Goal: Contribute content

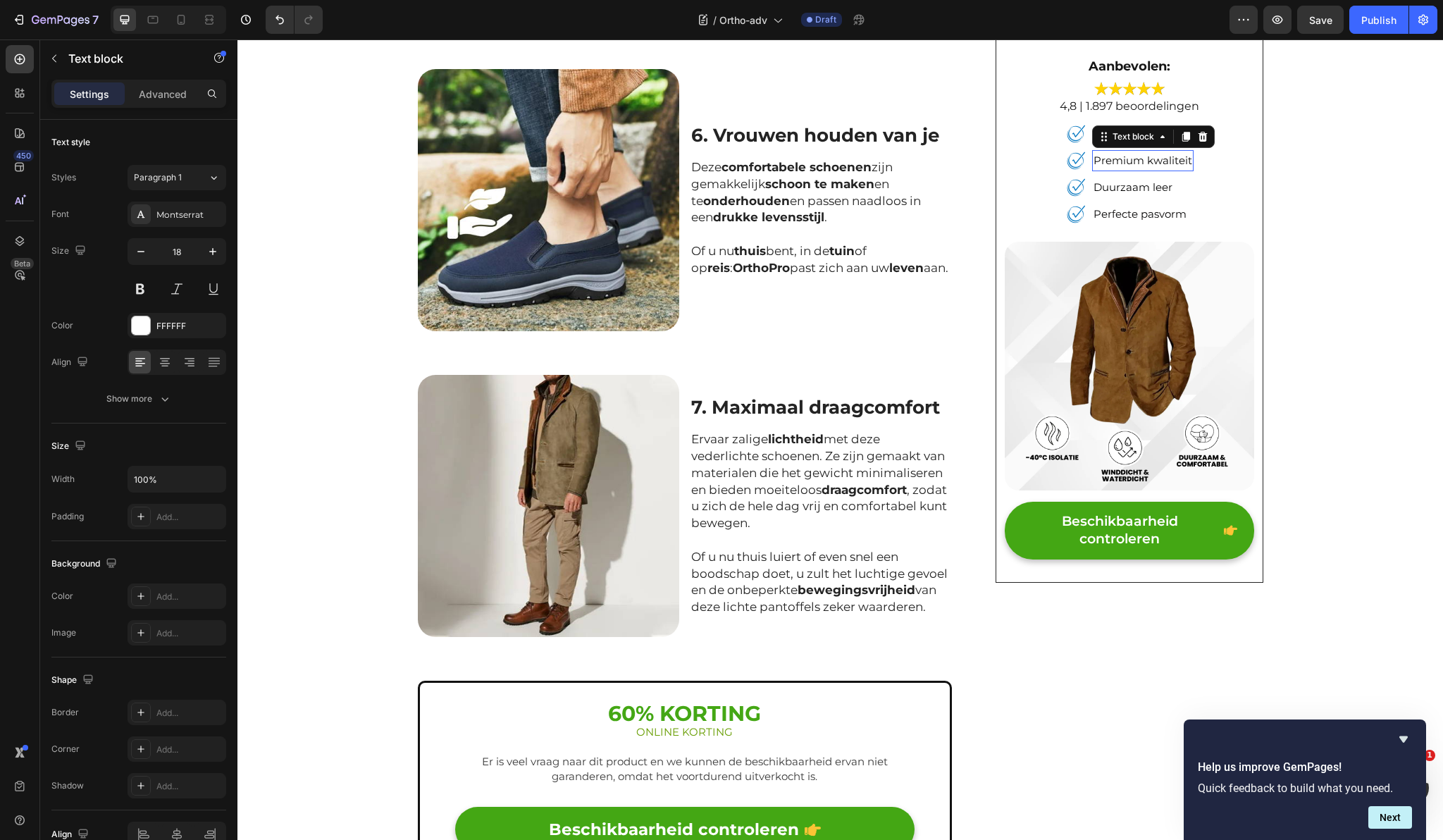
click at [1164, 160] on span "Premium kwaliteit" at bounding box center [1142, 160] width 99 height 14
click at [1097, 188] on span "Duurzaam leer" at bounding box center [1102, 187] width 79 height 14
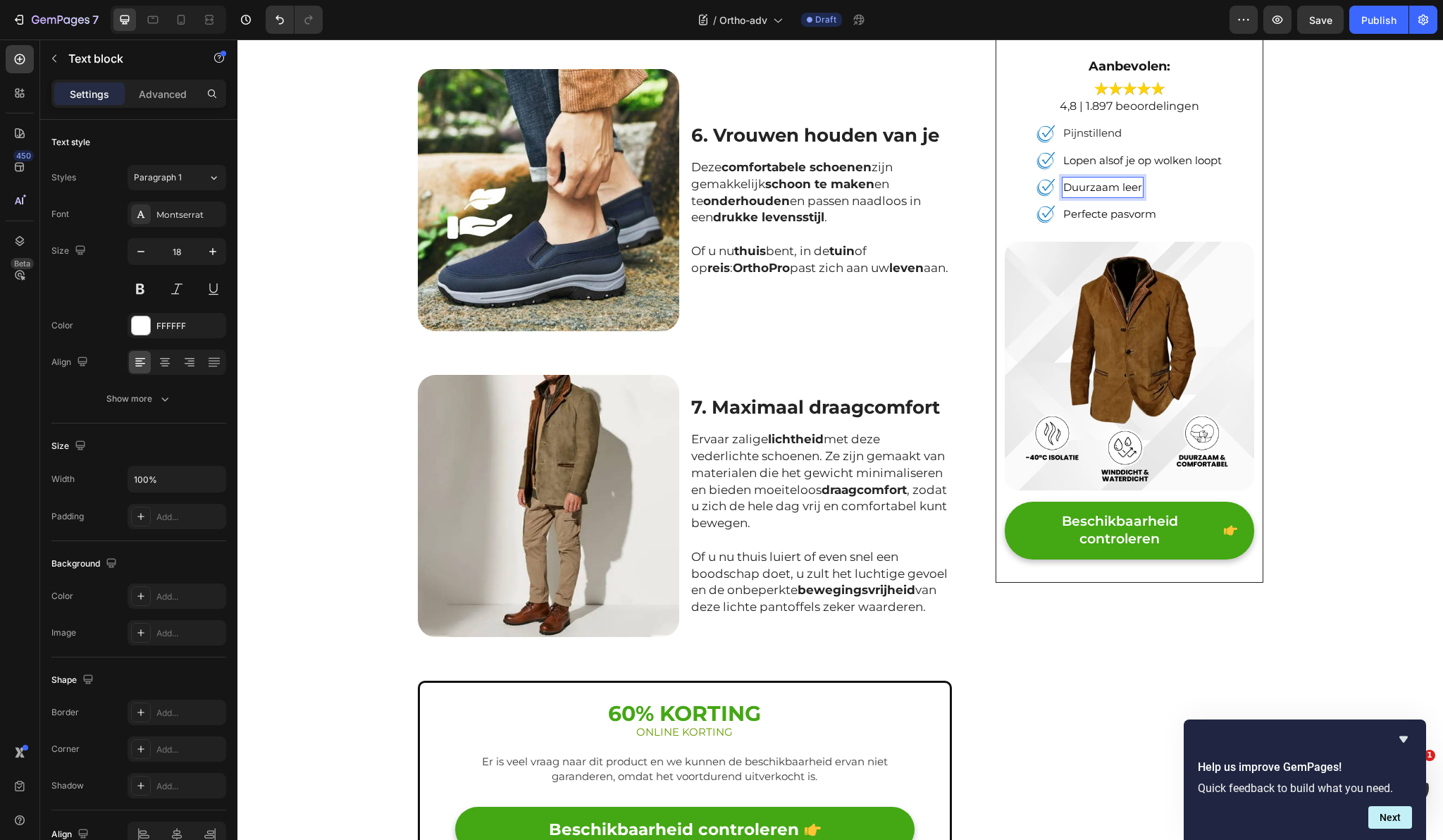
click at [1099, 189] on span "Duurzaam leer" at bounding box center [1102, 187] width 79 height 14
click at [1117, 220] on span "Perfecte pasvorm" at bounding box center [1109, 214] width 93 height 14
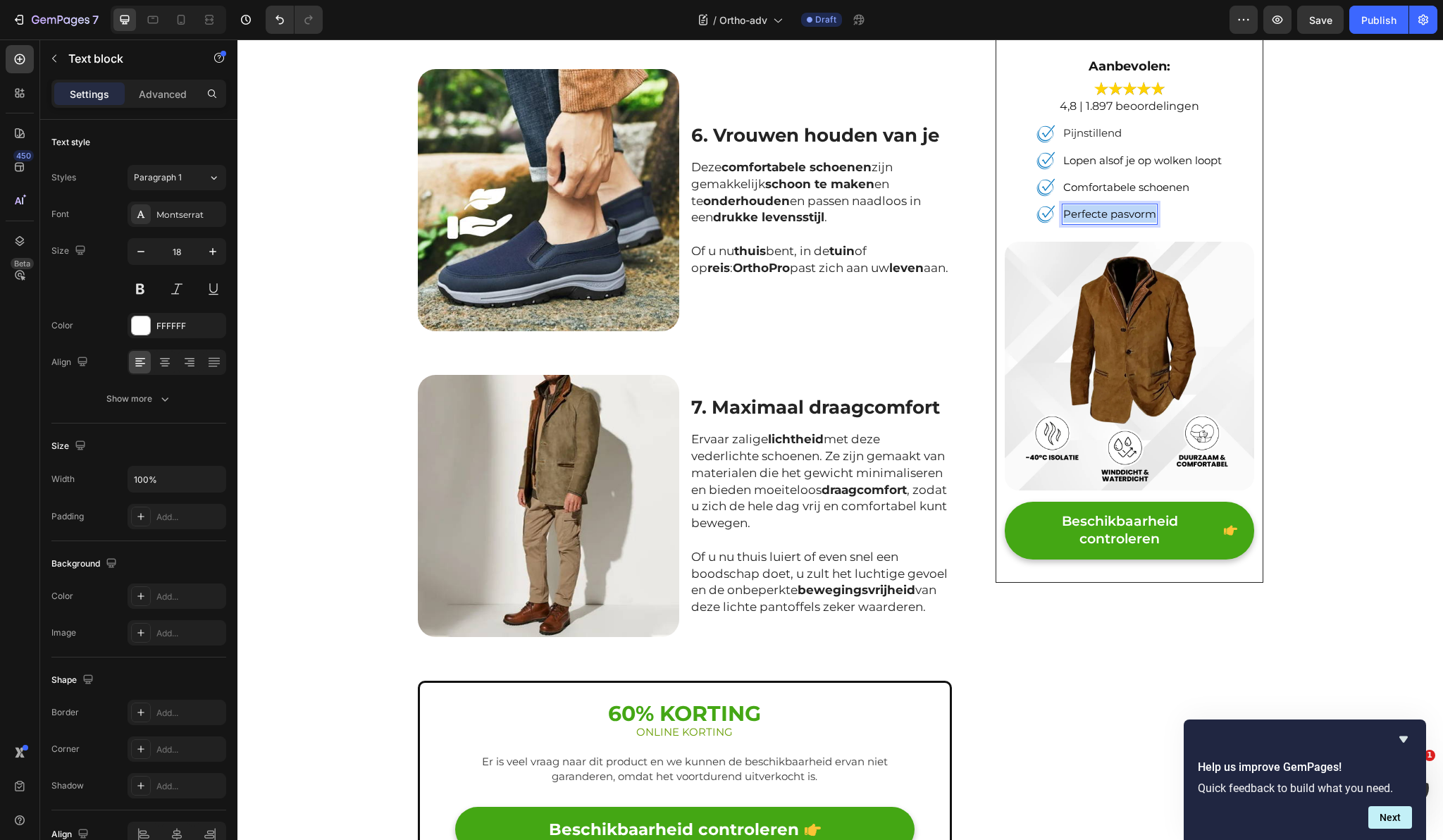
click at [1117, 220] on span "Perfecte pasvorm" at bounding box center [1109, 214] width 93 height 14
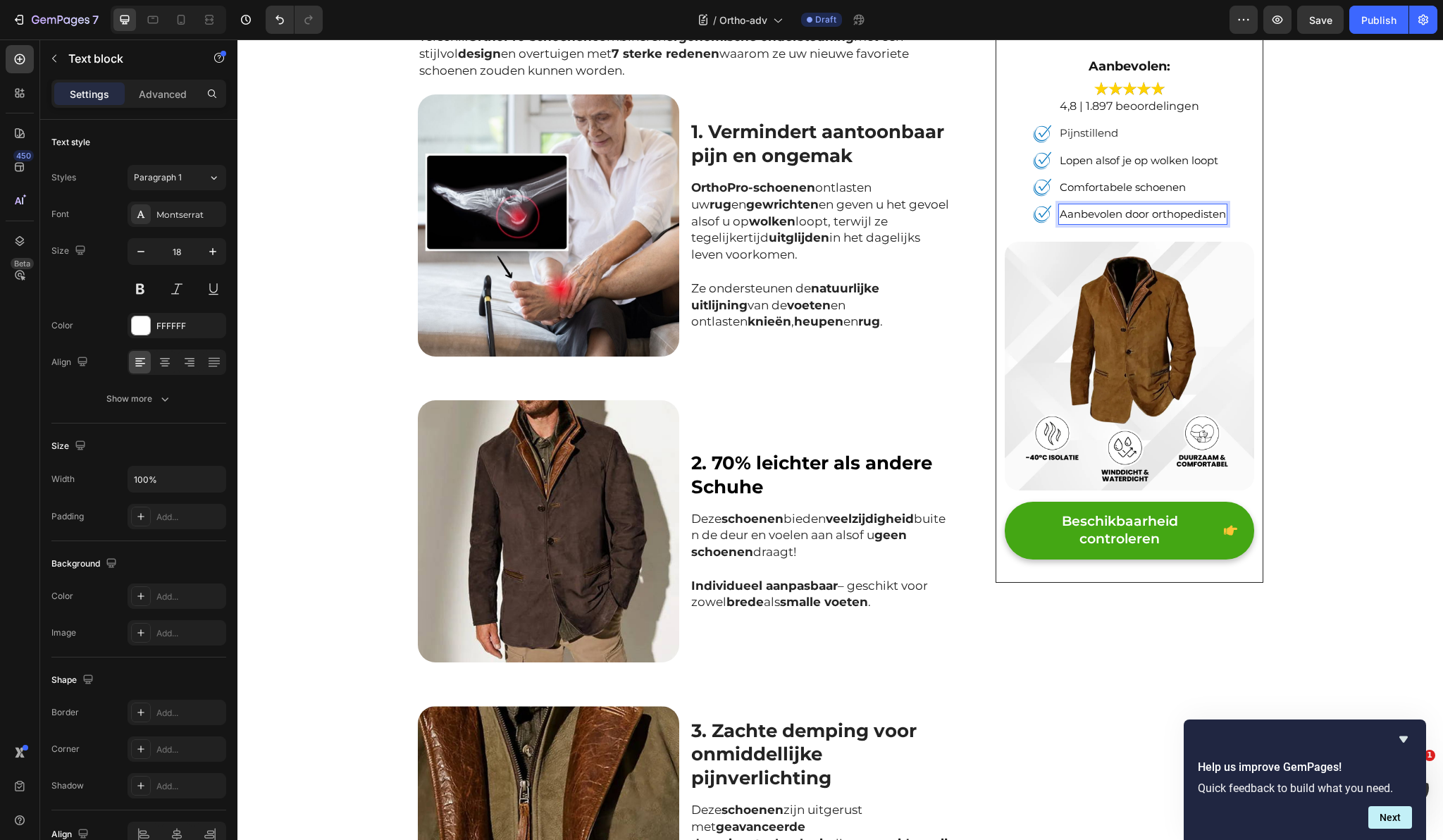
scroll to position [465, 0]
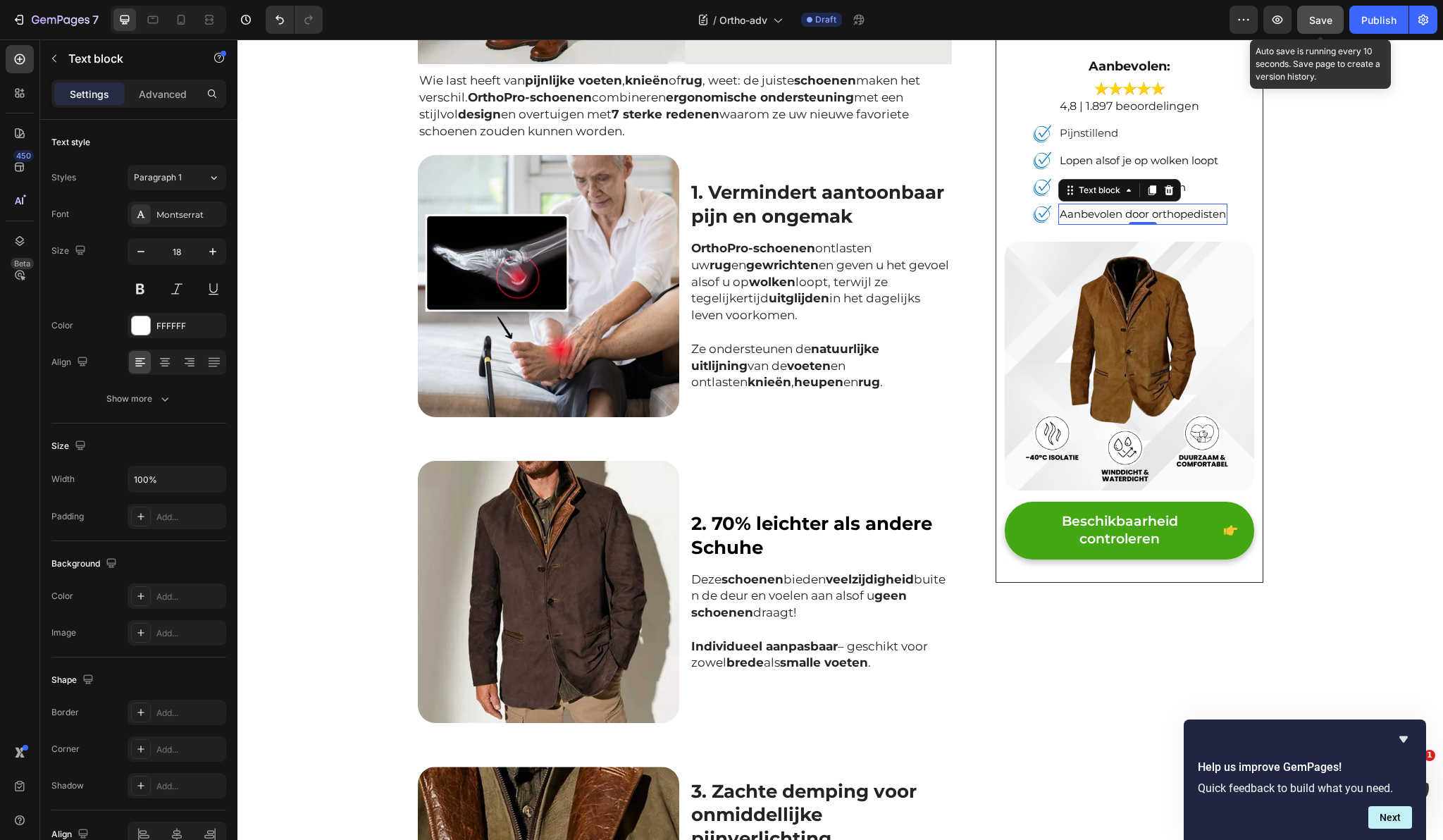
click at [1307, 19] on button "Save" at bounding box center [1320, 20] width 47 height 28
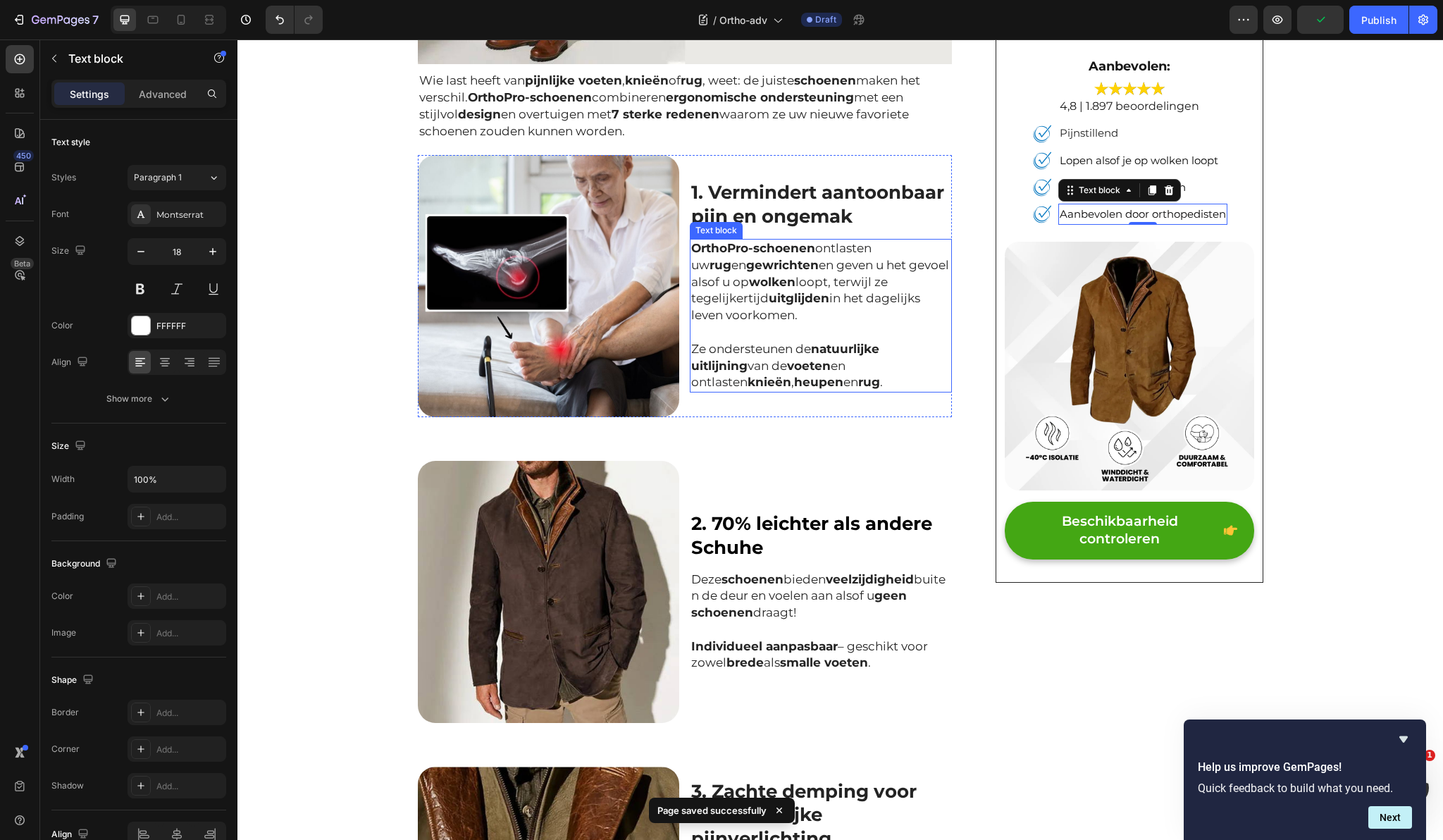
scroll to position [0, 0]
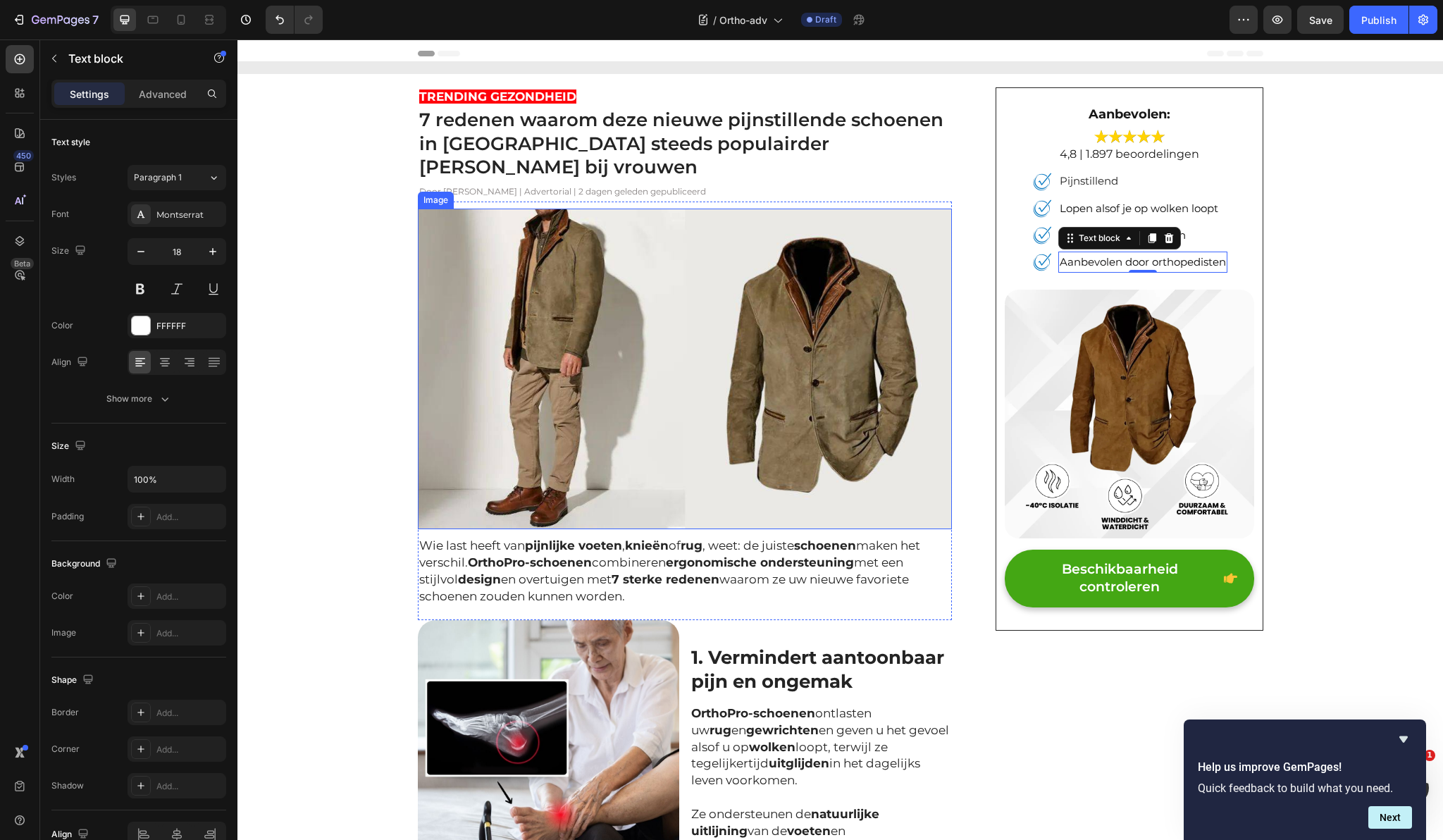
click at [616, 296] on img at bounding box center [685, 369] width 535 height 321
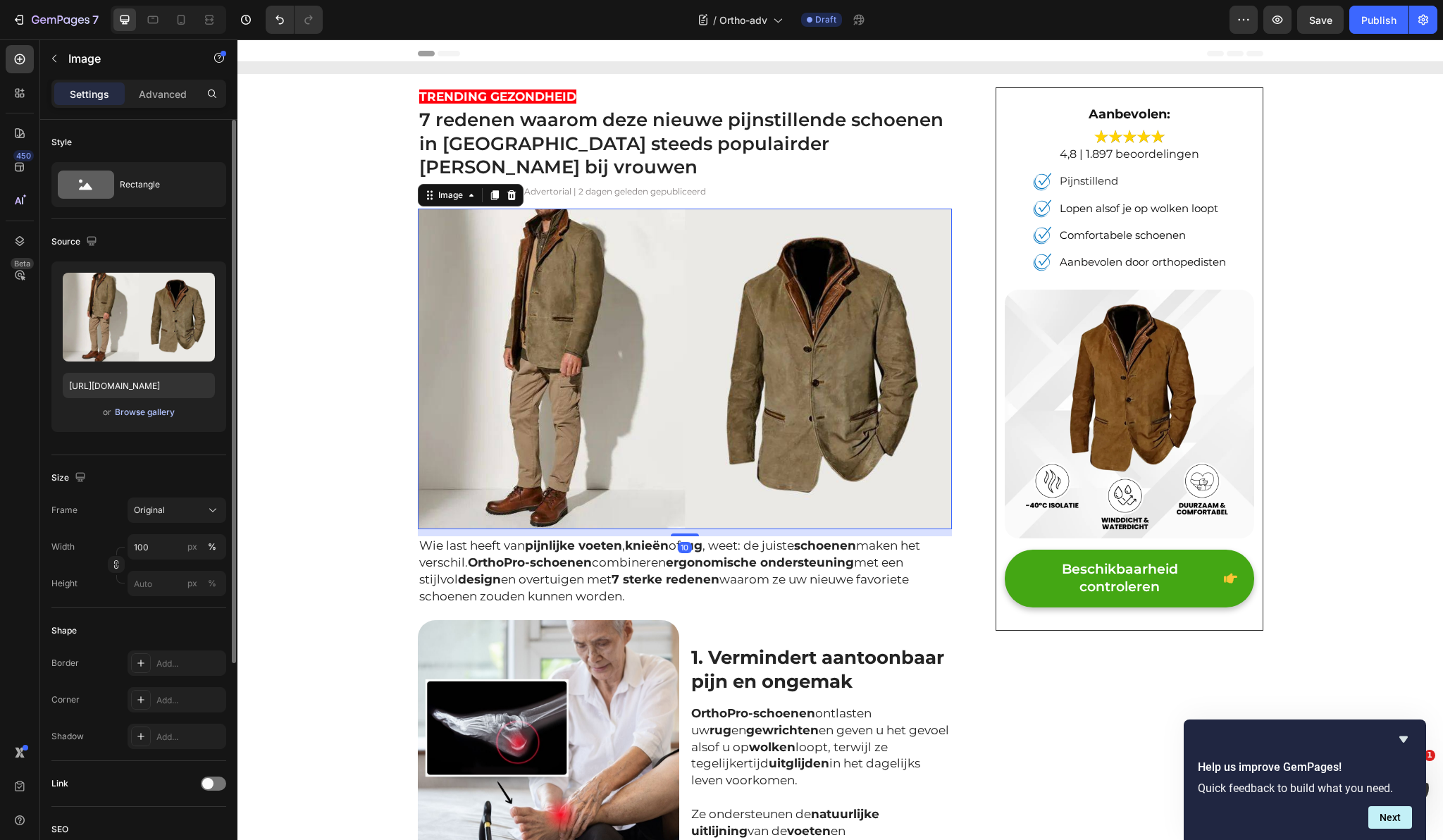
click at [159, 408] on div "Browse gallery" at bounding box center [144, 412] width 60 height 13
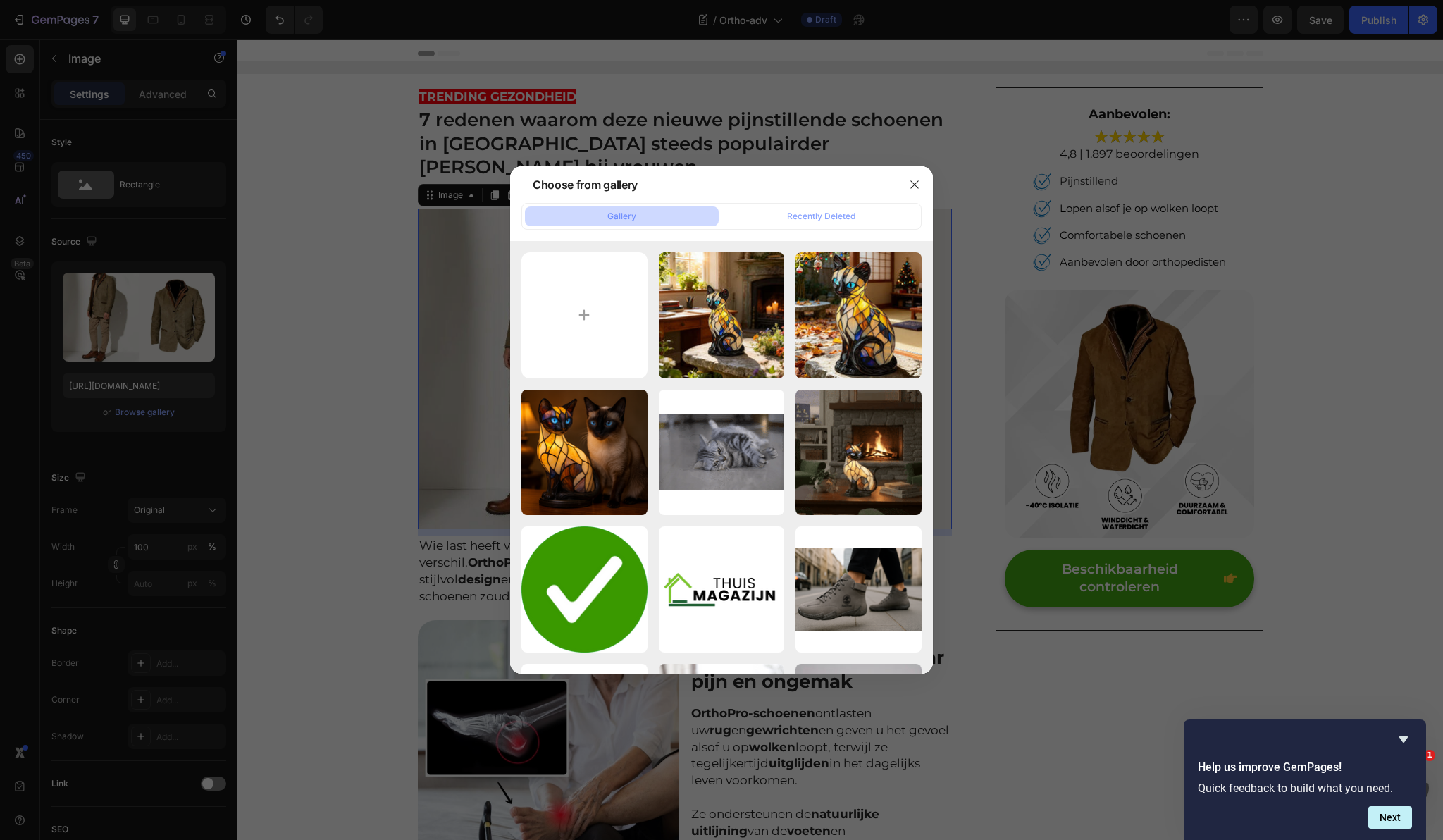
type input "C:\fakepath\NEW ADVERTORIAL _13_.jpg"
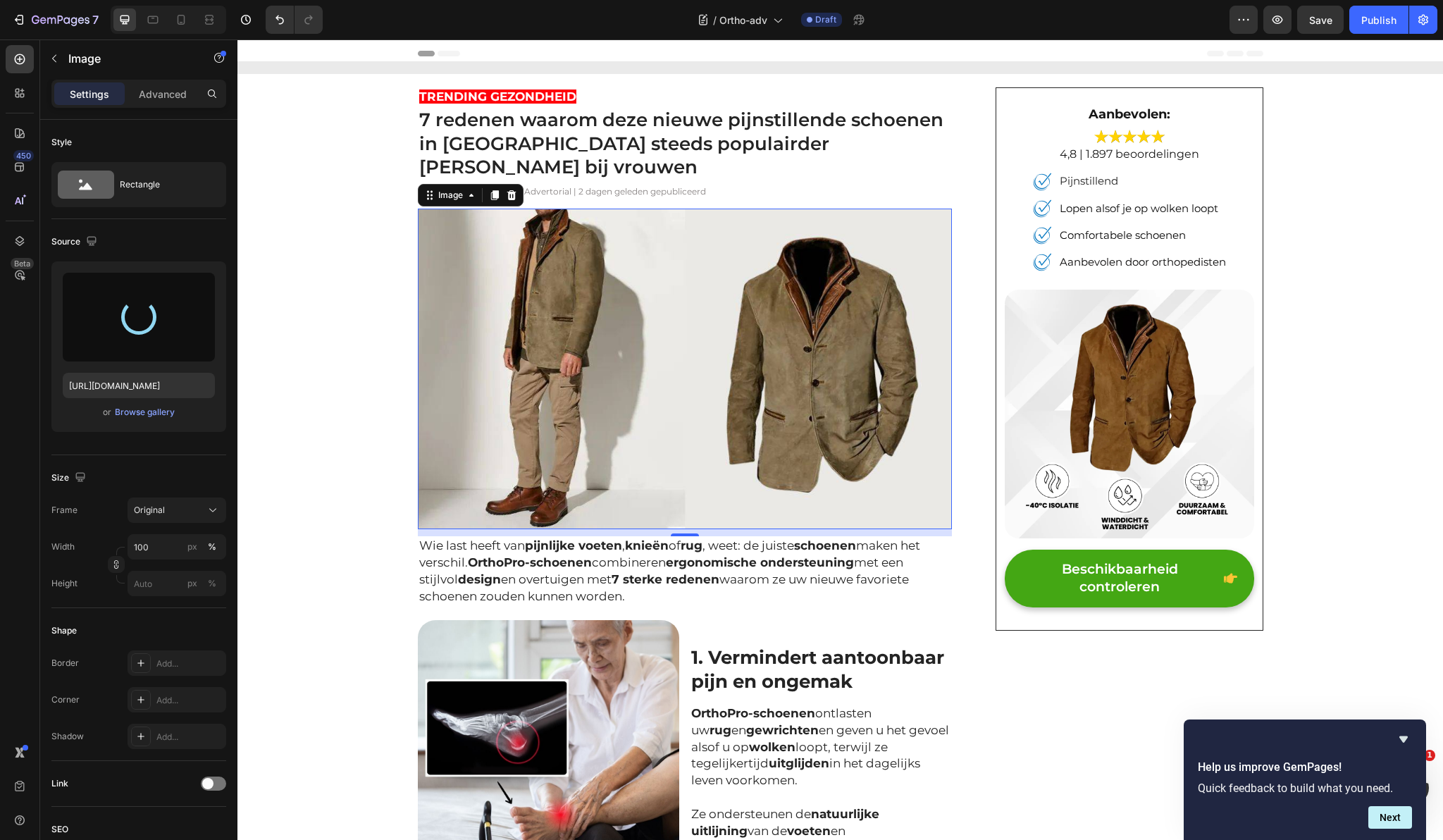
type input "[URL][DOMAIN_NAME]"
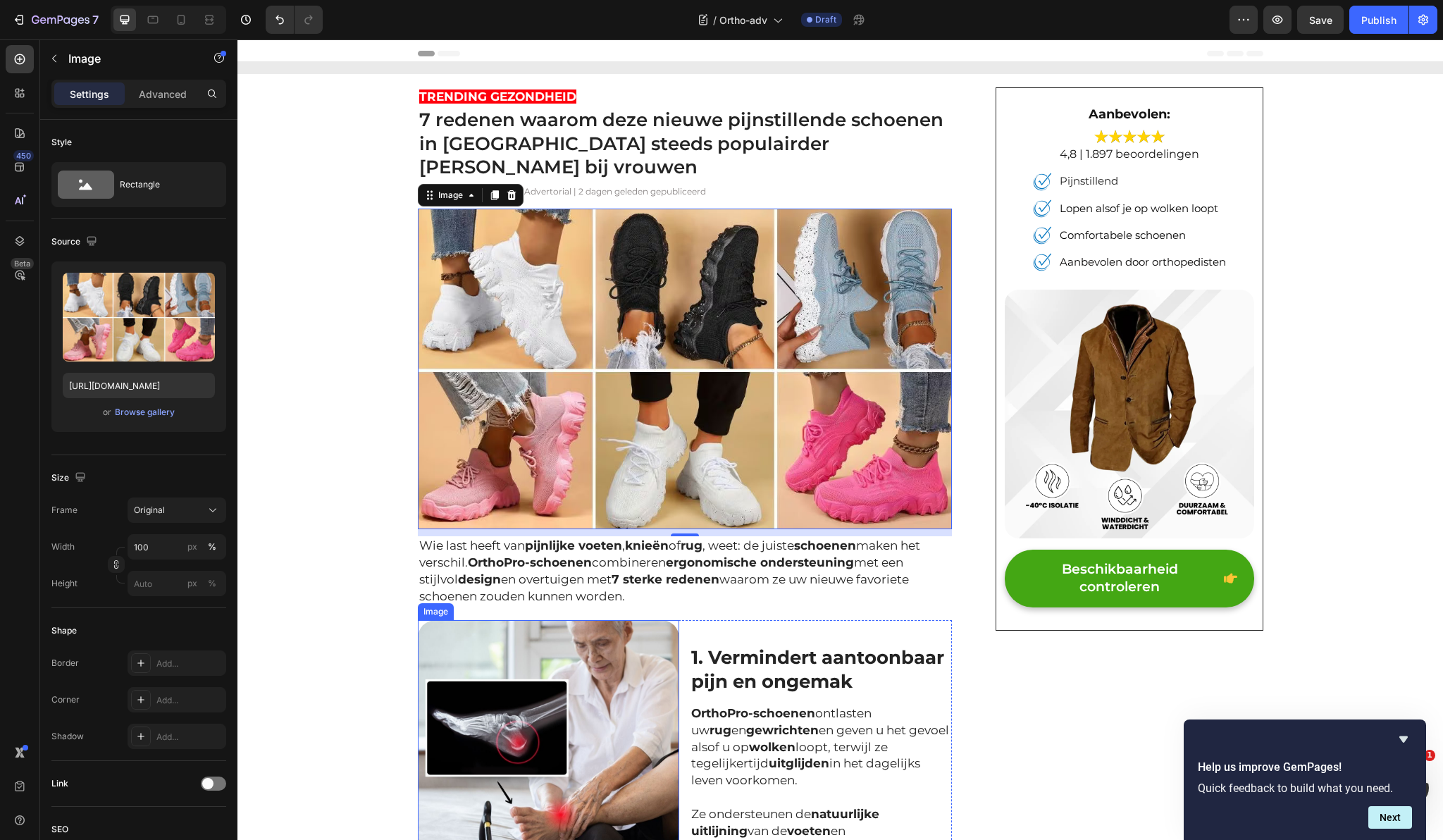
click at [550, 756] on img at bounding box center [548, 750] width 262 height 262
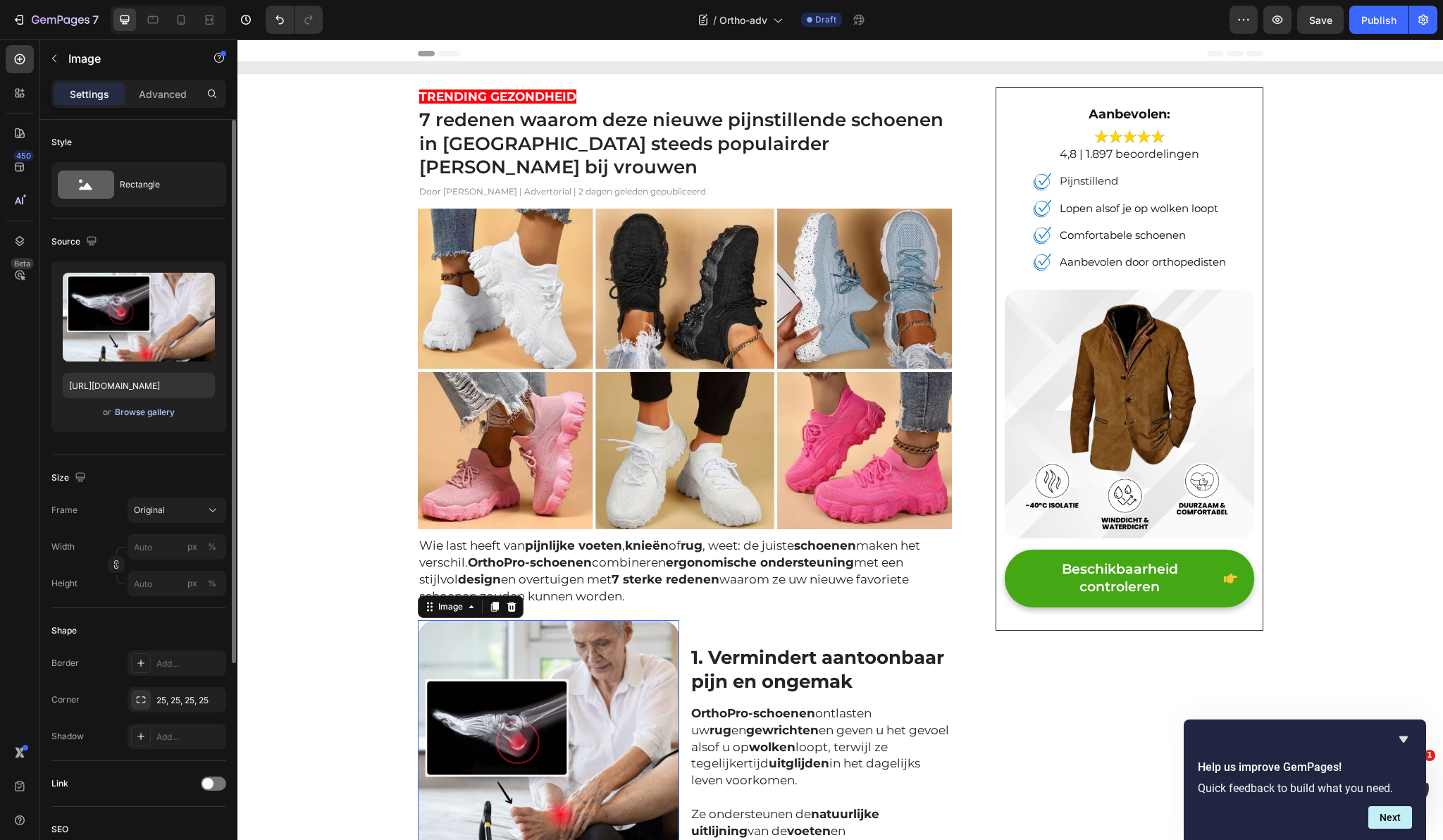
click at [140, 409] on div "Browse gallery" at bounding box center [144, 412] width 60 height 13
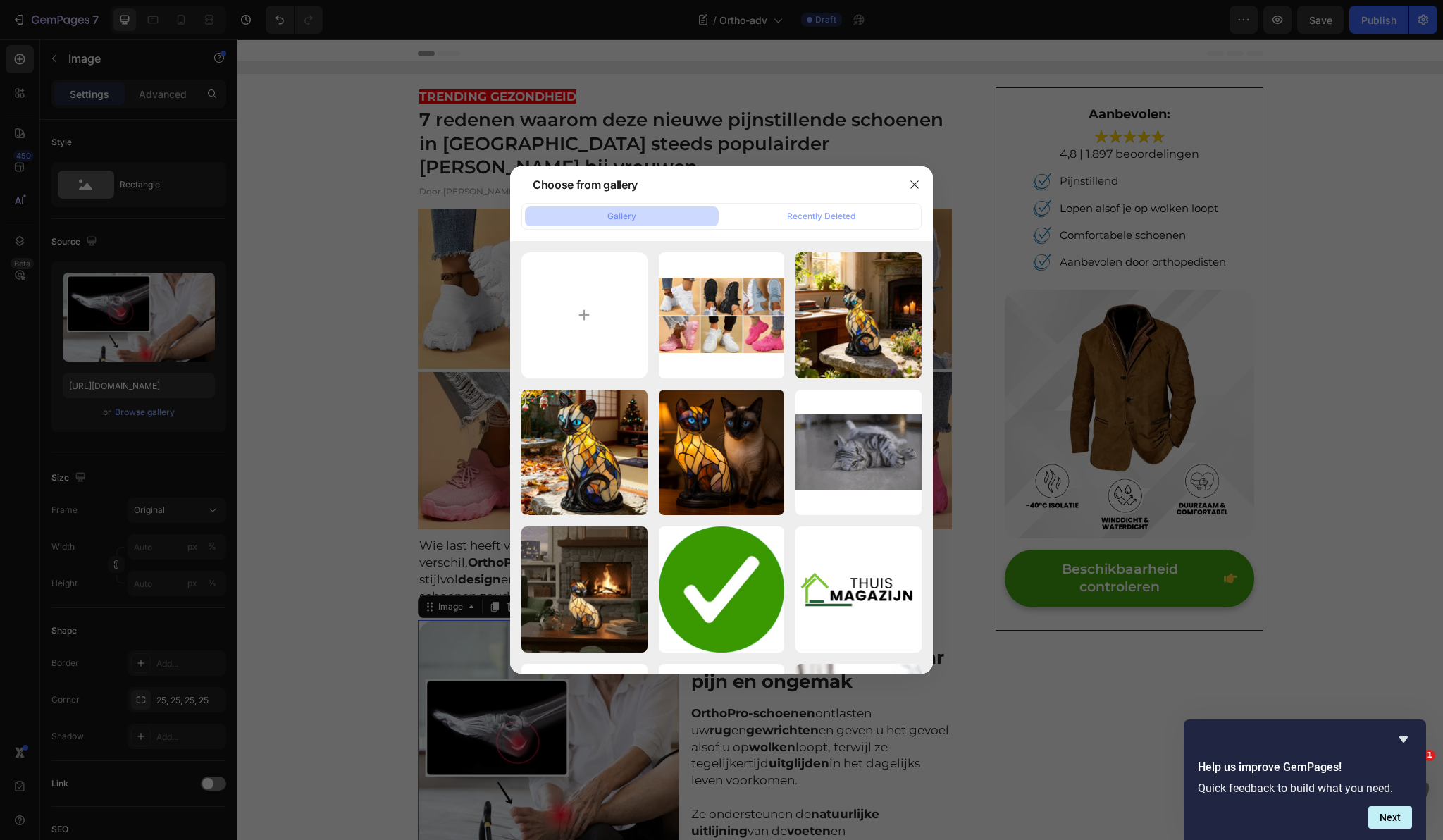
type input "C:\fakepath\6ca288cfdfd222ee8824cf2476b190a8.webp"
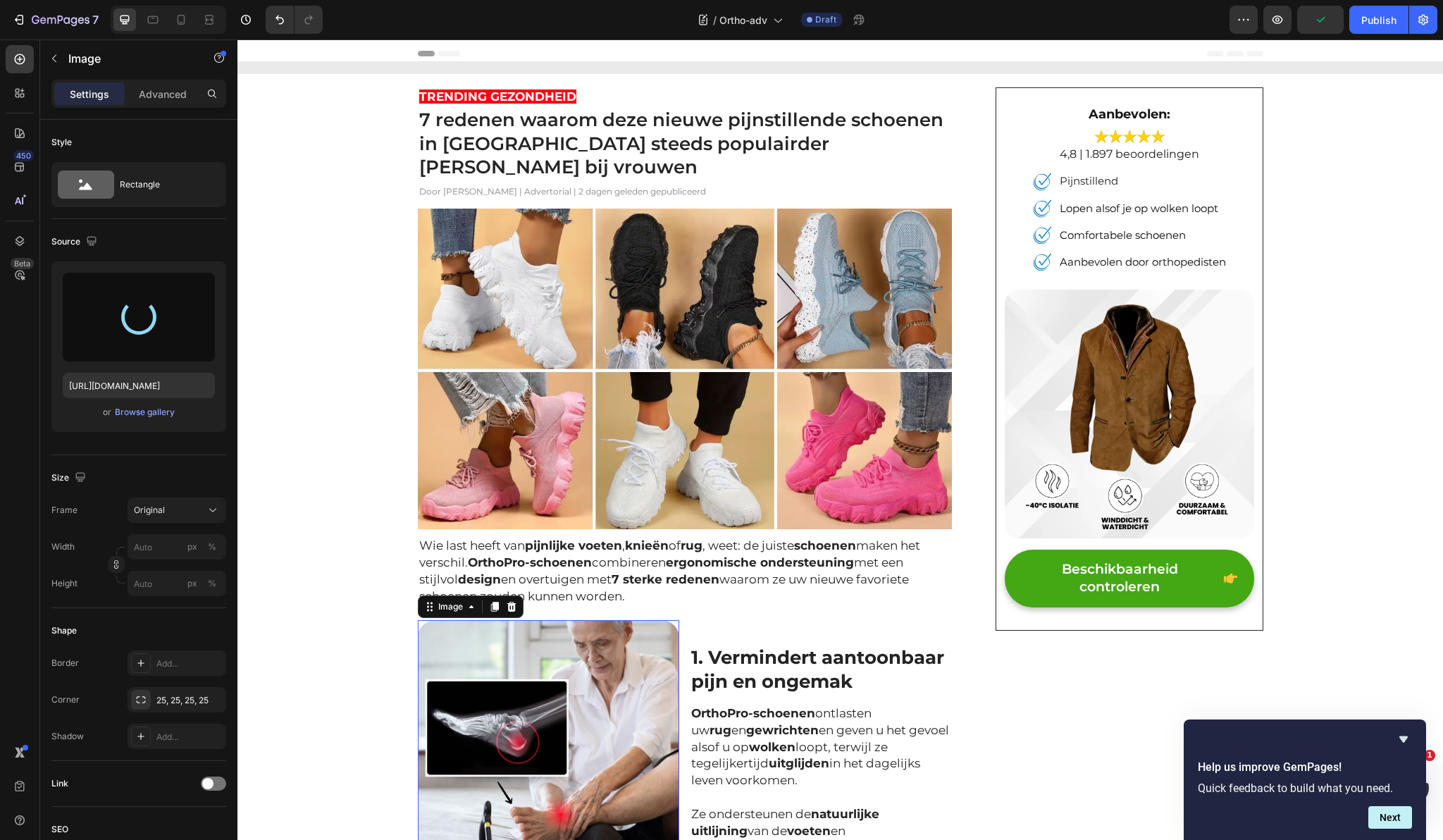
type input "[URL][DOMAIN_NAME]"
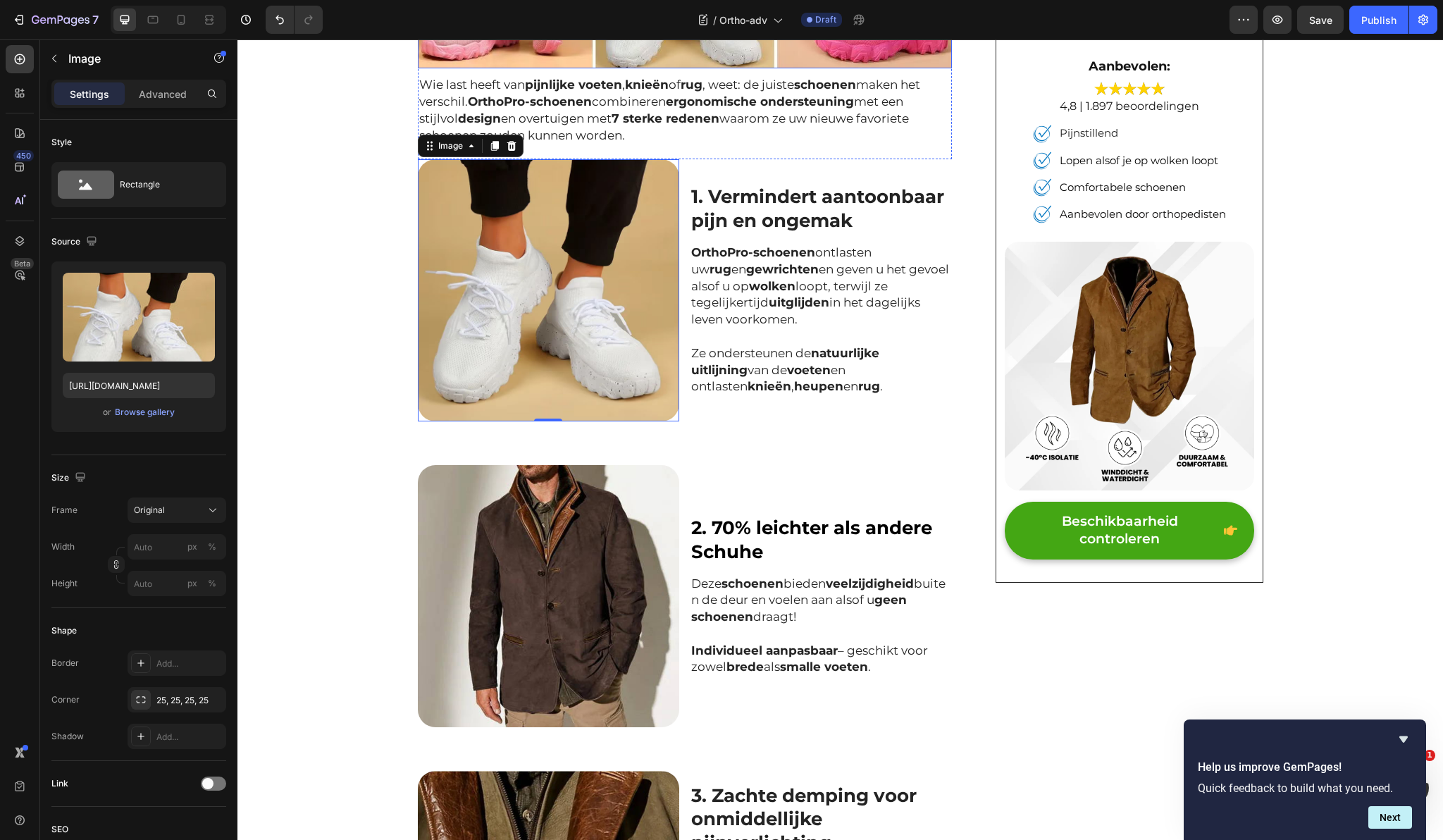
scroll to position [474, 0]
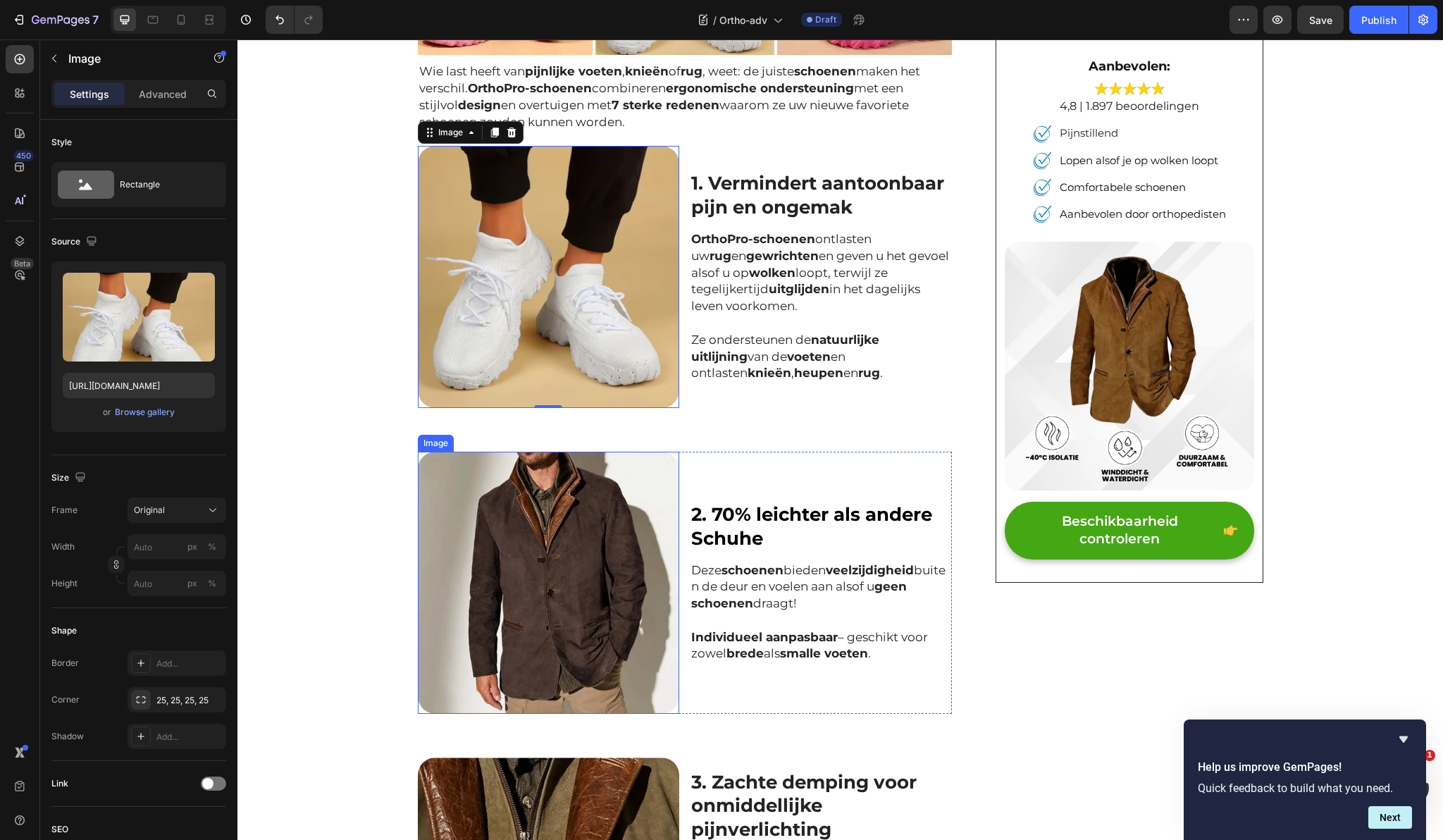
click at [541, 577] on img at bounding box center [548, 582] width 262 height 262
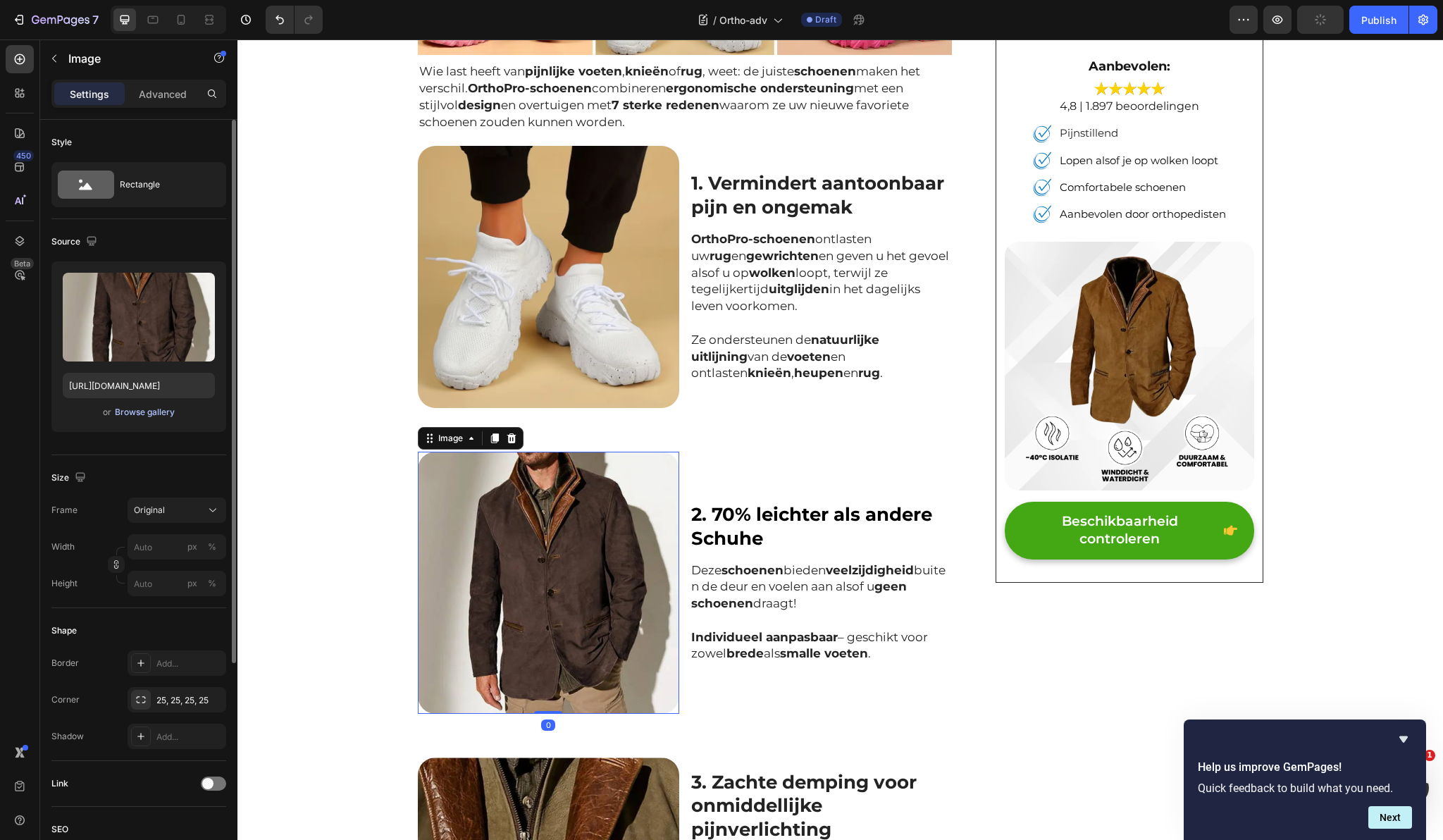
click at [157, 412] on div "Browse gallery" at bounding box center [144, 412] width 60 height 13
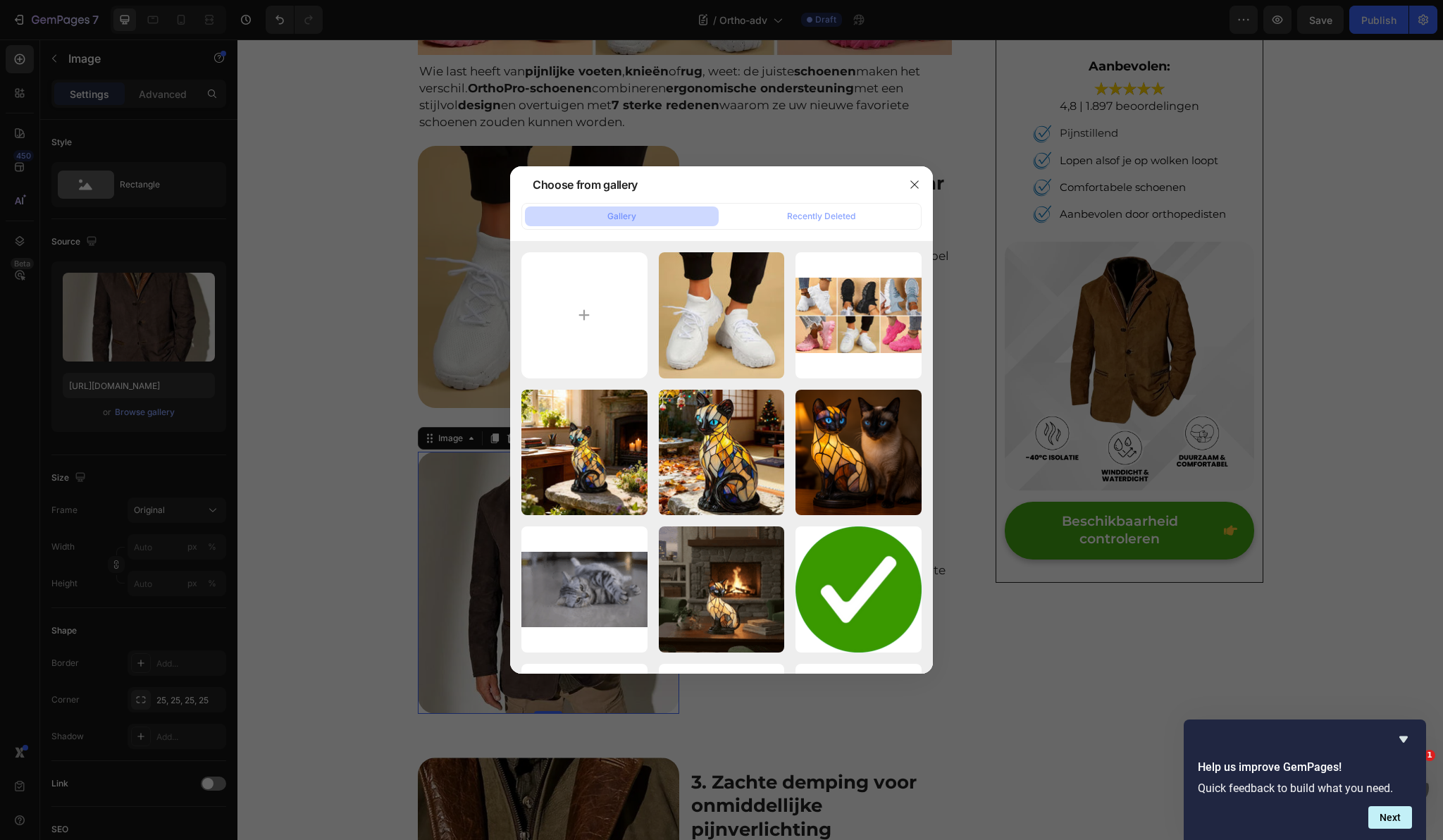
type input "C:\fakepath\c898f80fb829b46924ffacdb0f09a89d248bf9f9.f30-ezgif.com-gif-to-webp-…"
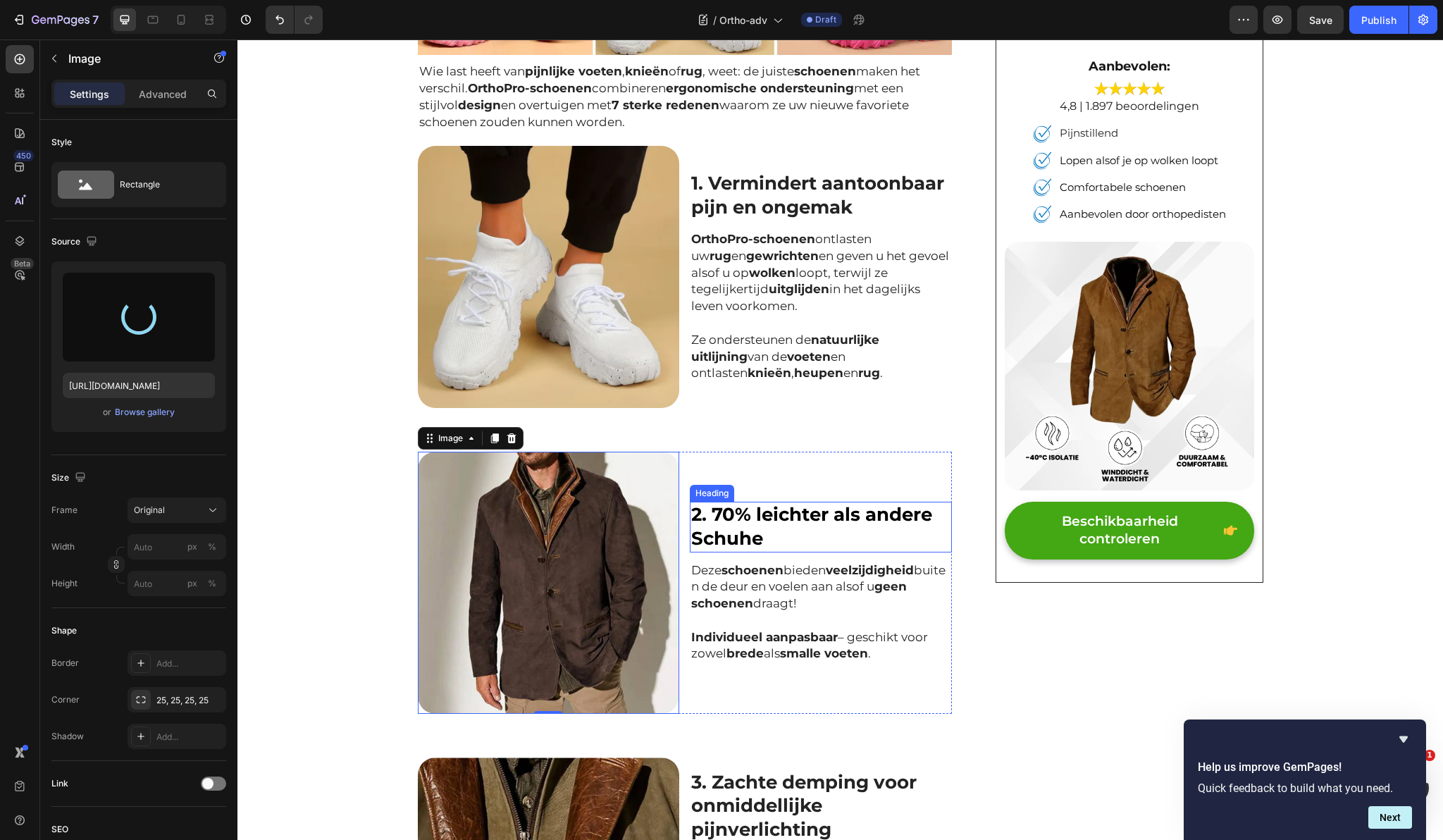
type input "[URL][DOMAIN_NAME]"
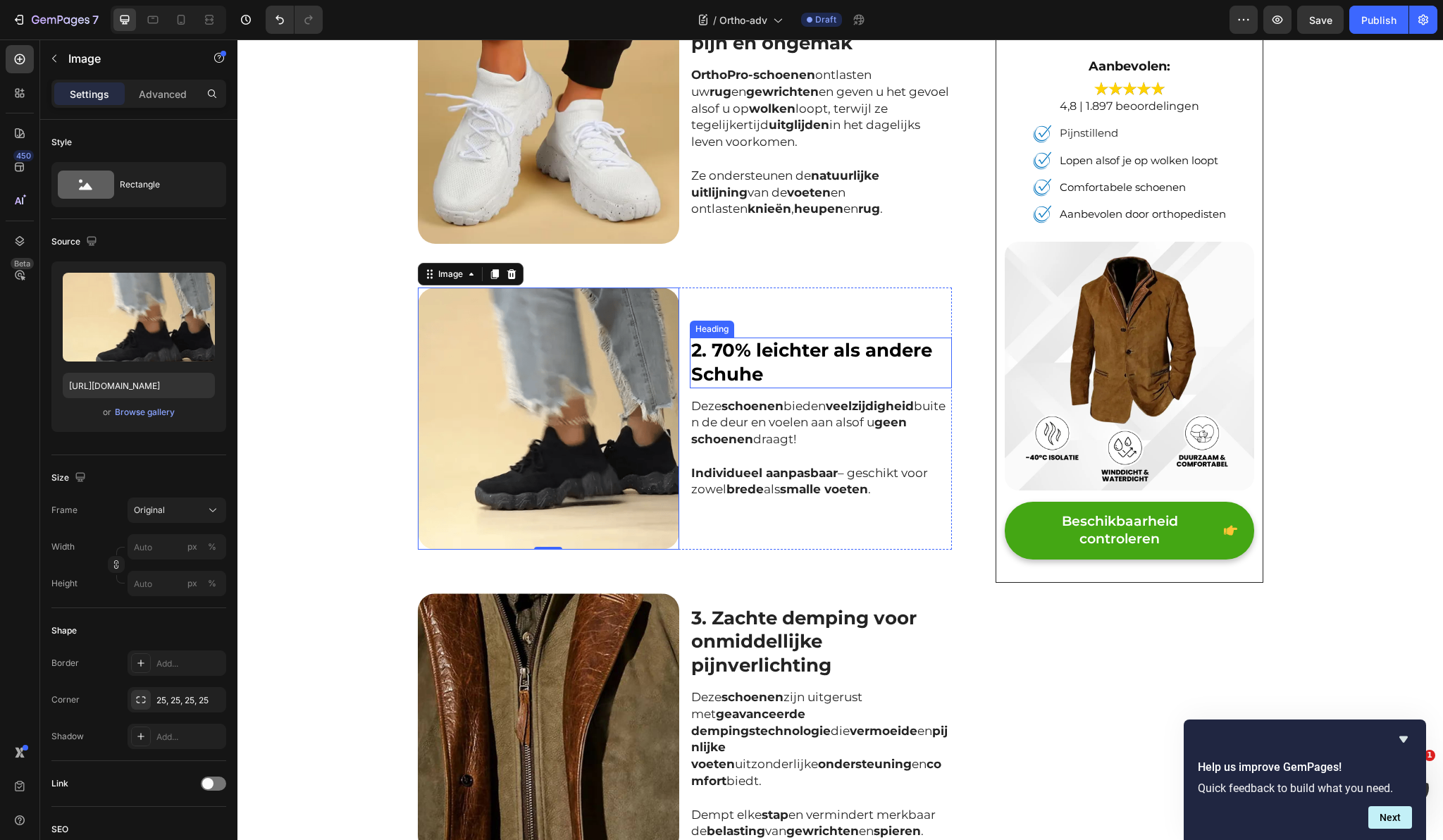
scroll to position [741, 0]
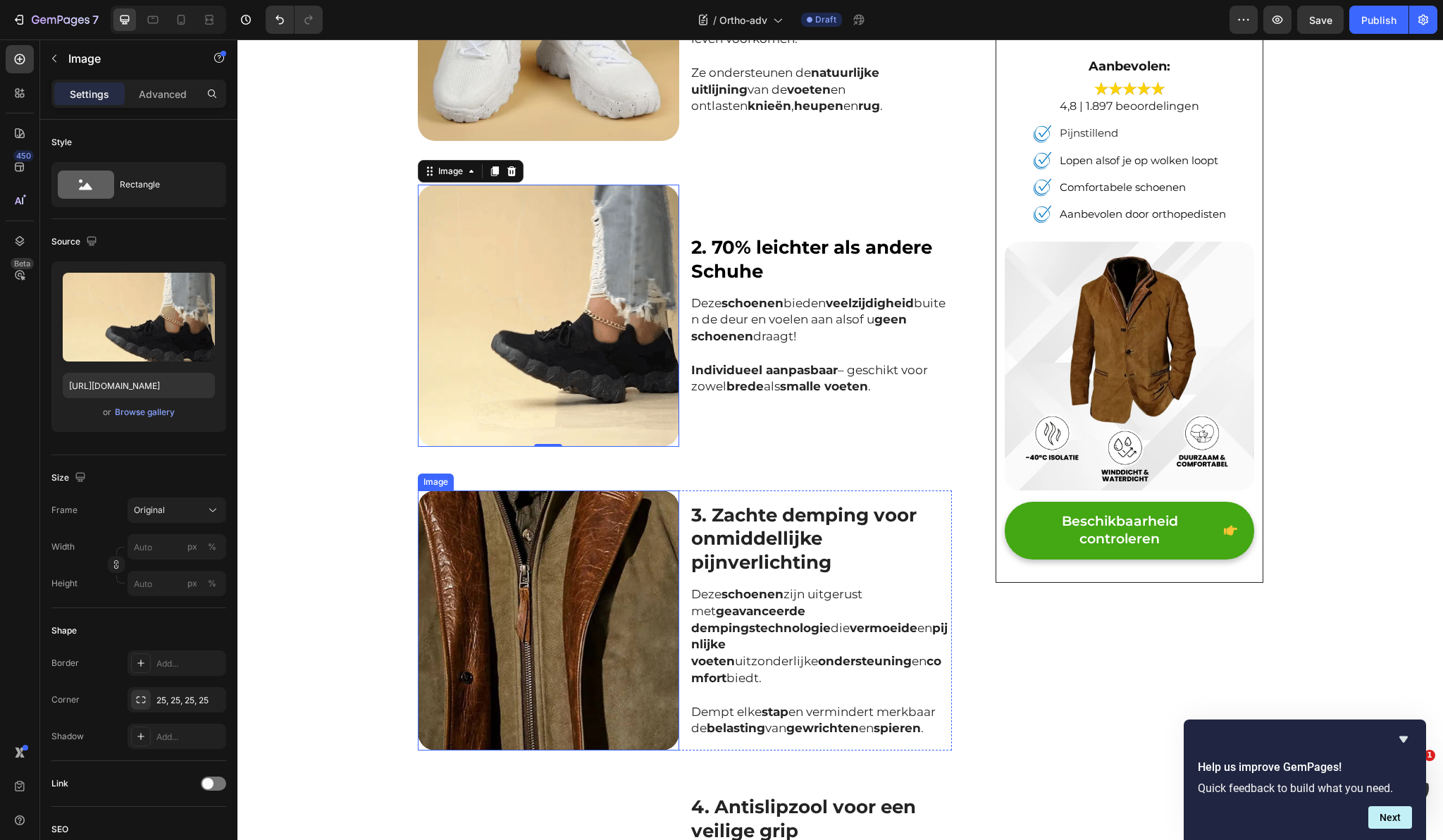
click at [569, 589] on img at bounding box center [548, 620] width 262 height 260
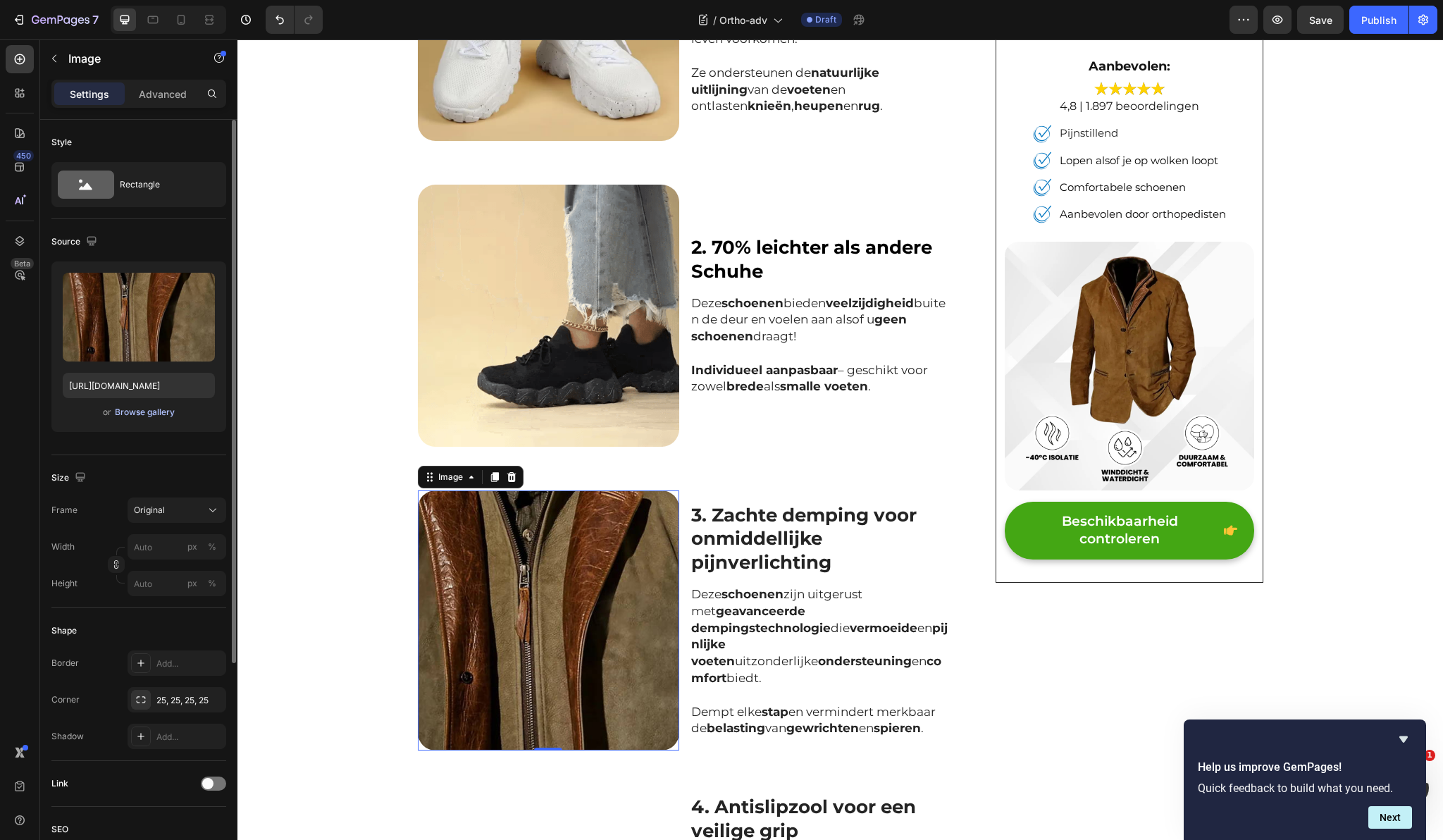
click at [158, 411] on div "Browse gallery" at bounding box center [144, 412] width 60 height 13
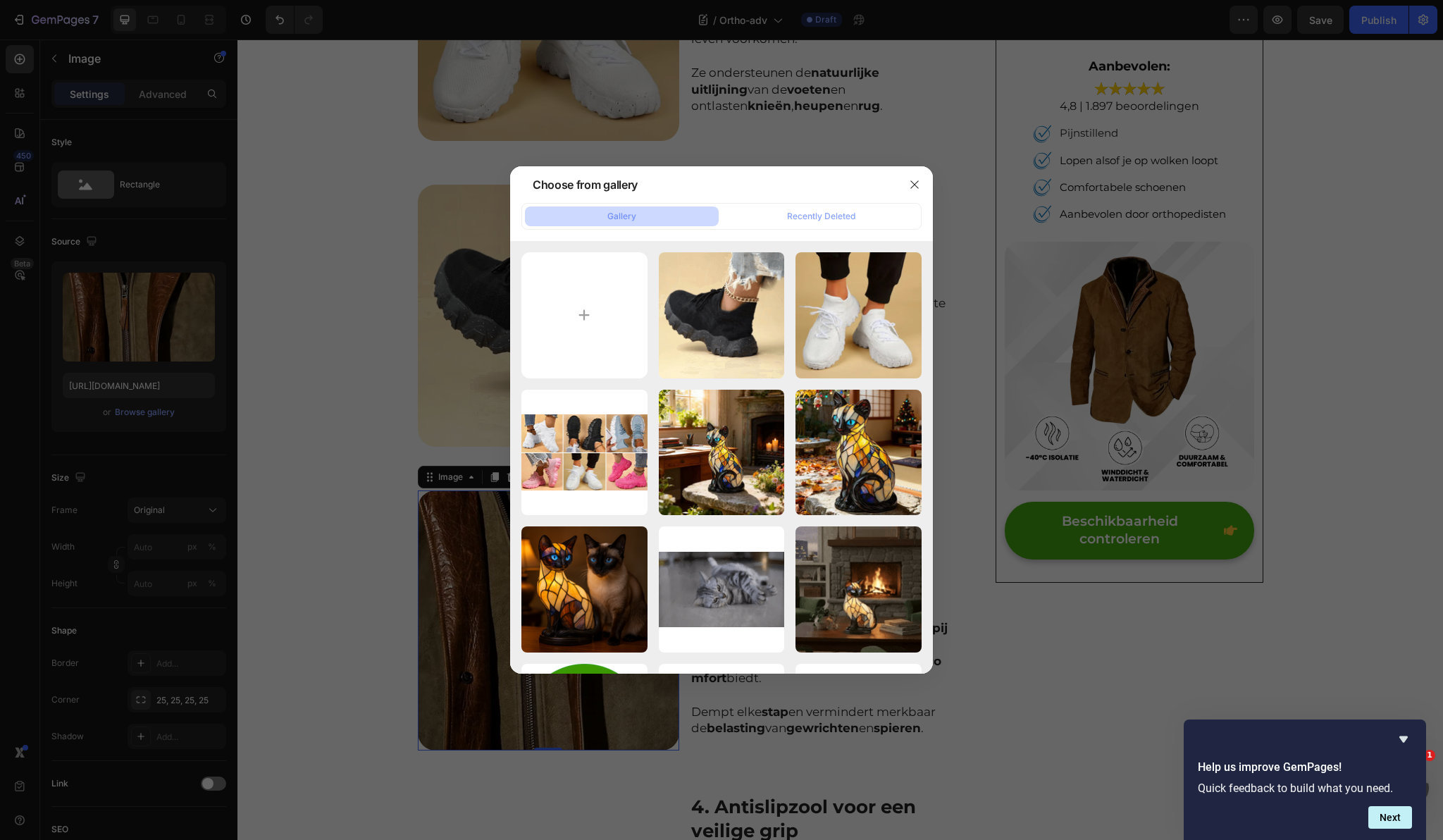
type input "C:\fakepath\ce48cf2b3efe0b35c88f7dcda7a0857c_750x750.webp"
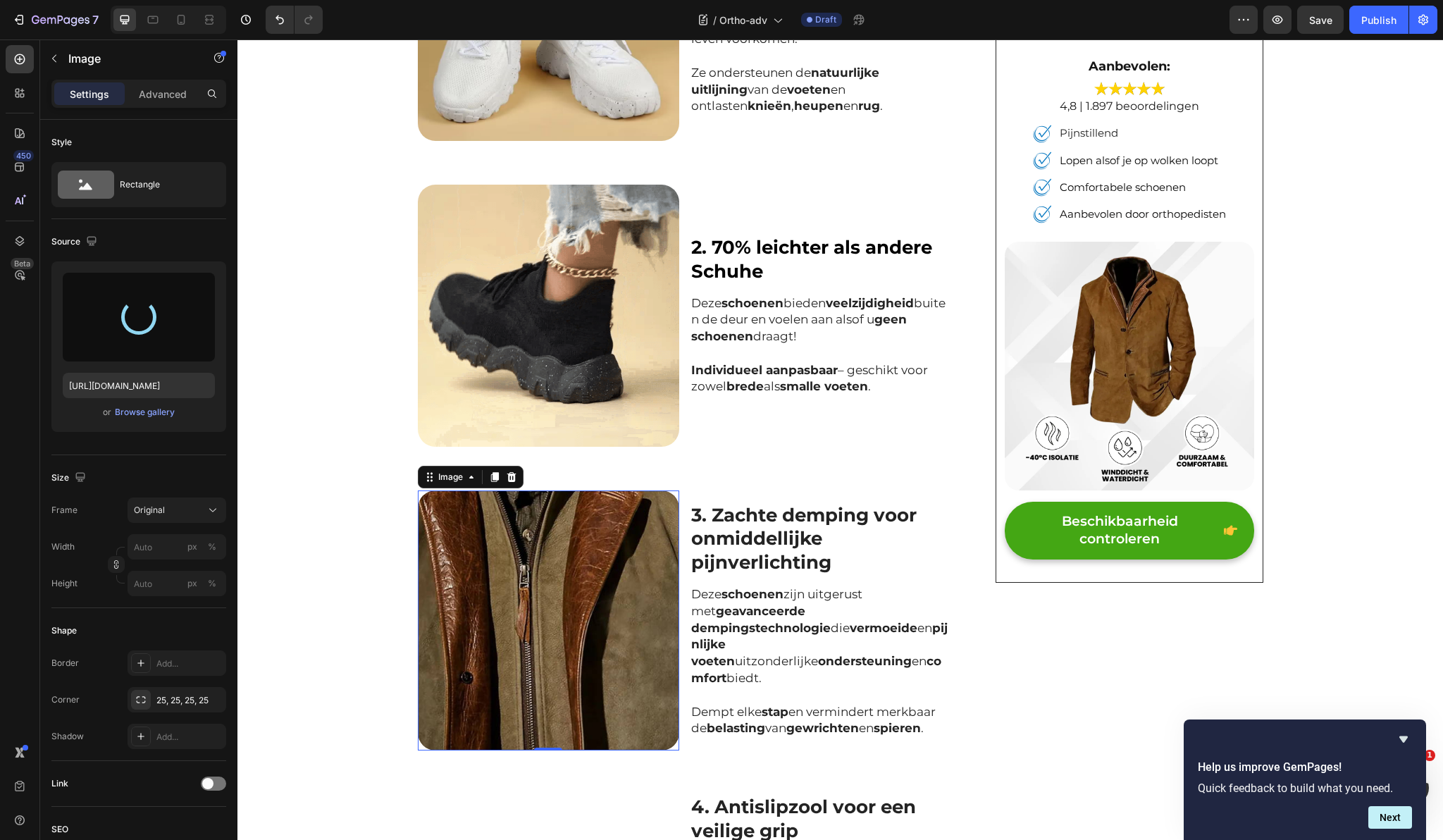
type input "[URL][DOMAIN_NAME]"
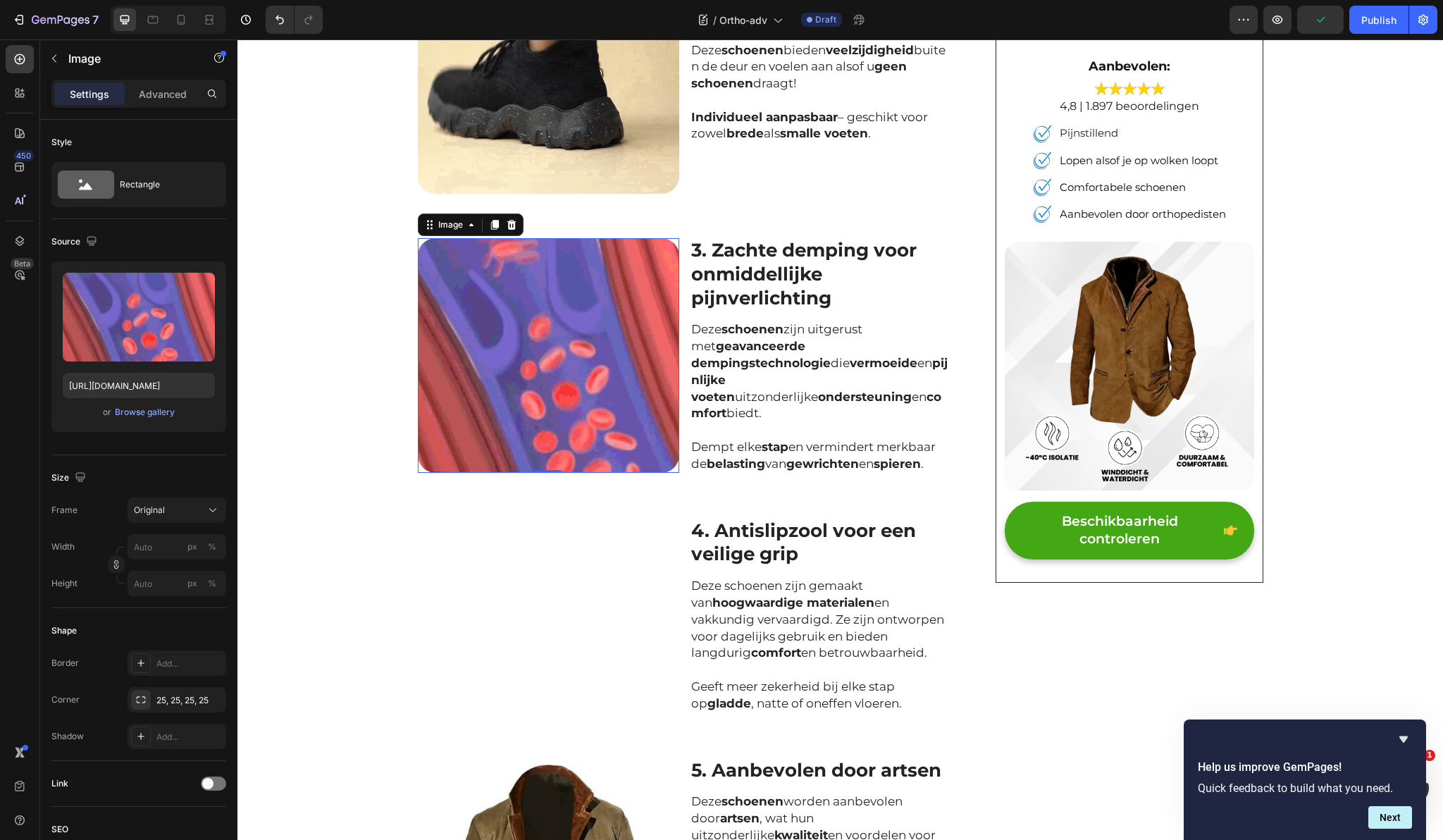
scroll to position [1025, 0]
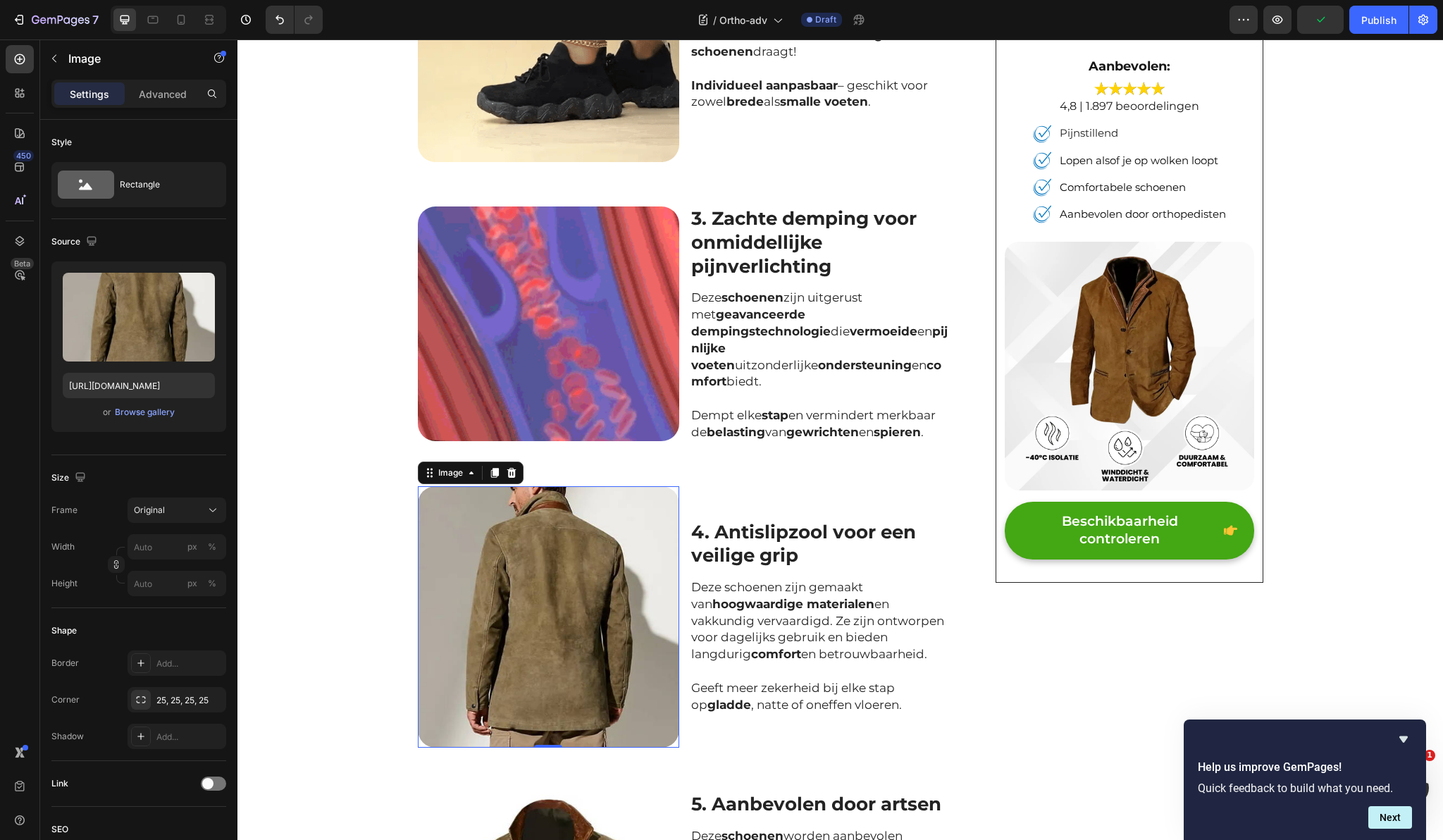
click at [520, 619] on img at bounding box center [548, 617] width 262 height 262
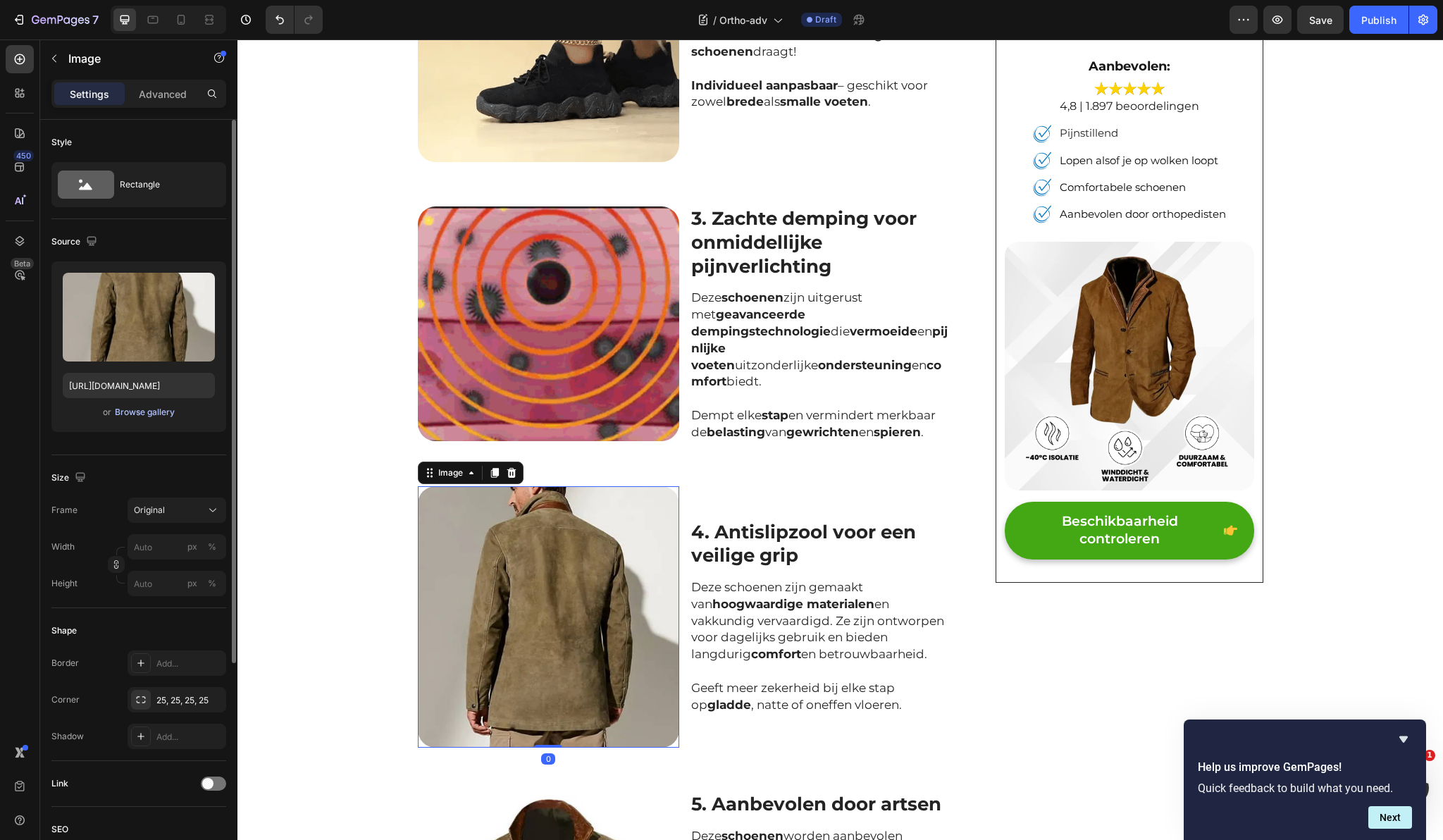
click at [162, 412] on div "Browse gallery" at bounding box center [144, 412] width 60 height 13
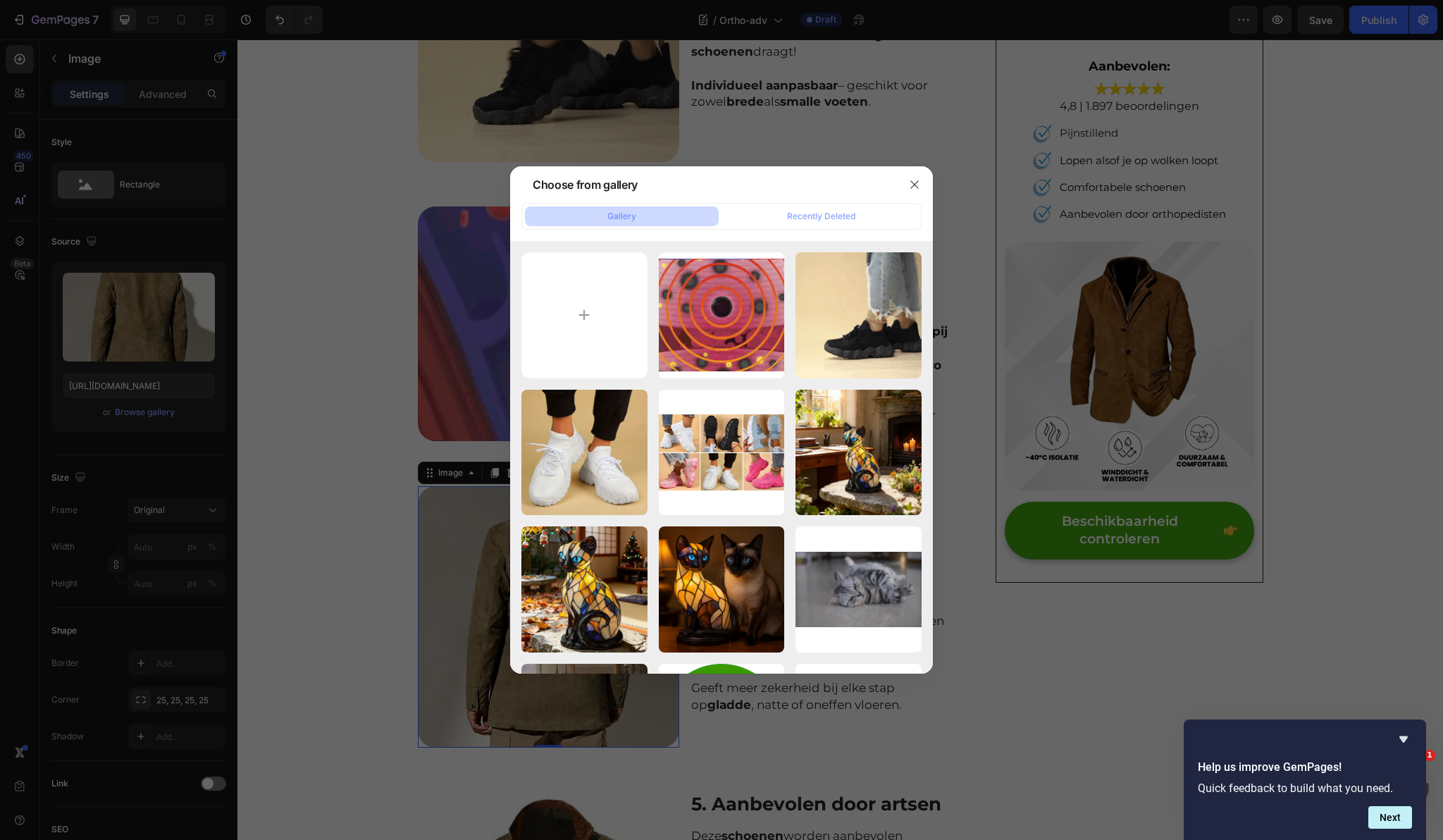
type input "C:\fakepath\dfgfg.webp"
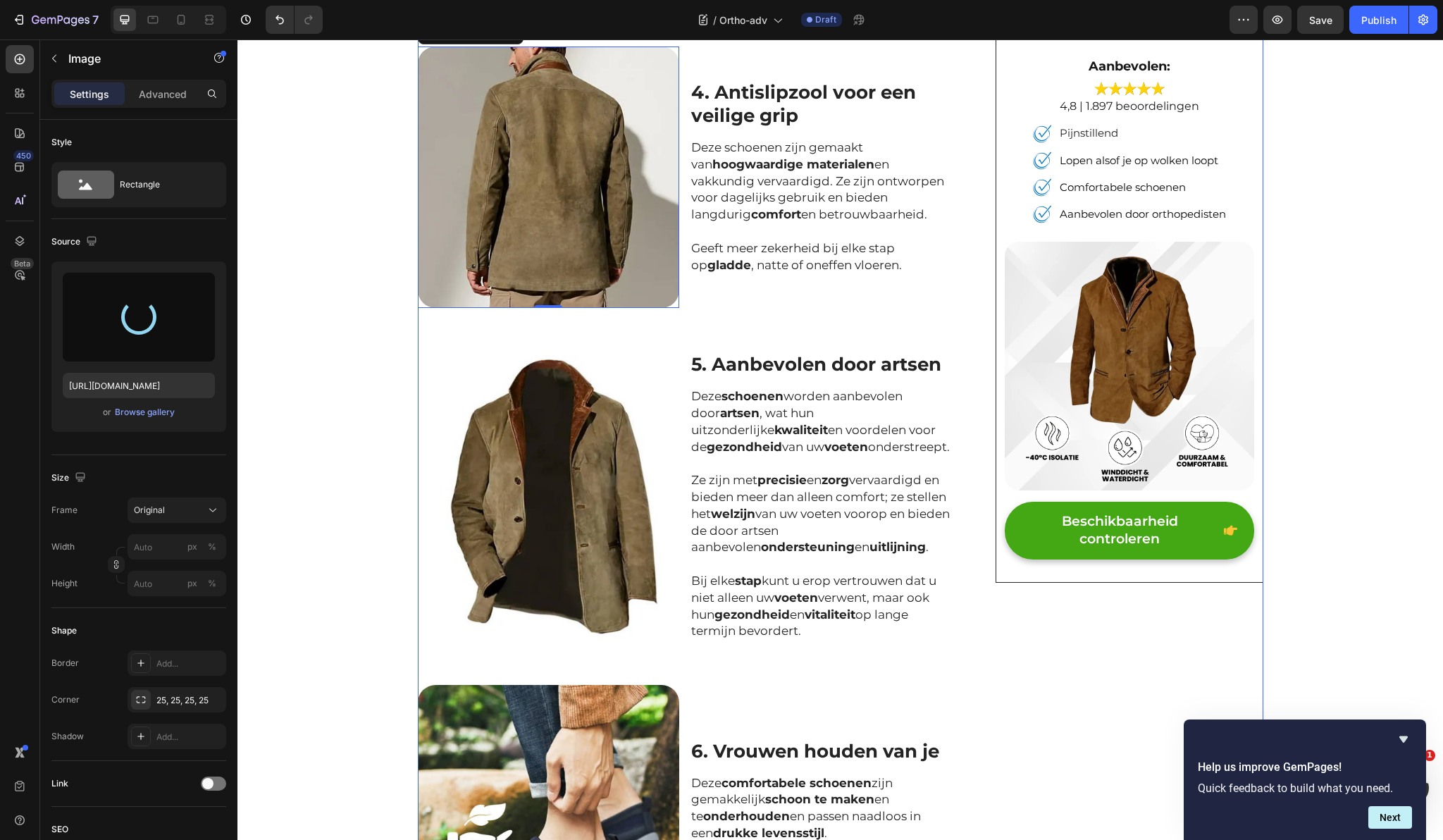
scroll to position [1466, 0]
type input "[URL][DOMAIN_NAME]"
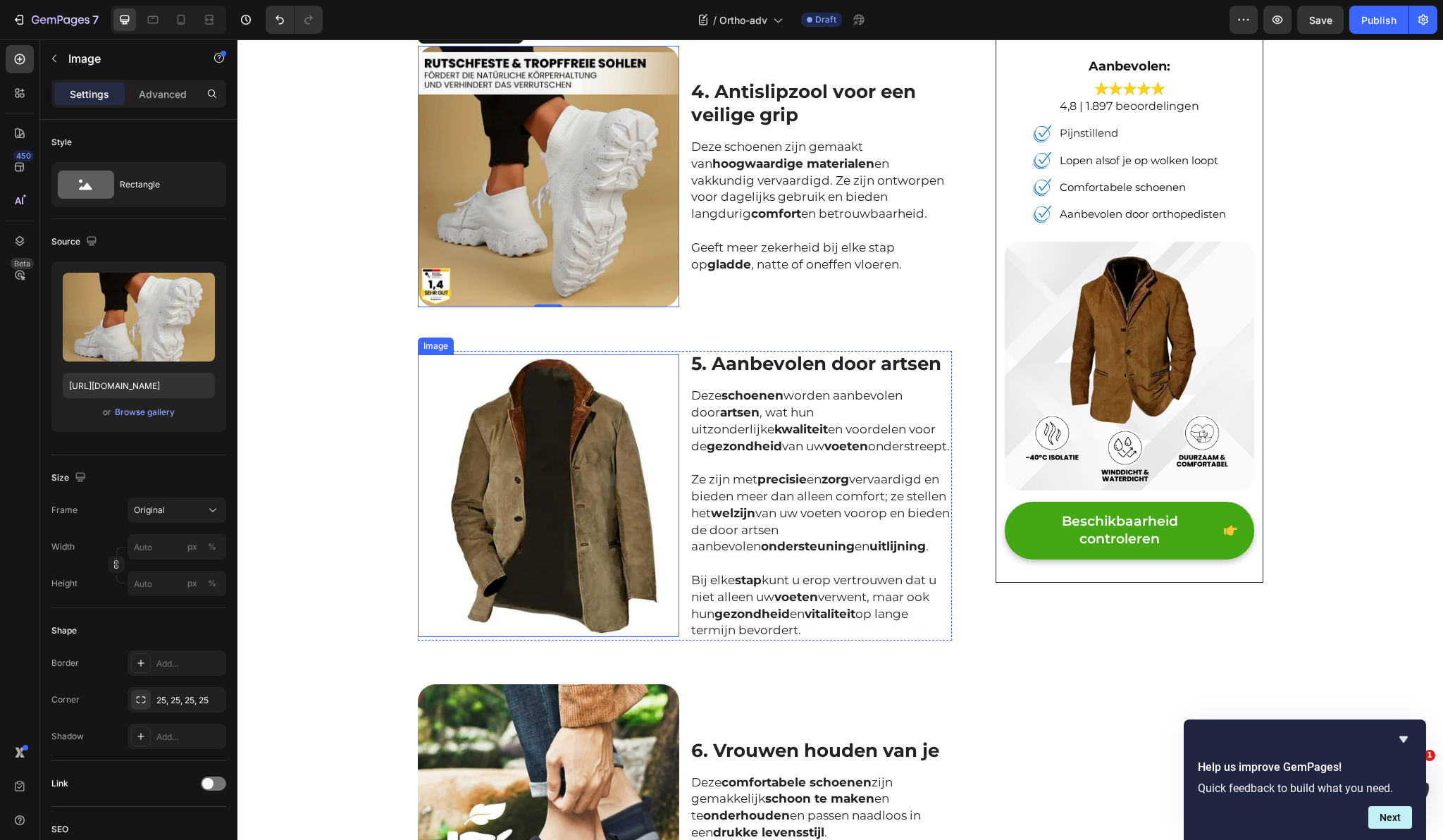
click at [629, 435] on img at bounding box center [548, 496] width 262 height 283
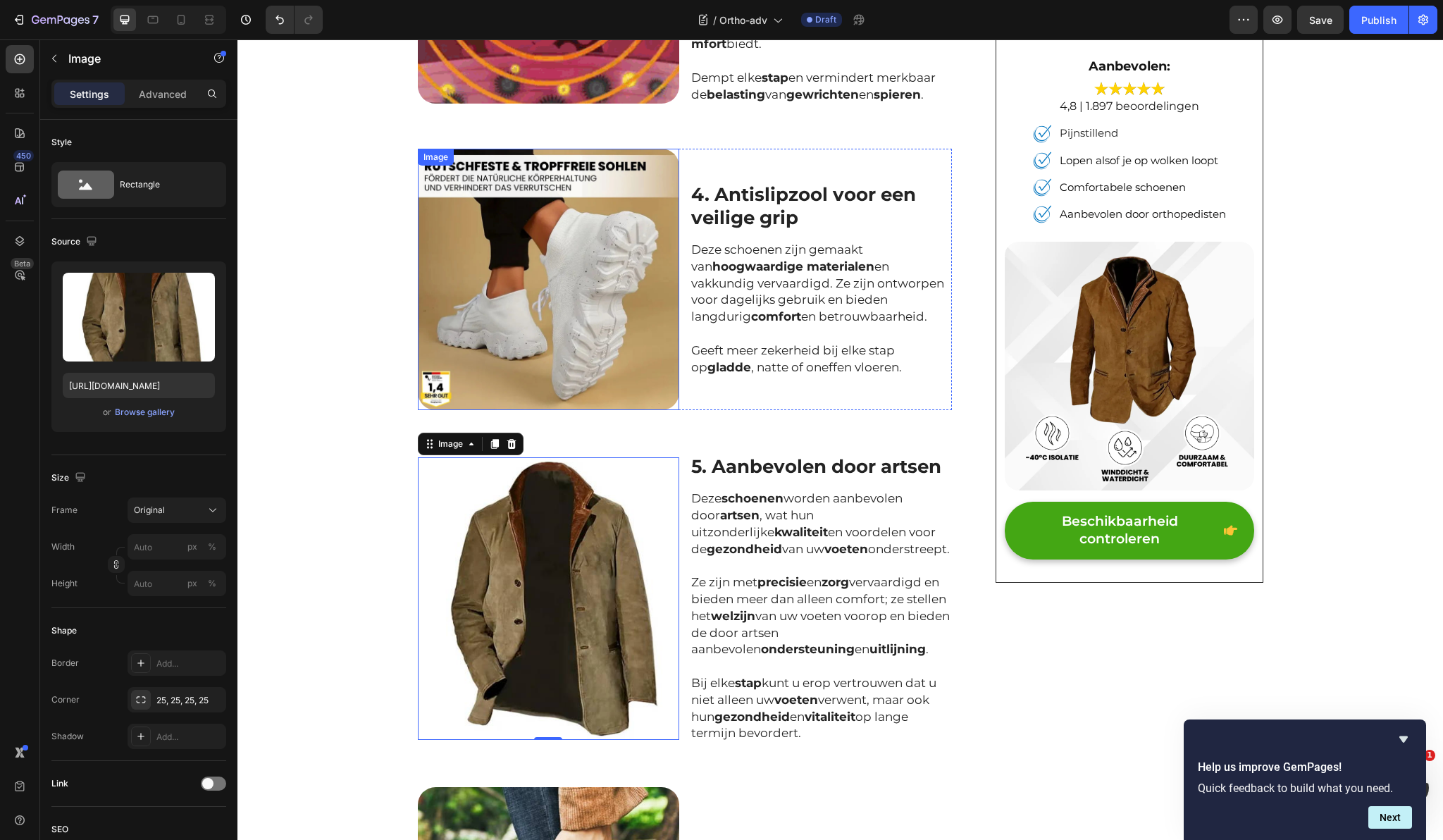
scroll to position [1361, 0]
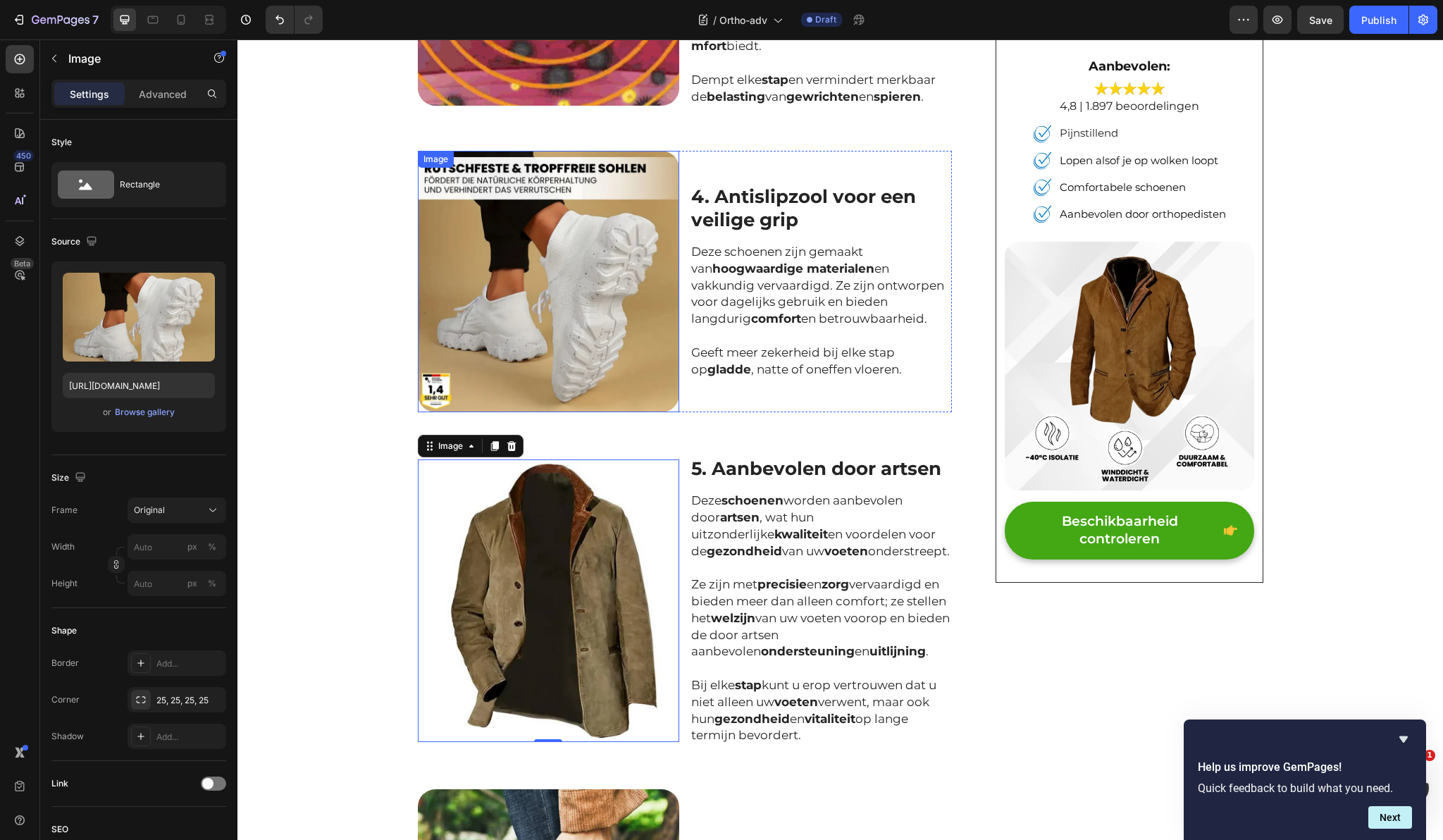
click at [556, 270] on img at bounding box center [548, 282] width 262 height 262
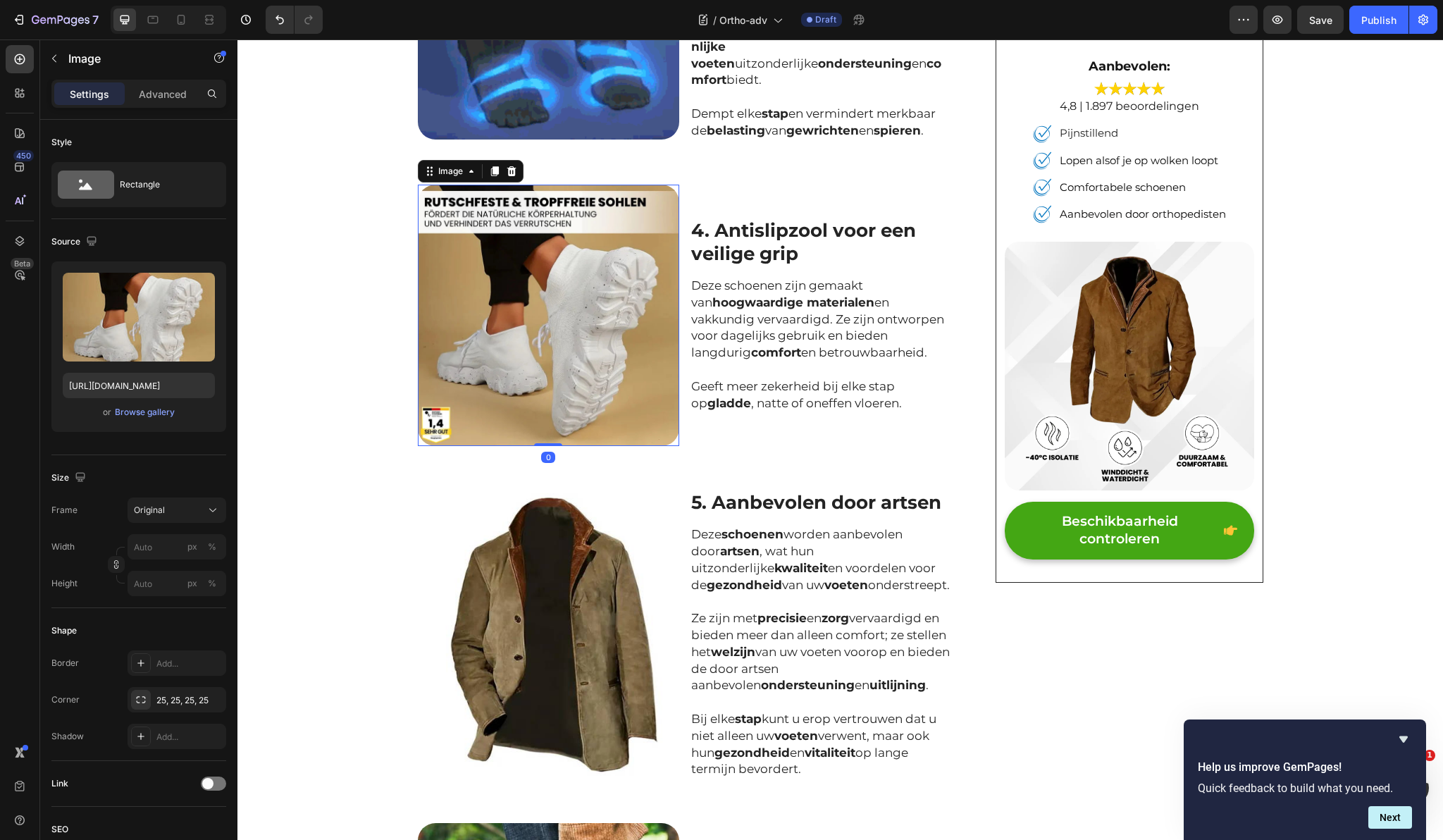
scroll to position [1324, 0]
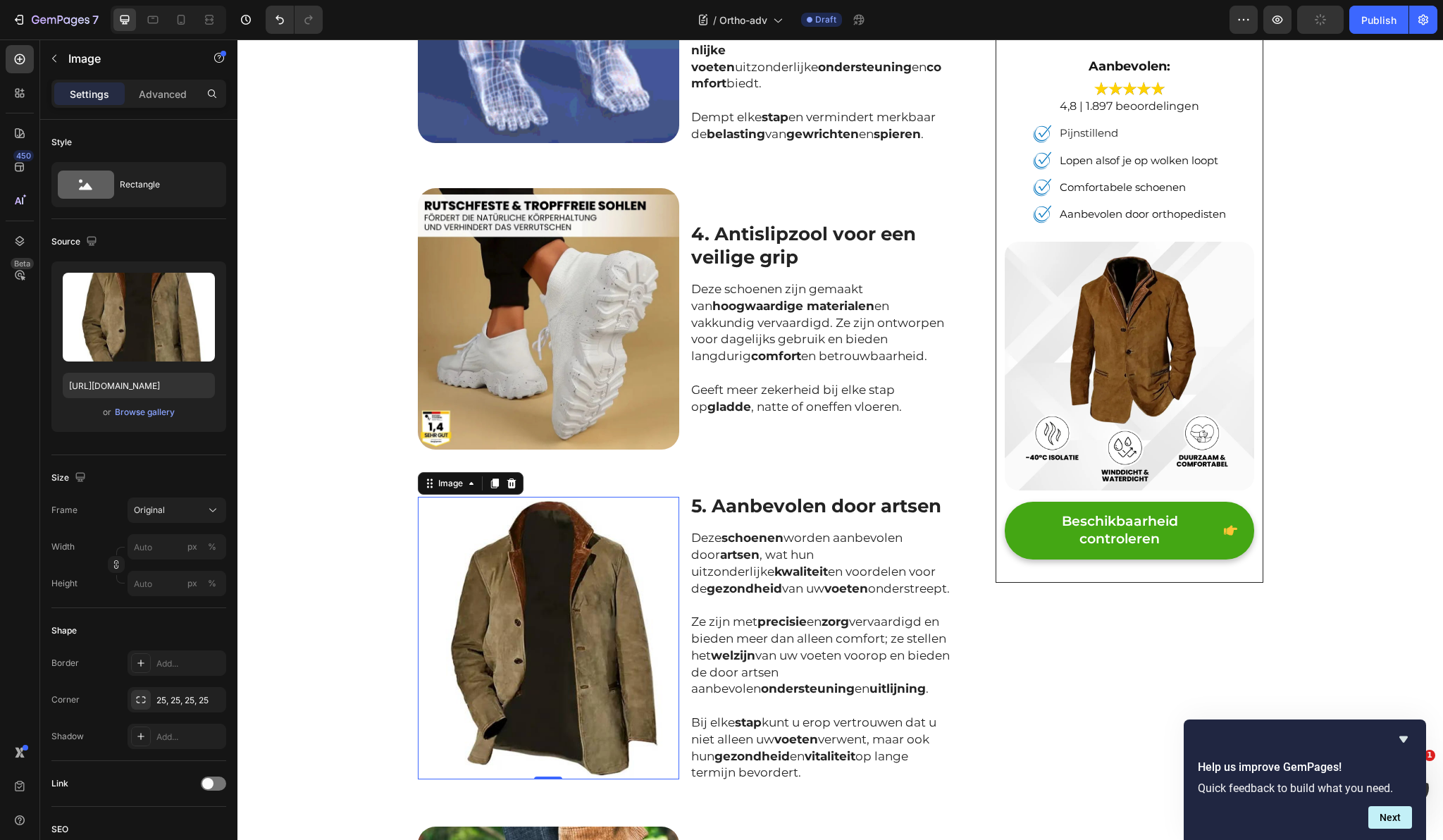
click at [561, 540] on img at bounding box center [548, 638] width 262 height 283
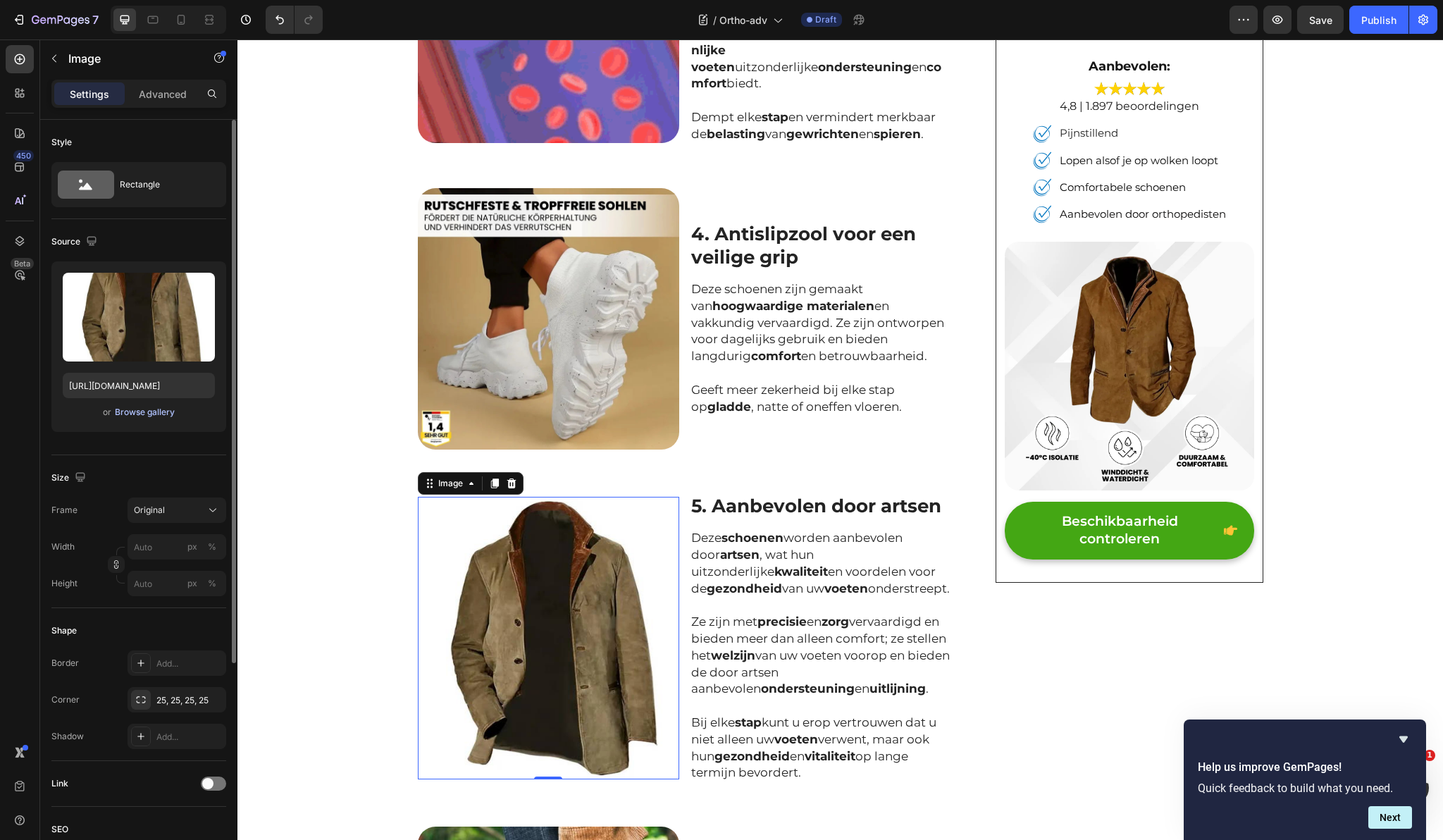
click at [172, 408] on div "Browse gallery" at bounding box center [144, 412] width 60 height 13
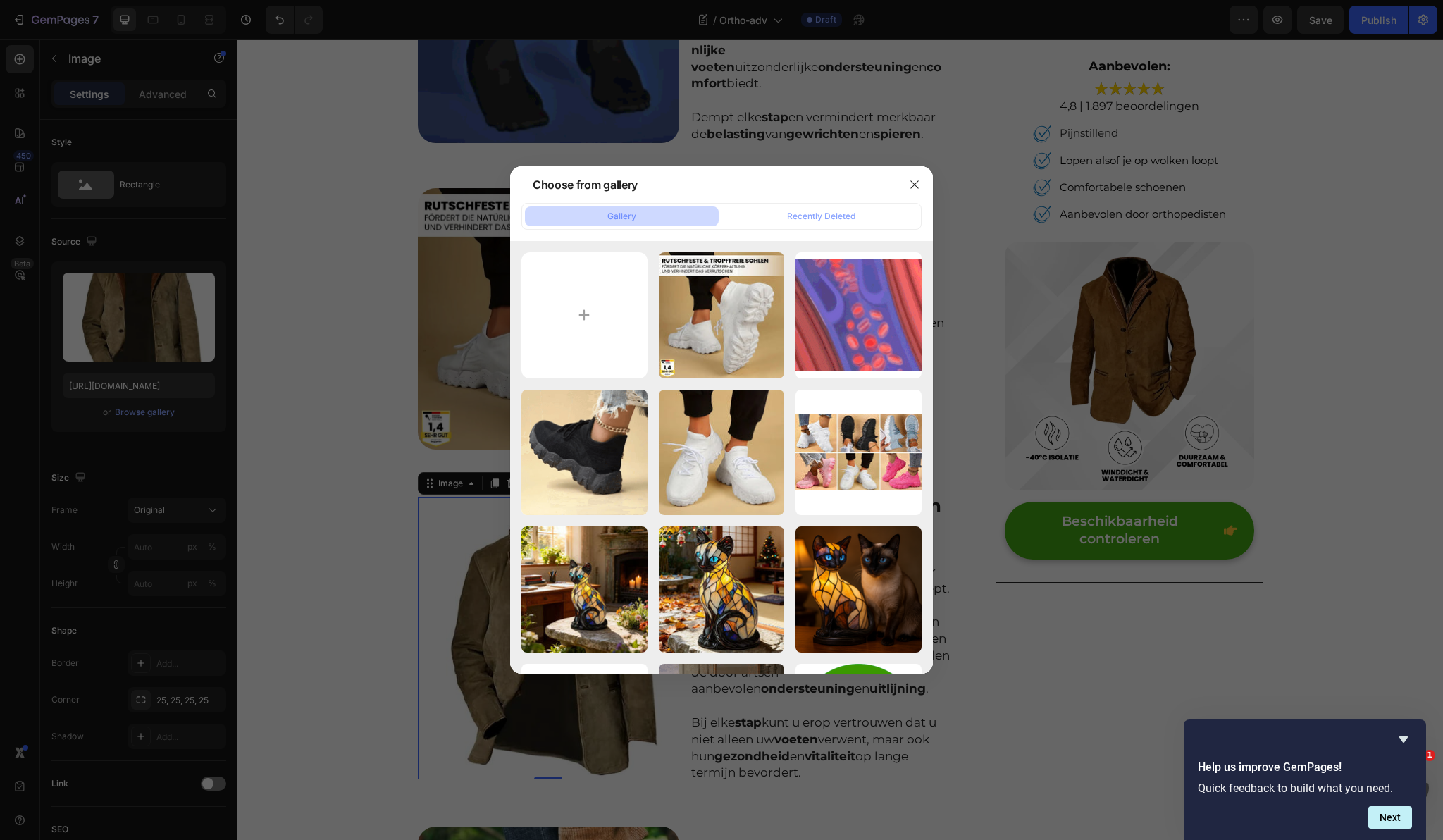
type input "C:\fakepath\3e4c3083e58b46fdb1c4157b945f01cd1-ezgif.com-gif-to-webp-converter_7…"
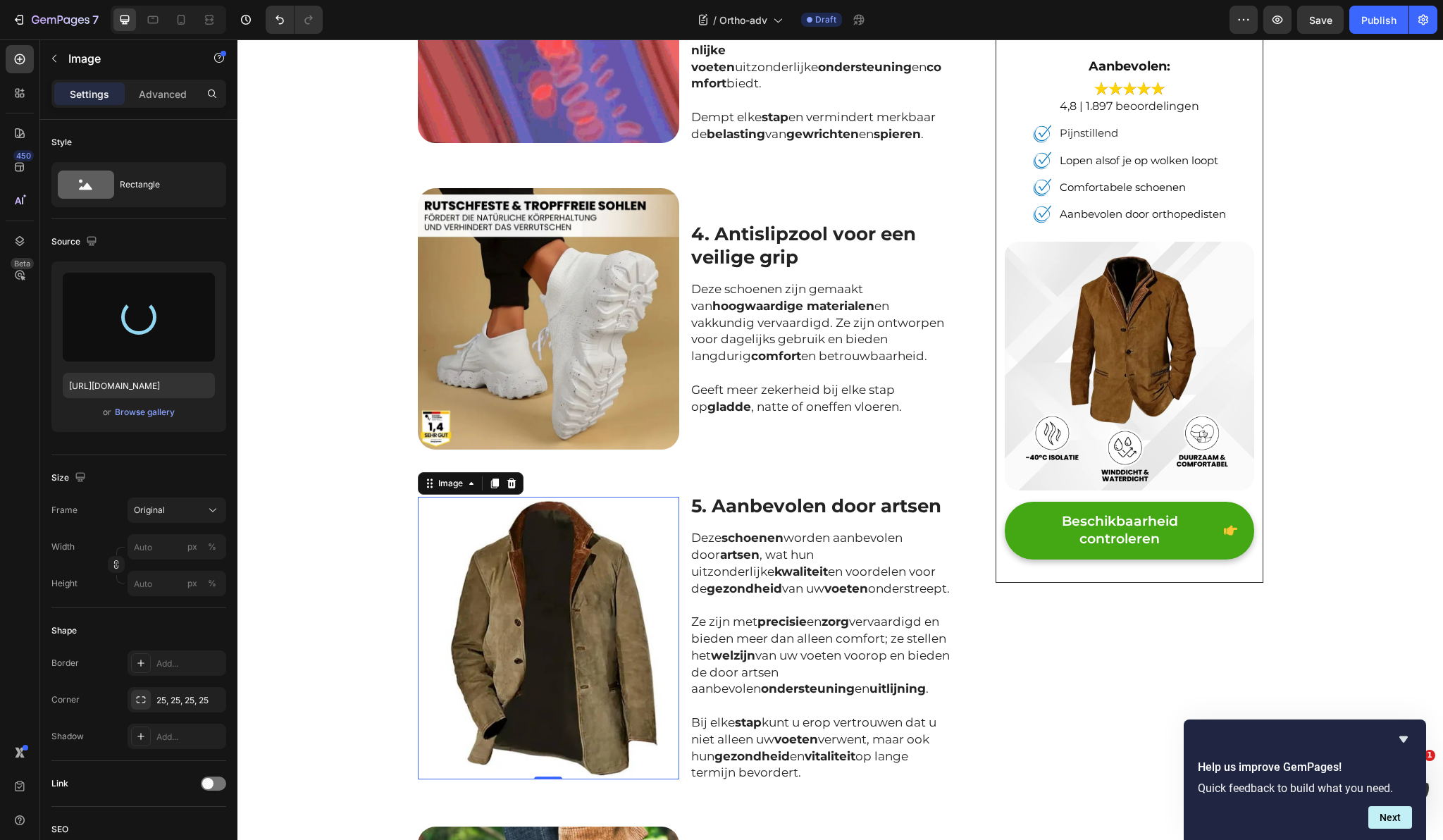
type input "[URL][DOMAIN_NAME]"
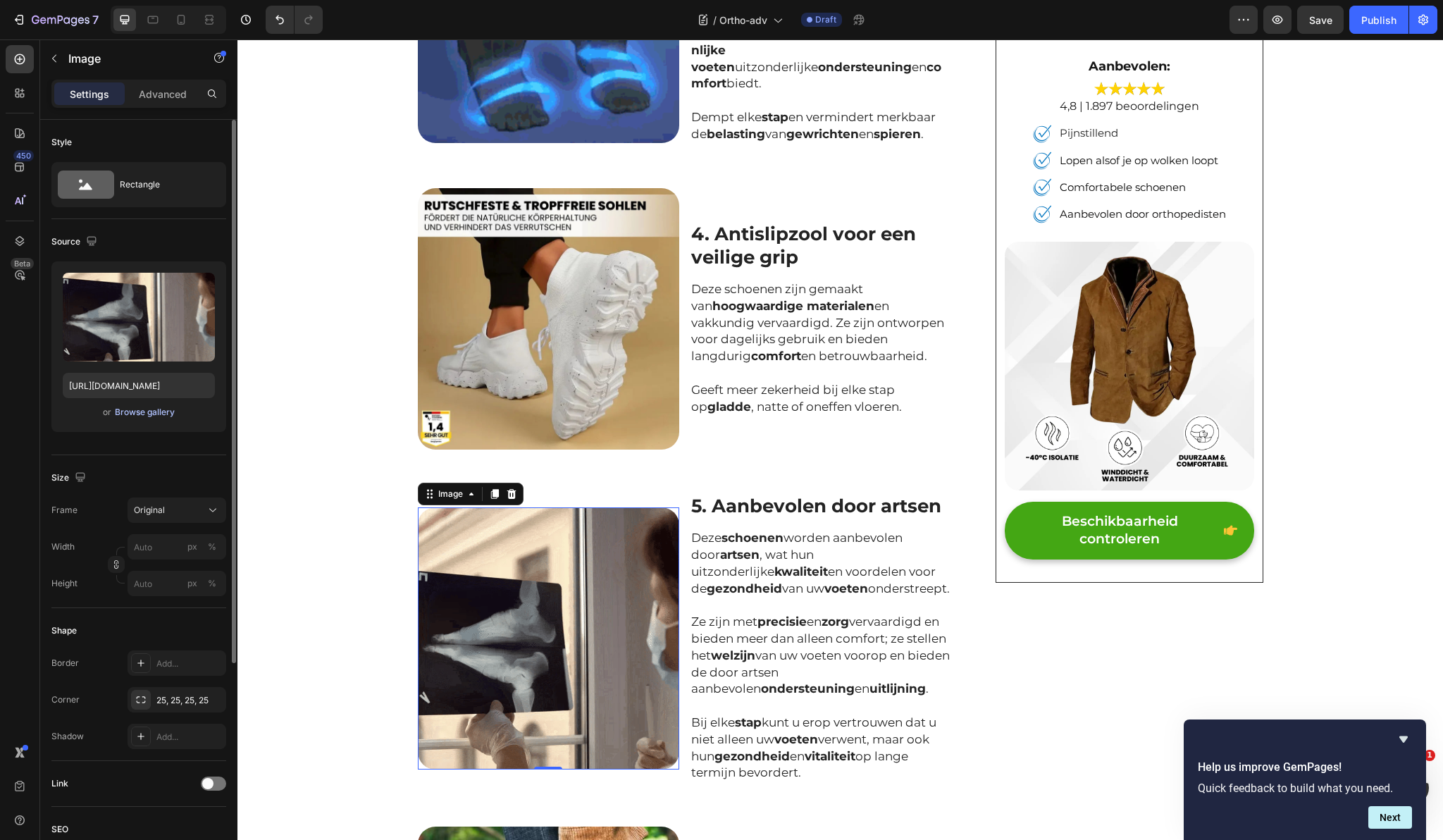
click at [167, 405] on button "Browse gallery" at bounding box center [144, 412] width 61 height 14
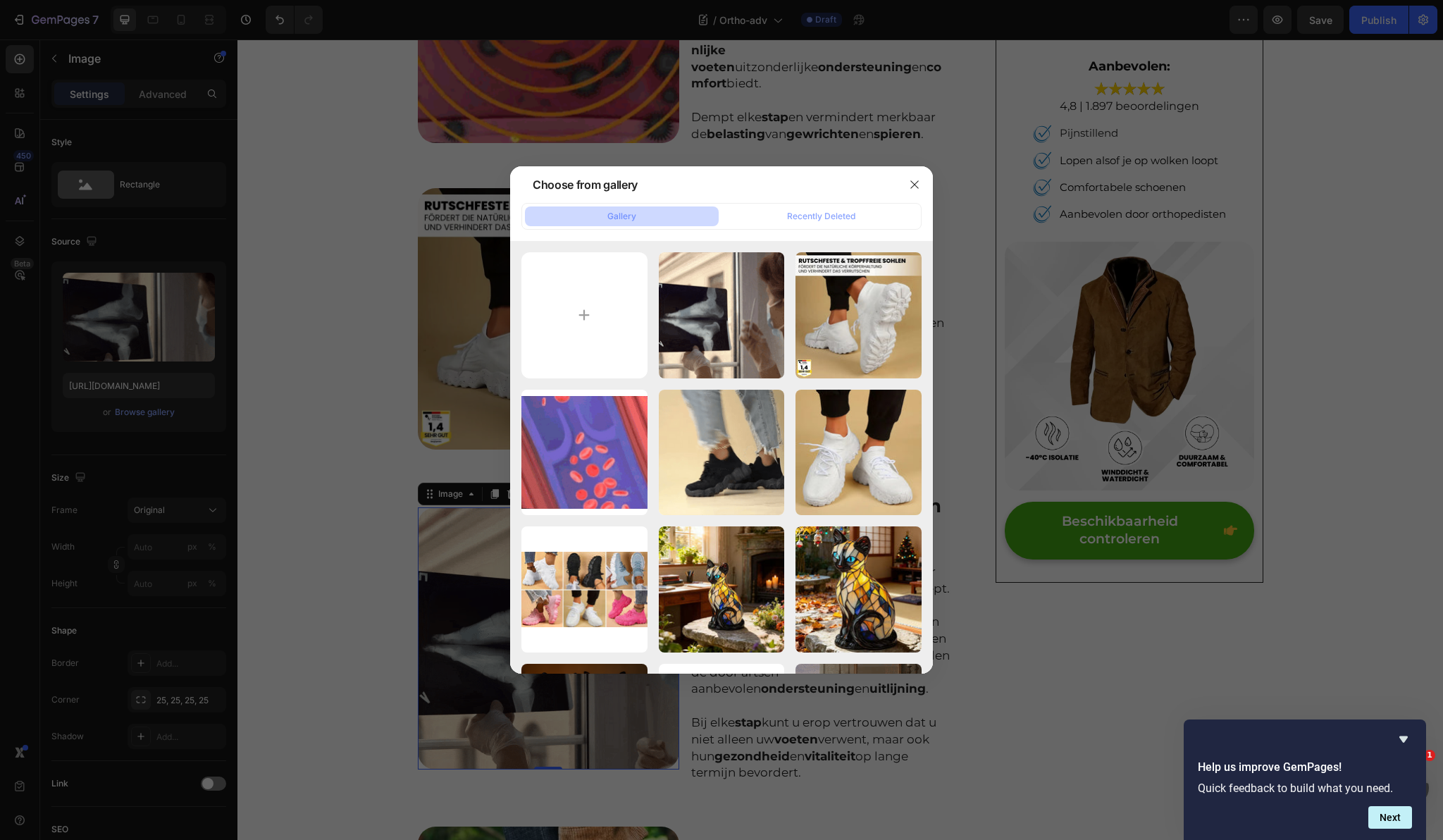
type input "C:\fakepath\c898f80fb829b46924ffacdb0f09a89d248bf9f9.f30-ezgif.com-optiwebp_750…"
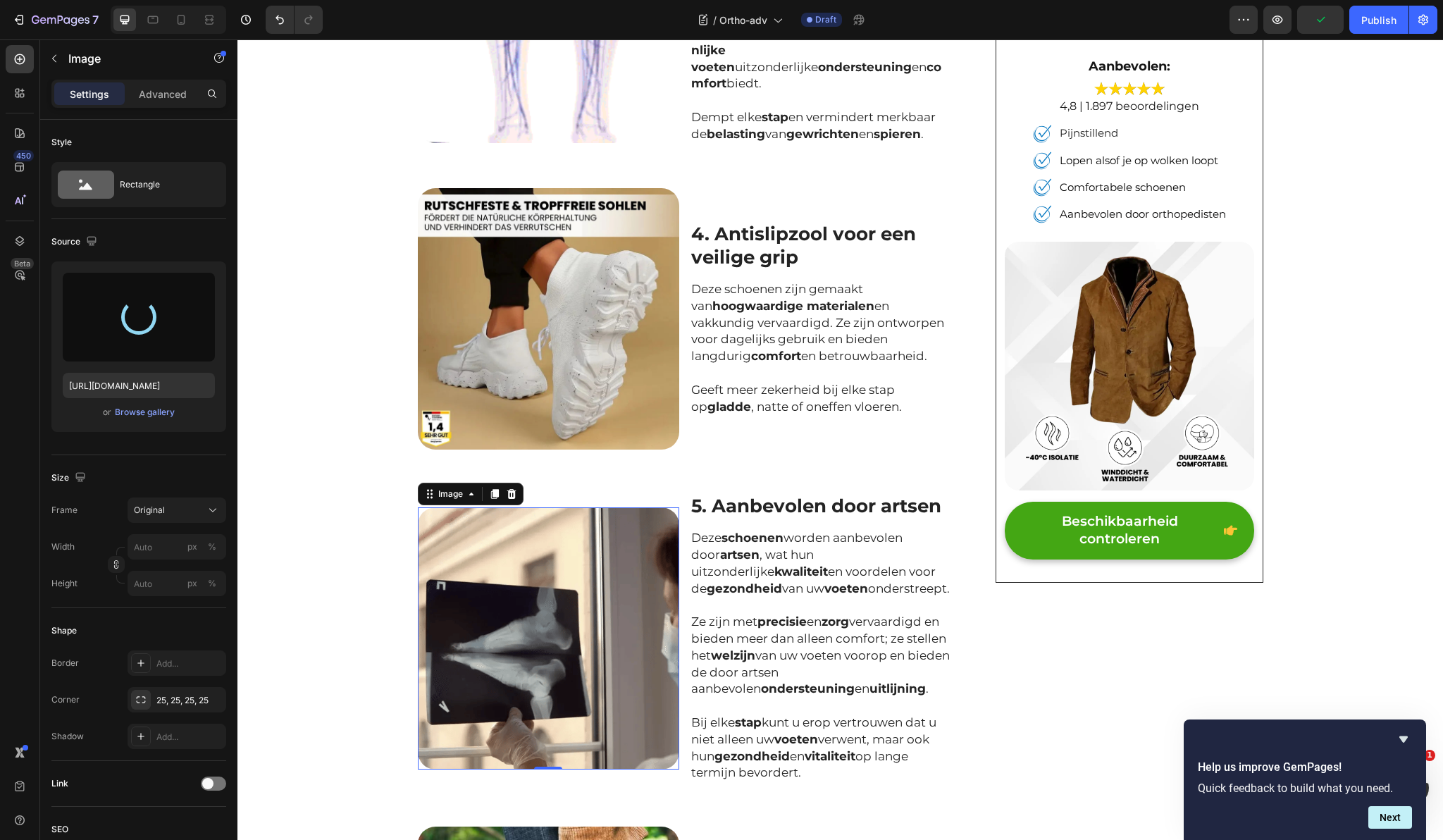
type input "[URL][DOMAIN_NAME]"
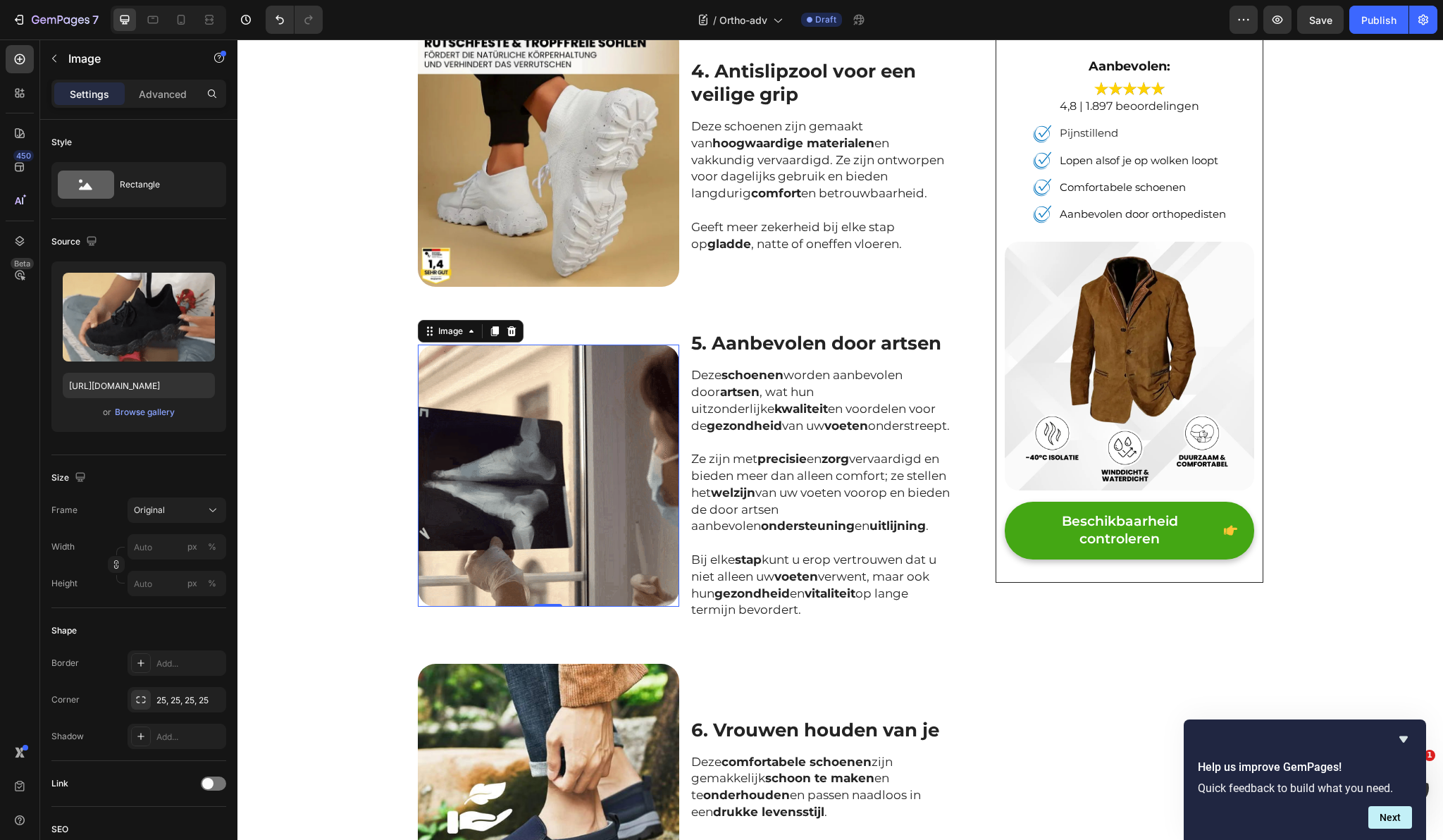
scroll to position [1496, 0]
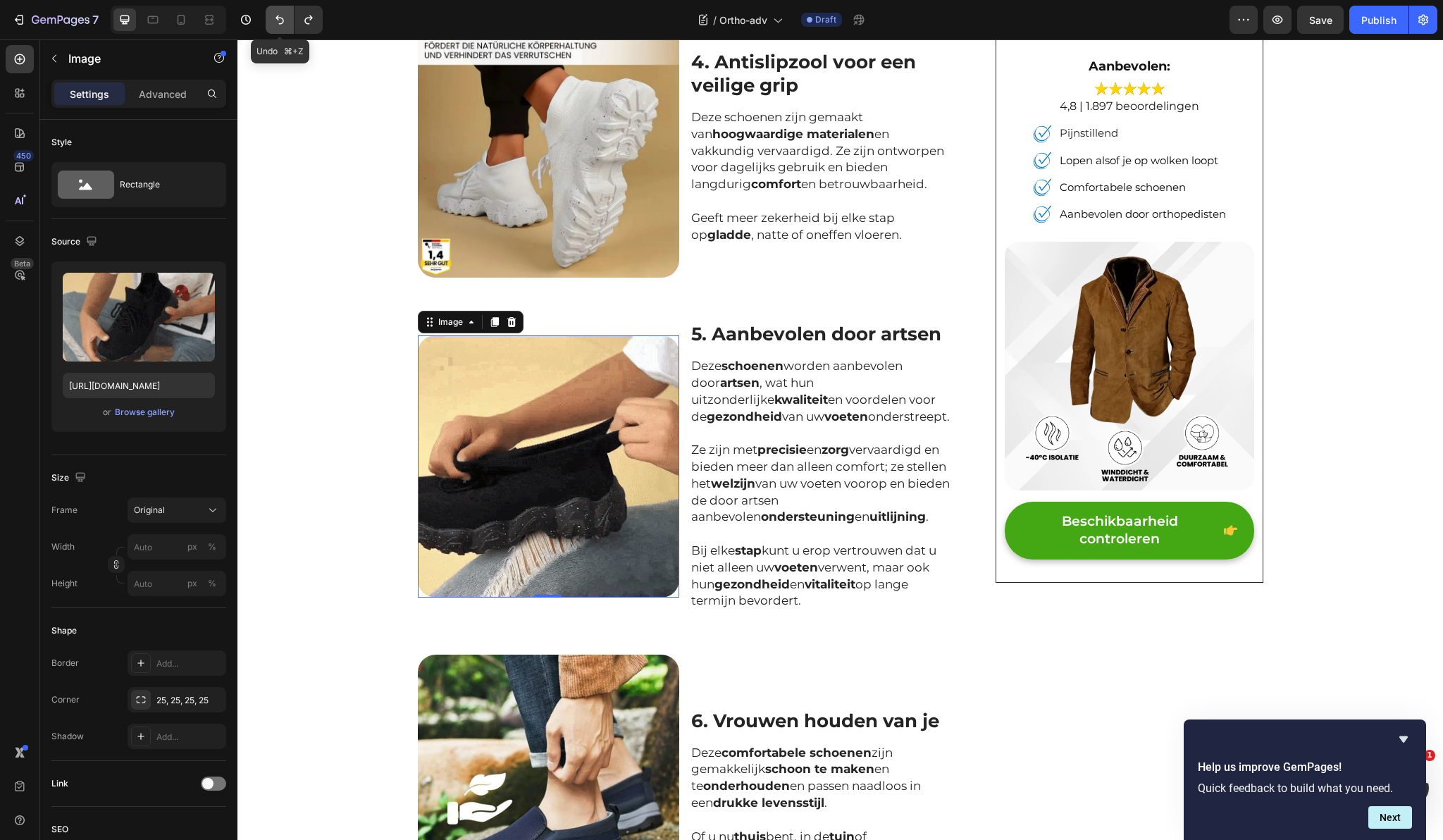
click at [284, 17] on icon "Undo/Redo" at bounding box center [279, 20] width 14 height 14
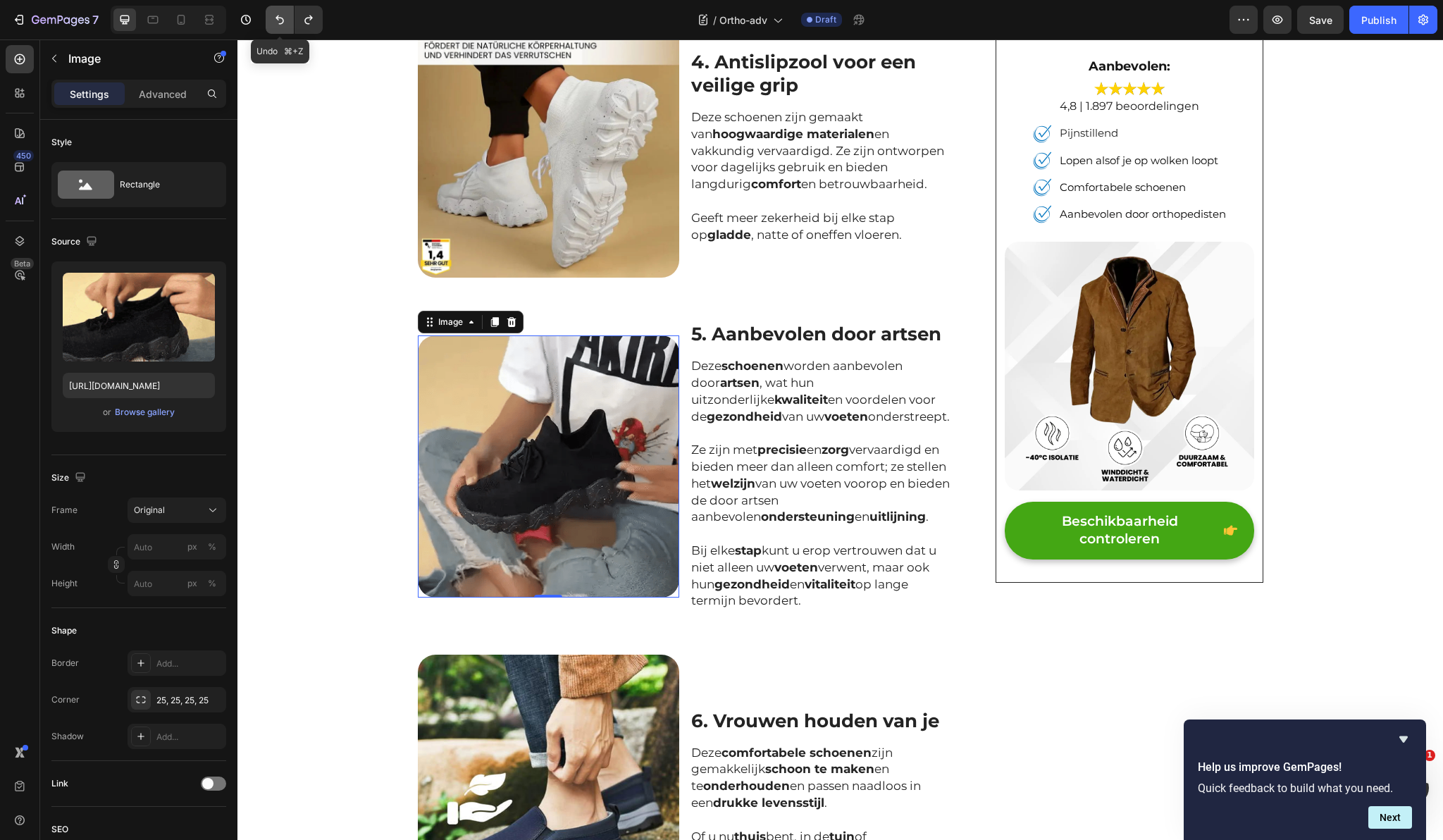
type input "[URL][DOMAIN_NAME]"
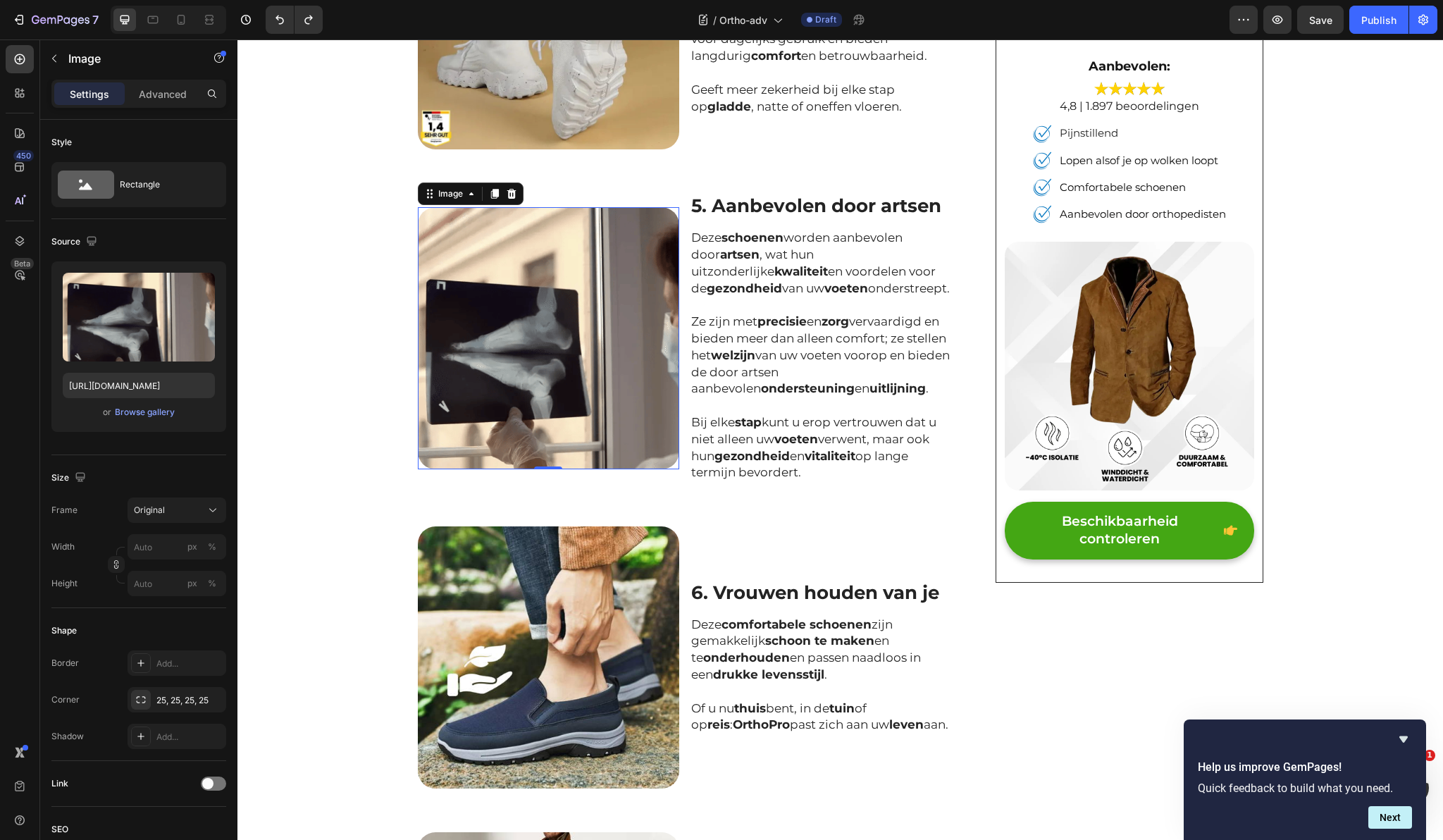
scroll to position [1659, 0]
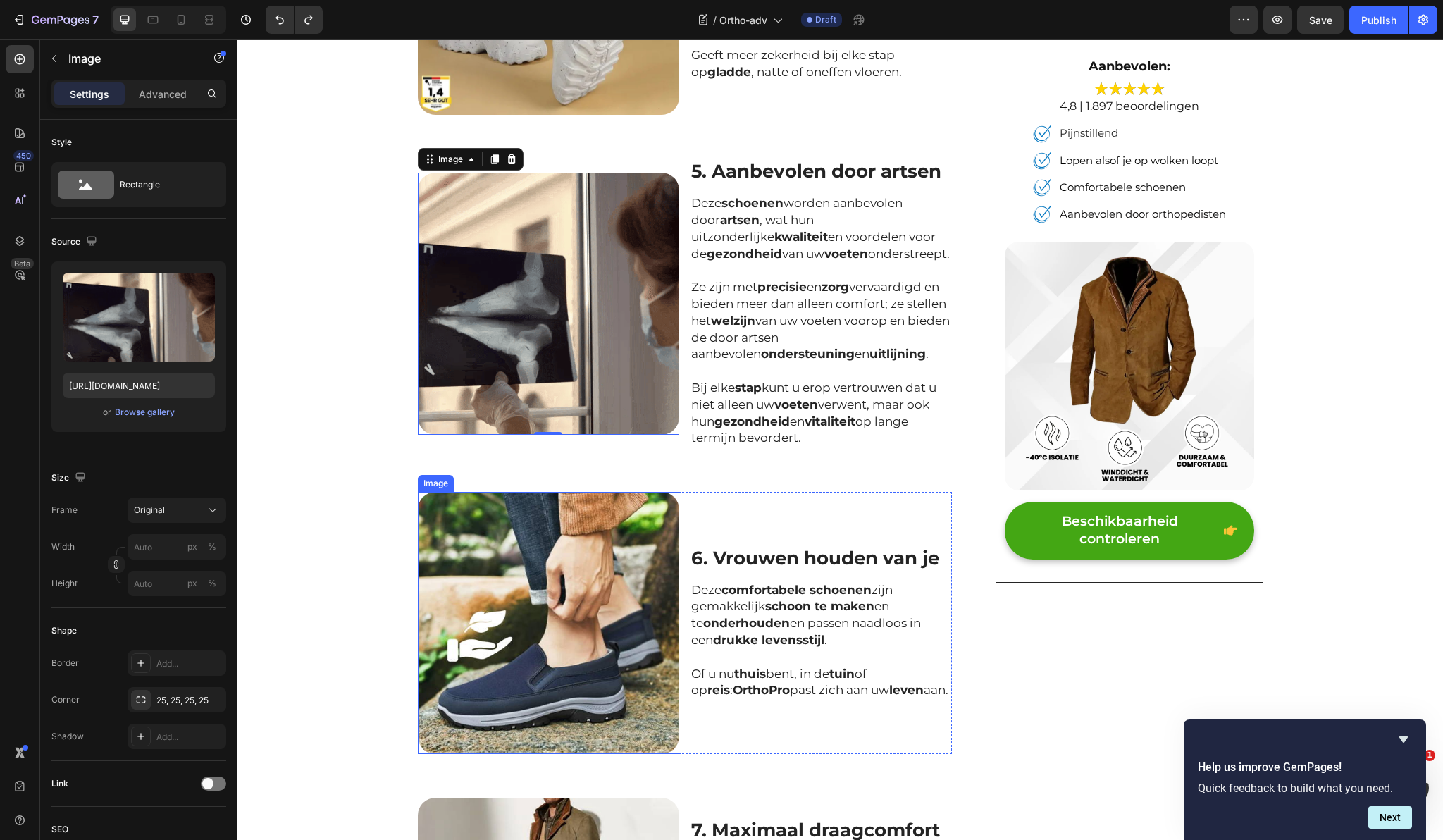
click at [550, 551] on img at bounding box center [548, 622] width 262 height 262
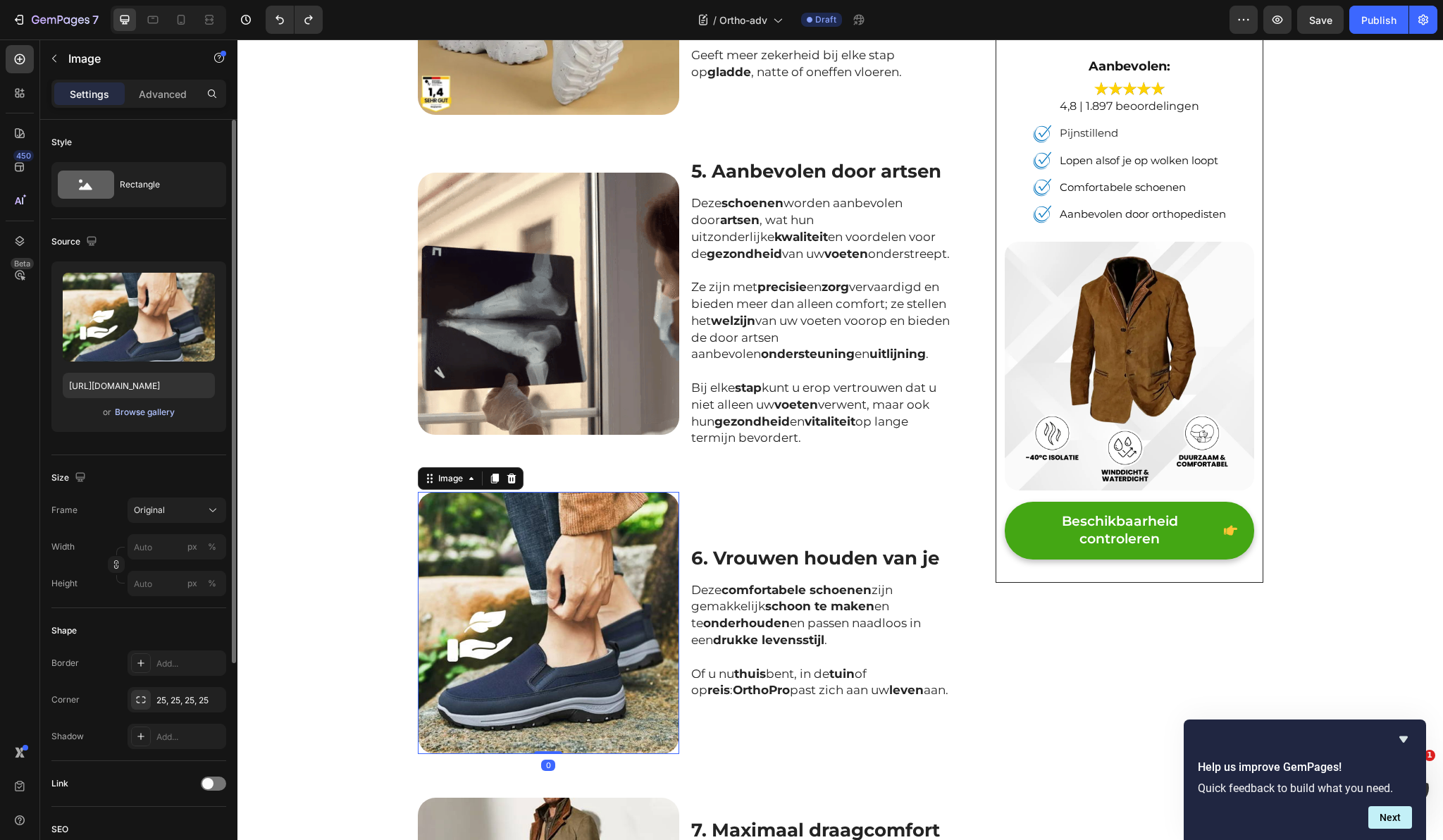
click at [131, 410] on div "Browse gallery" at bounding box center [144, 412] width 60 height 13
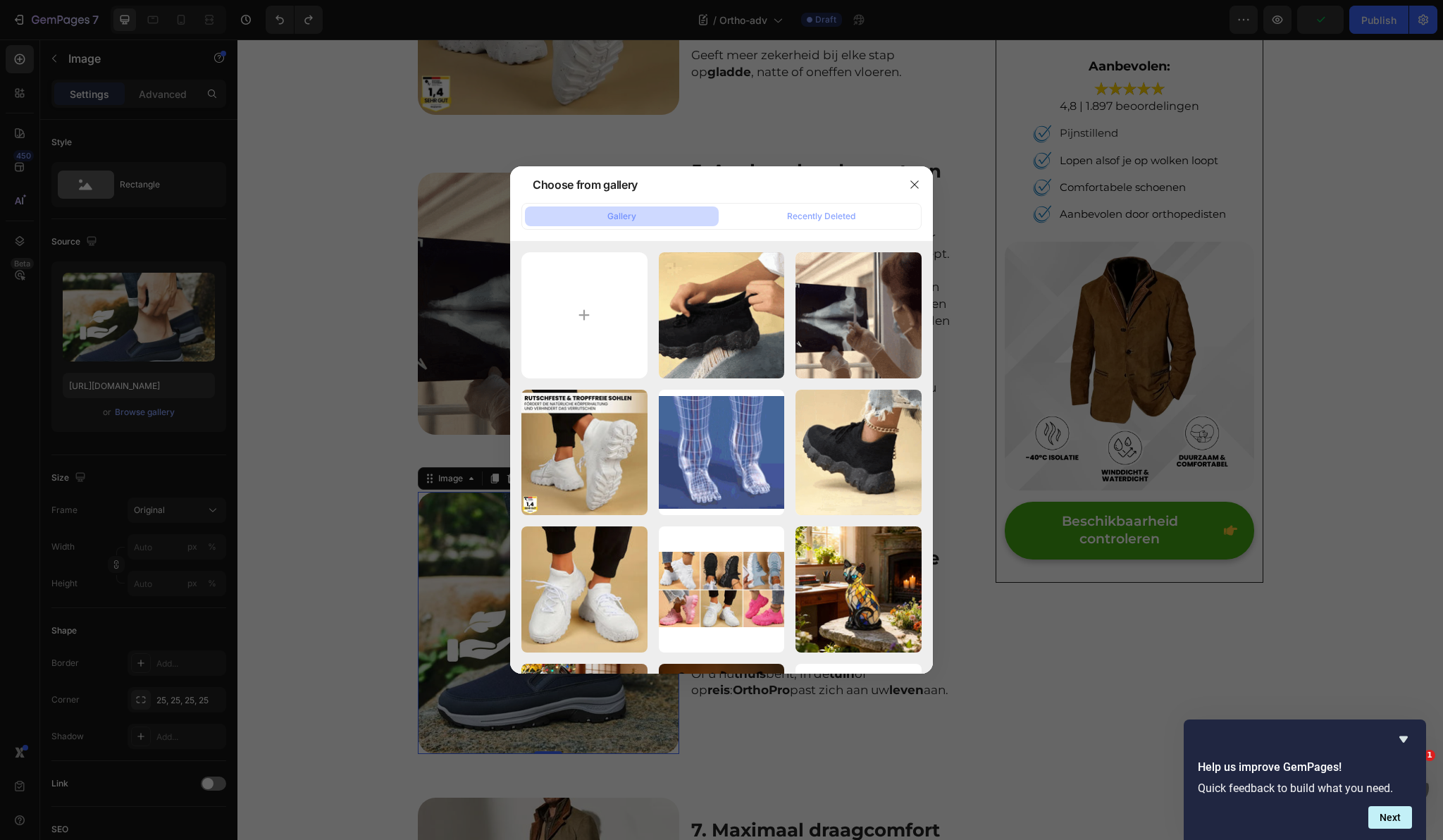
click at [374, 450] on div at bounding box center [721, 420] width 1443 height 840
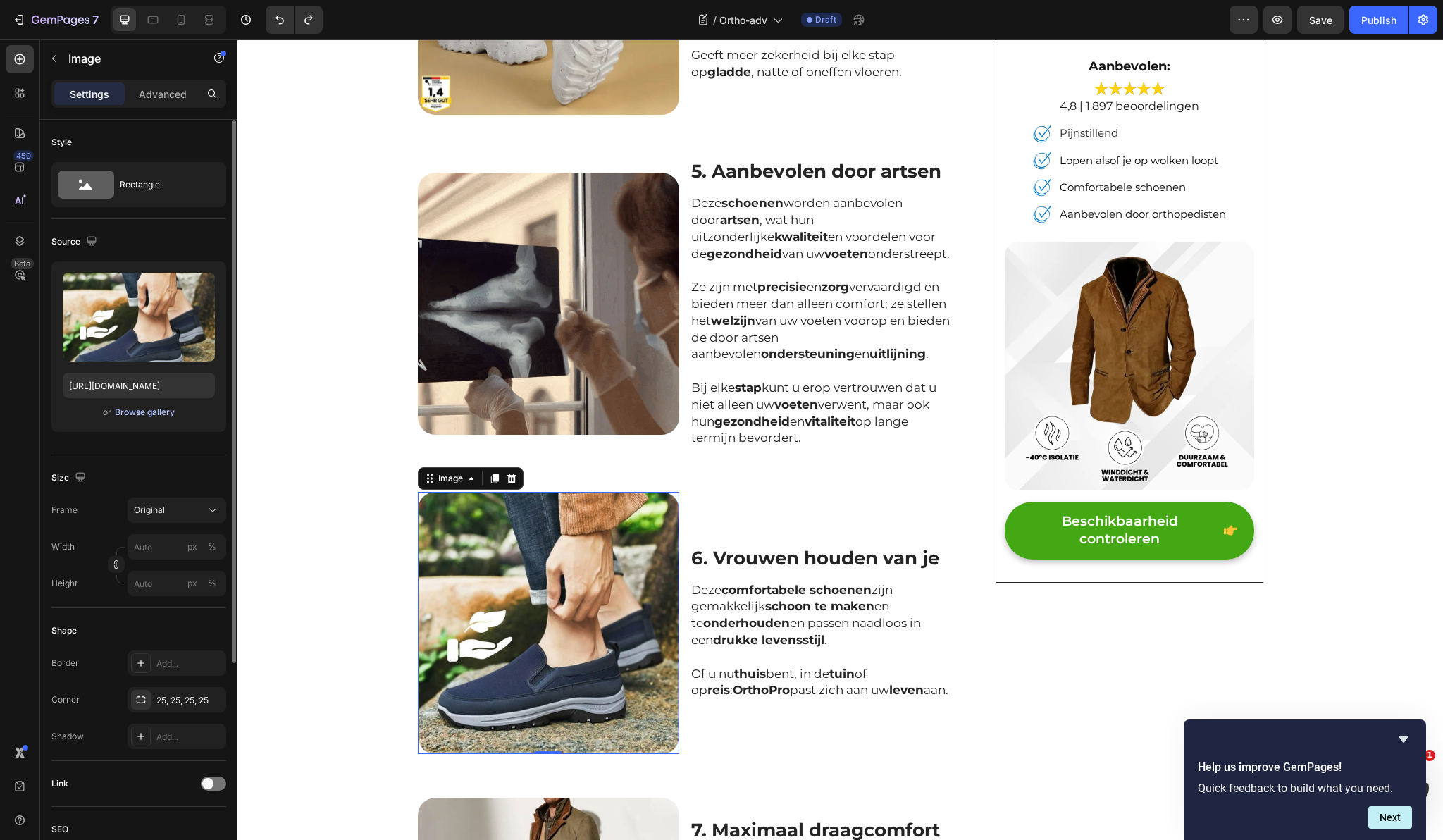
click at [156, 410] on div "Browse gallery" at bounding box center [144, 412] width 60 height 13
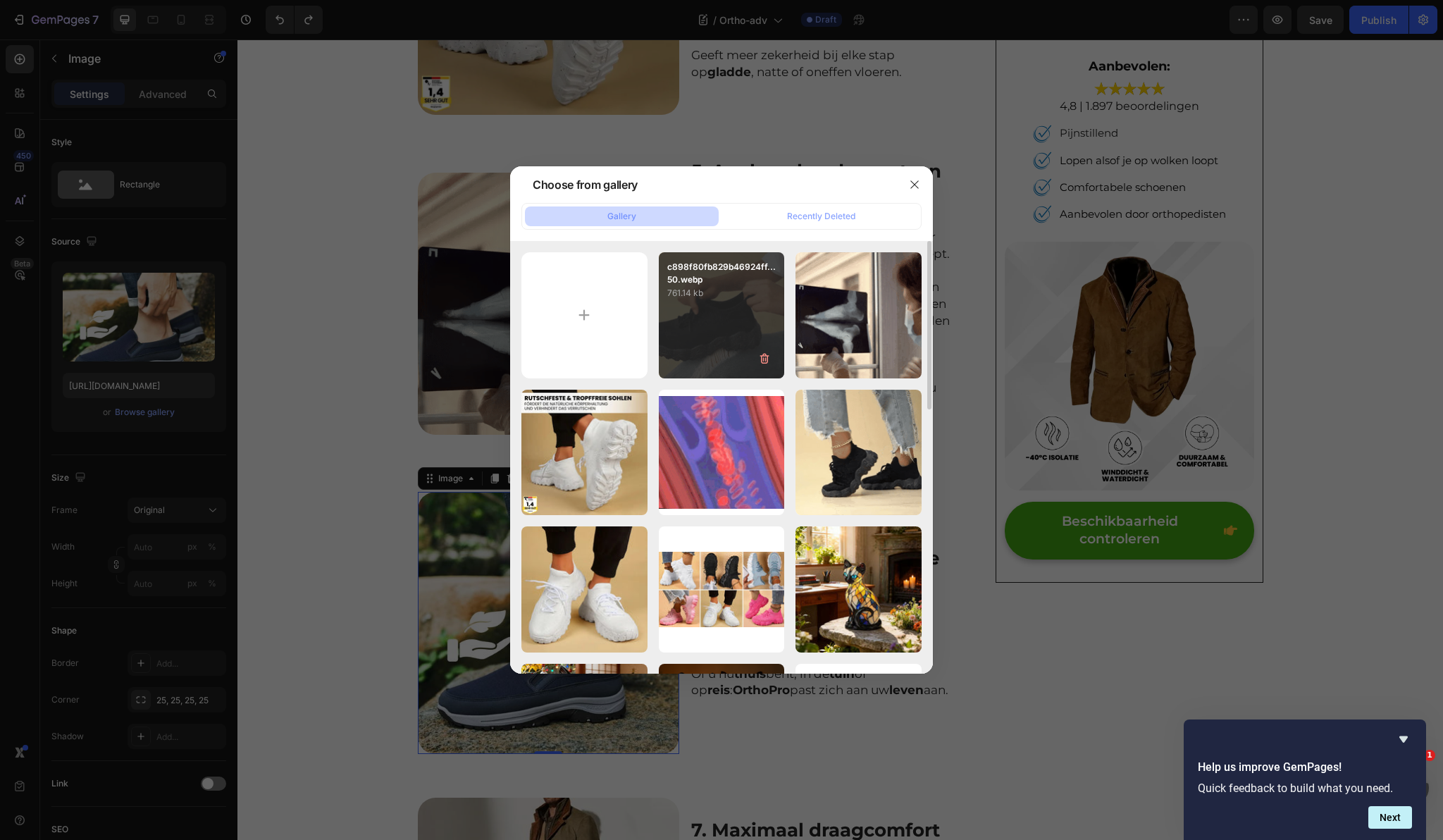
click at [707, 319] on div "c898f80fb829b46924ff...50.webp 761.14 kb" at bounding box center [721, 315] width 126 height 126
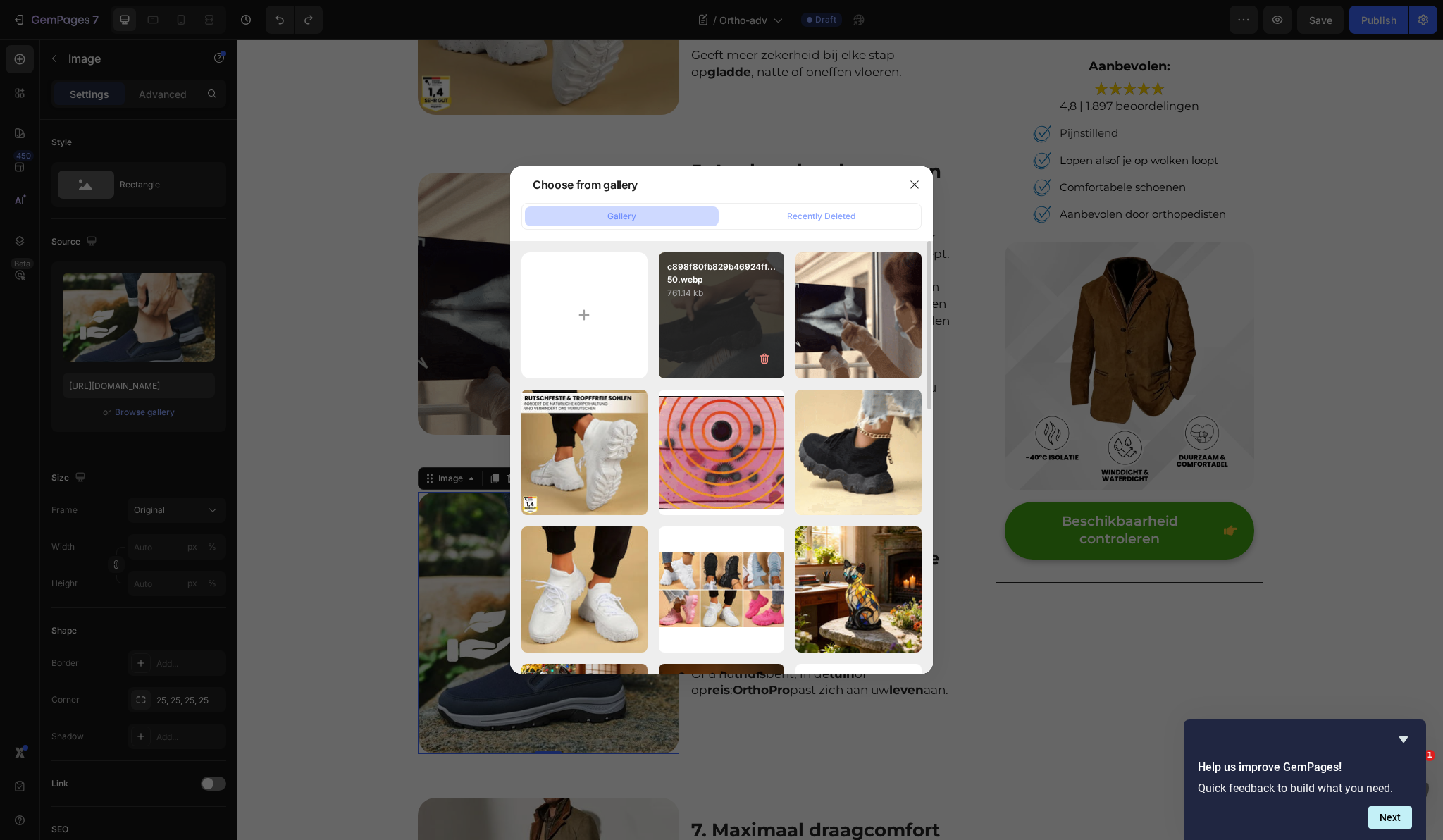
type input "[URL][DOMAIN_NAME]"
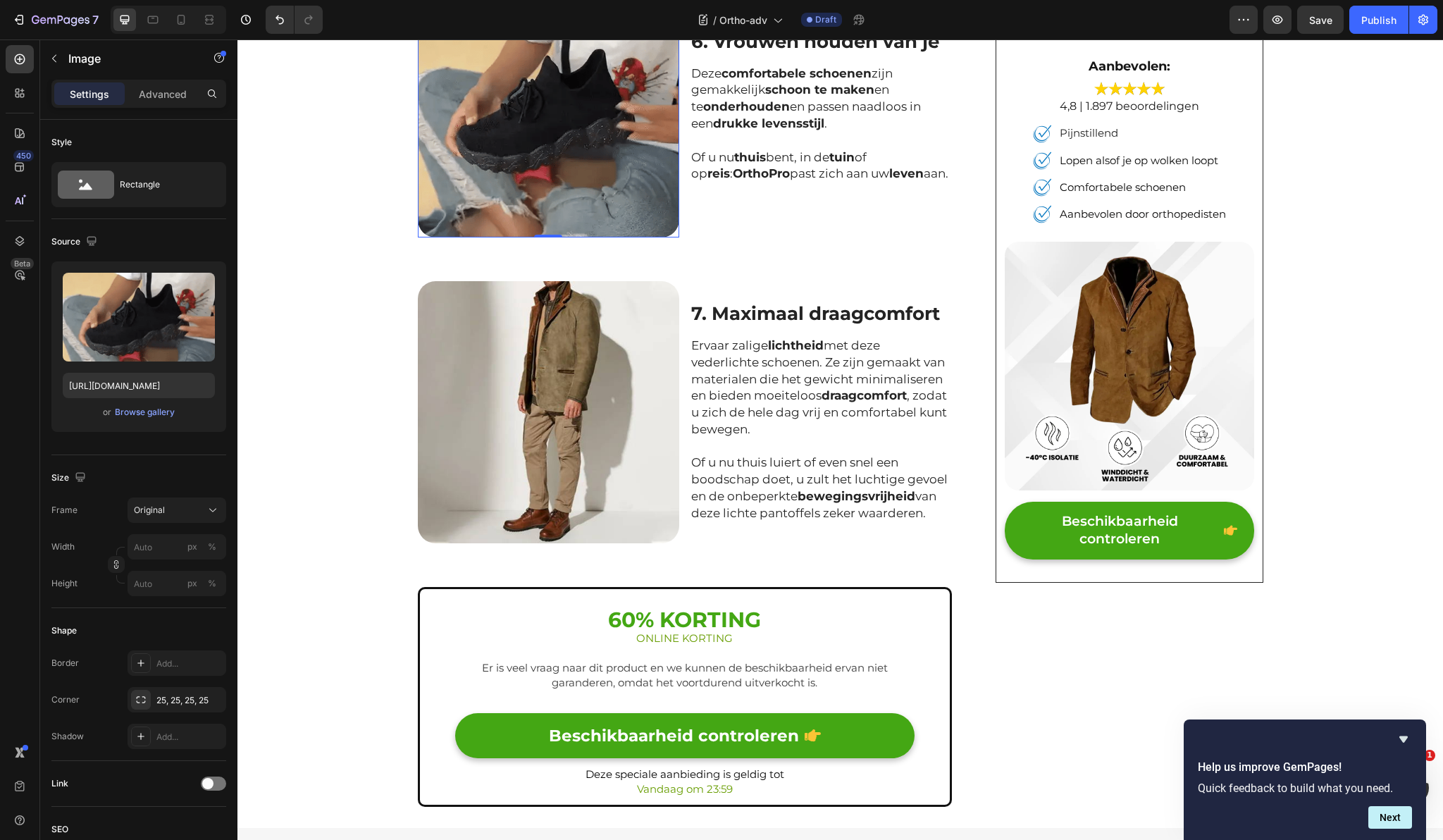
scroll to position [2192, 0]
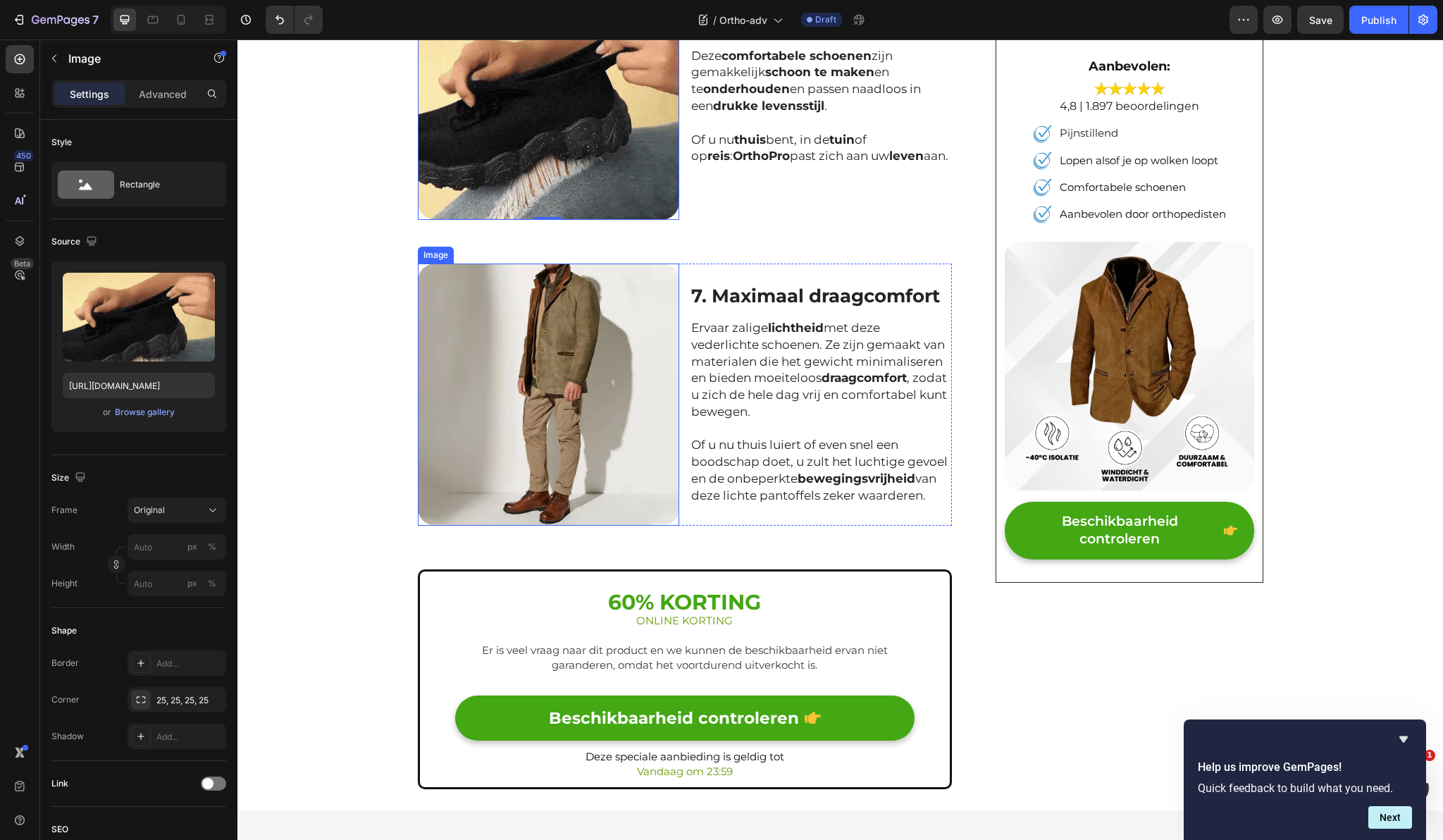
click at [620, 379] on img at bounding box center [548, 394] width 262 height 262
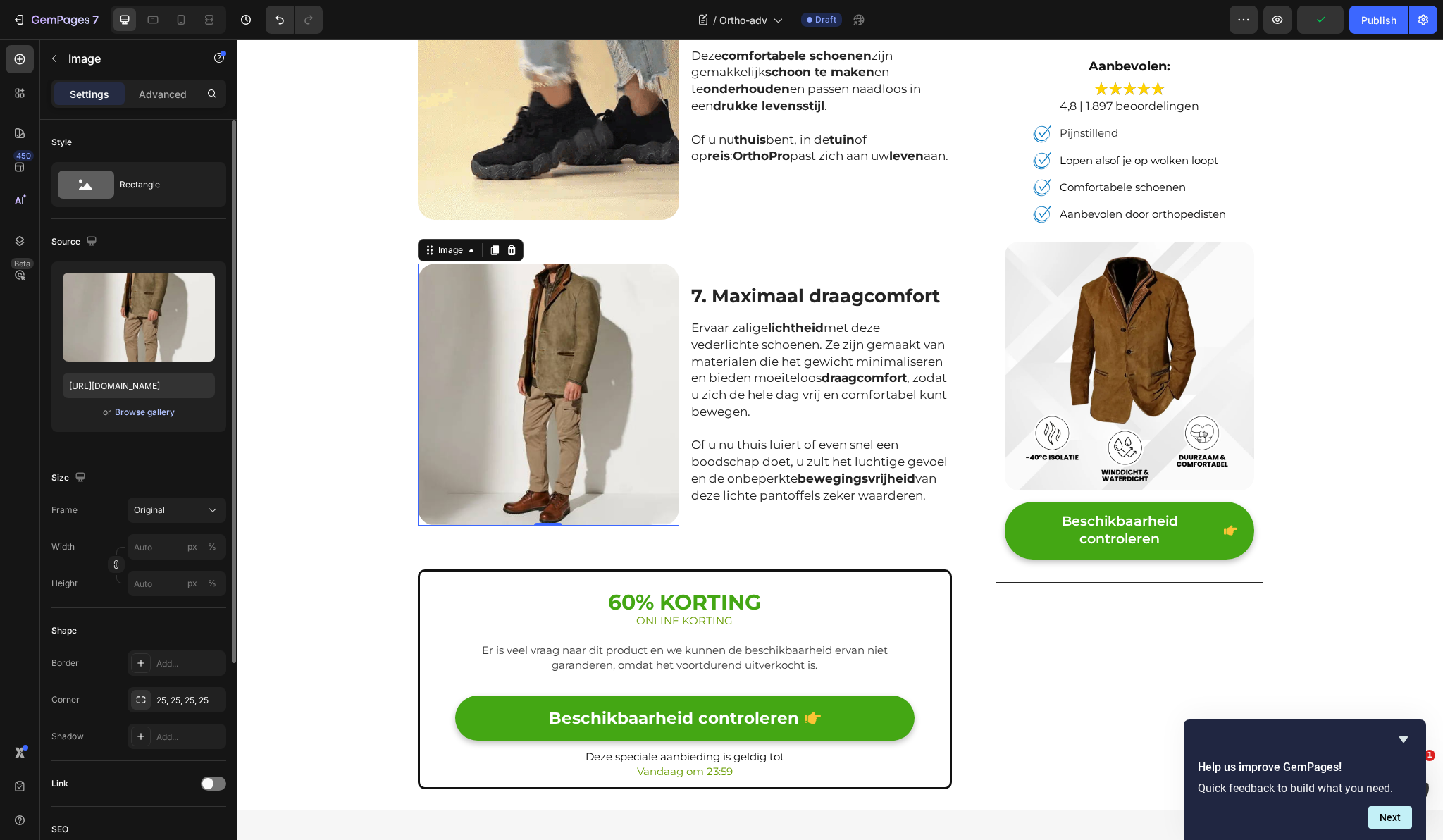
click at [142, 410] on div "Browse gallery" at bounding box center [144, 412] width 60 height 13
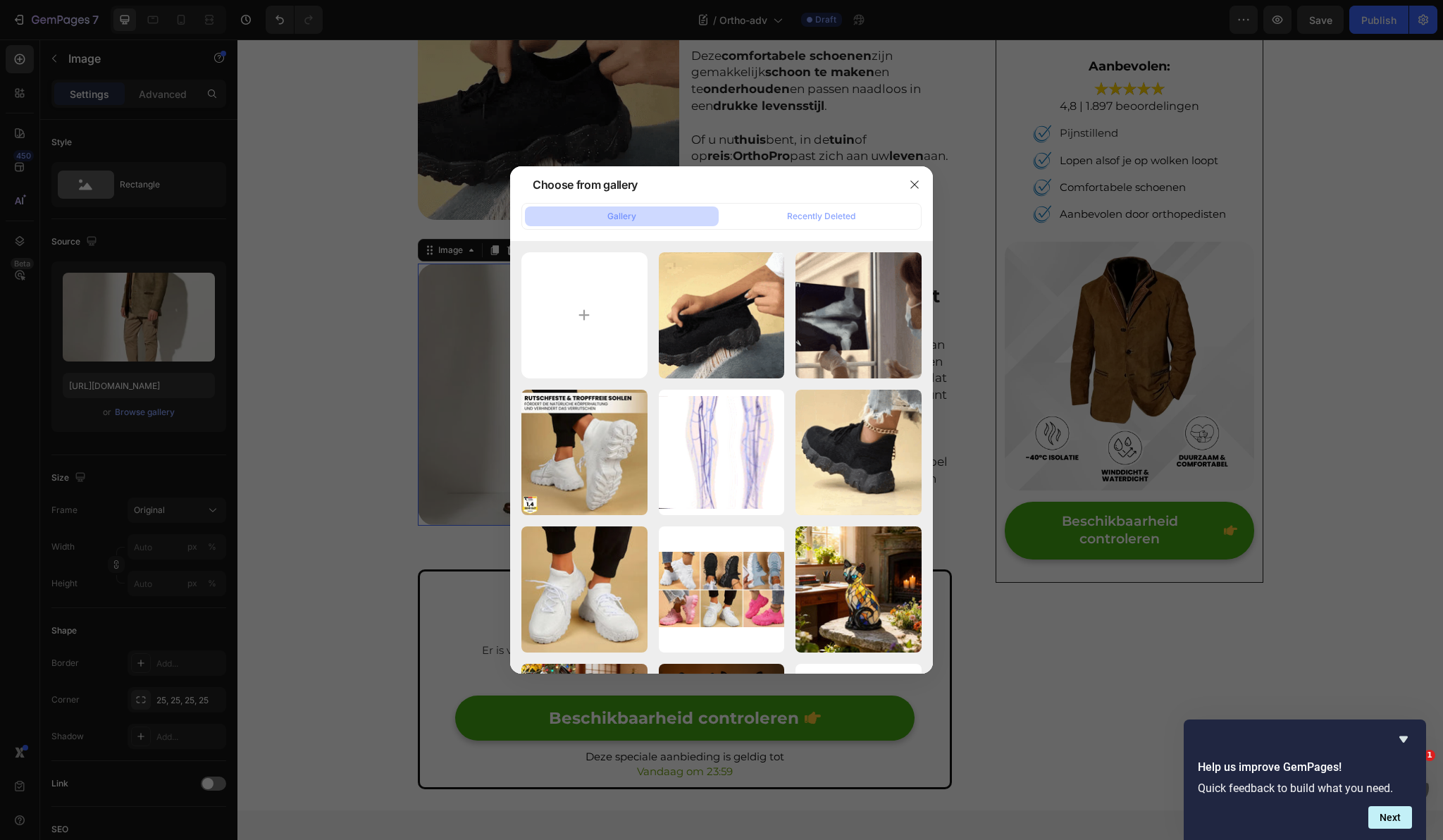
type input "C:\fakepath\S0e454f211df24829972445118f93cd65B.jpg_960x960q75.jpg_.avif"
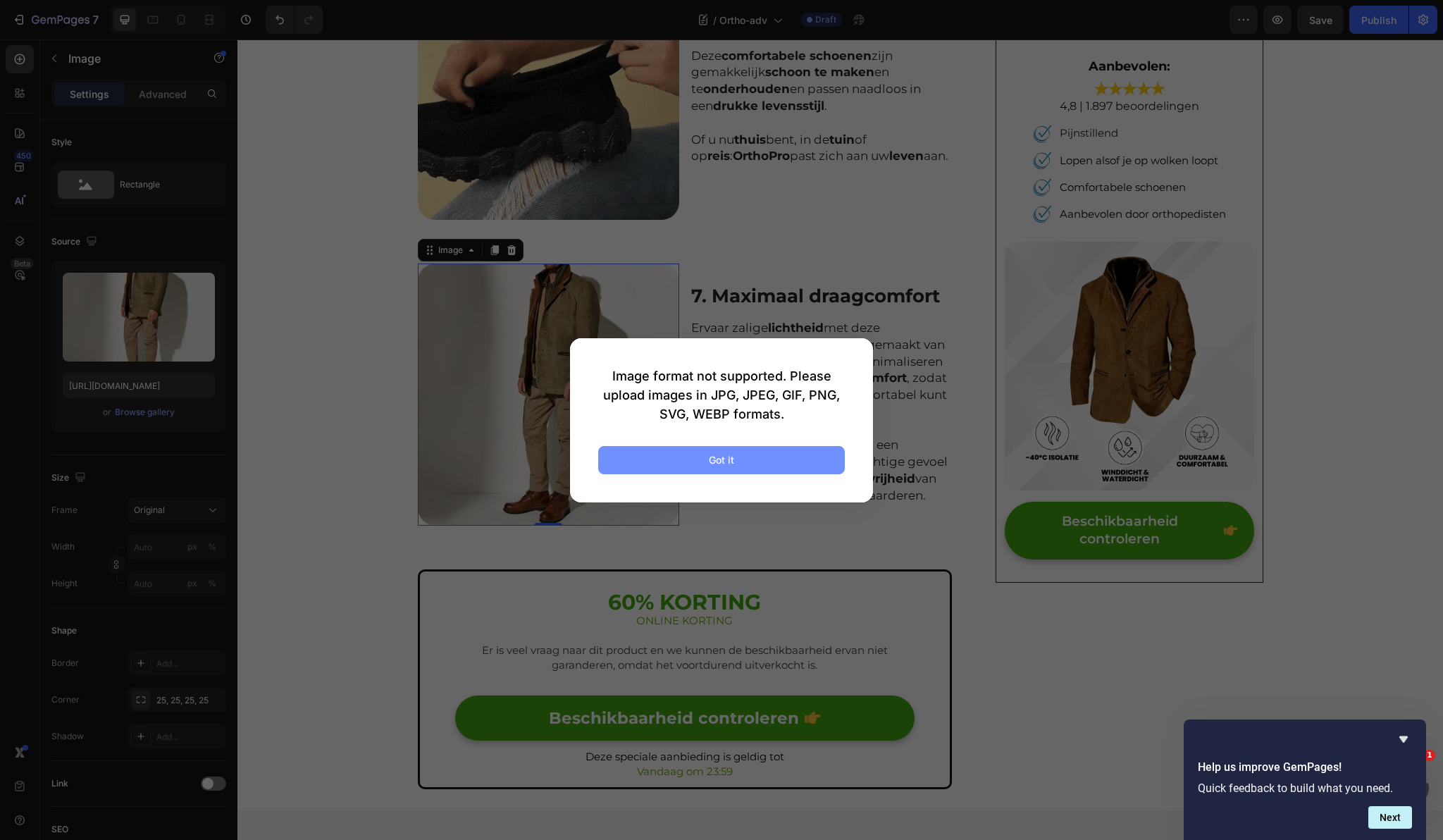
click at [682, 449] on button "Got it" at bounding box center [721, 460] width 247 height 28
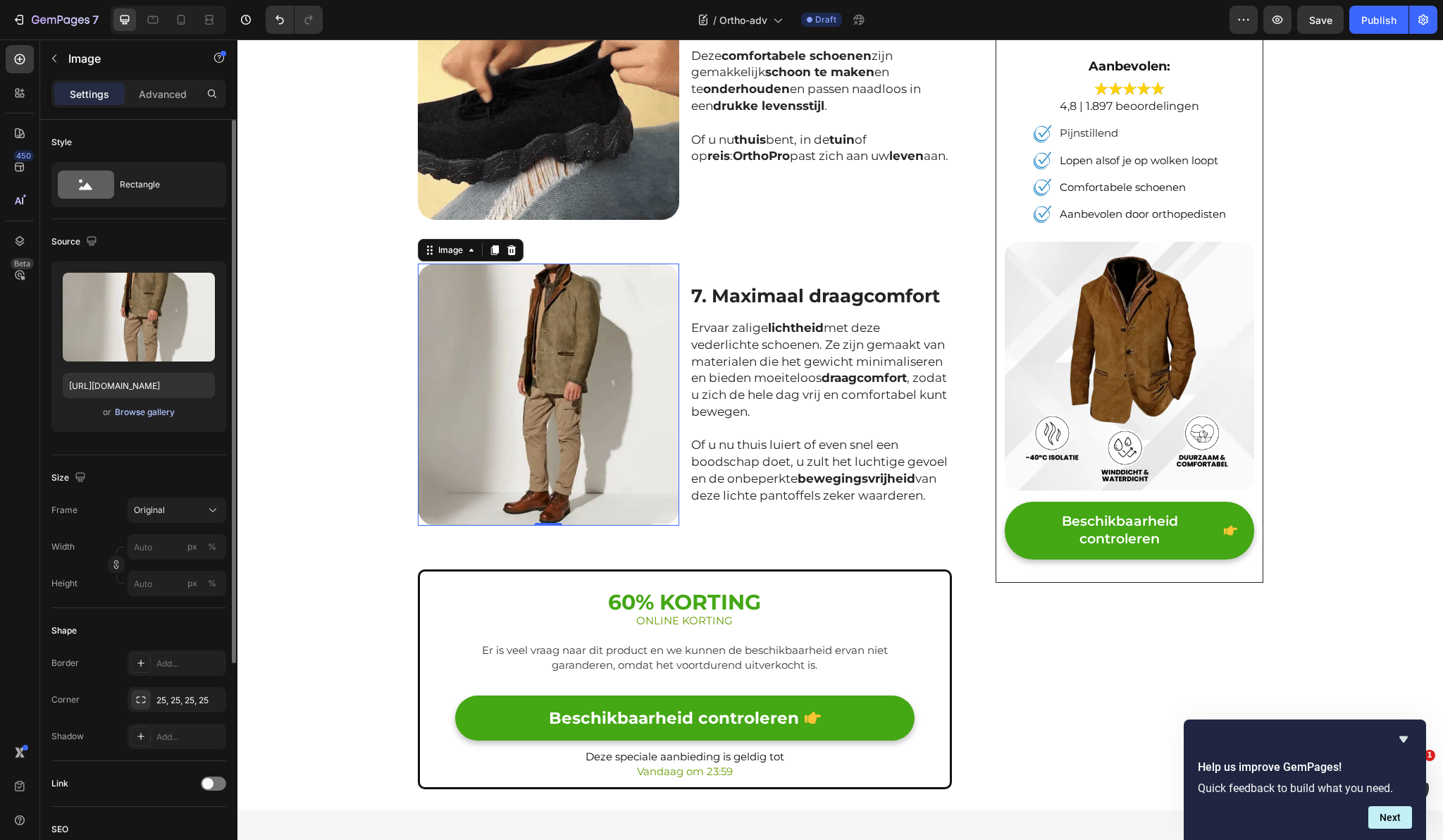
click at [169, 412] on div "Browse gallery" at bounding box center [144, 412] width 60 height 13
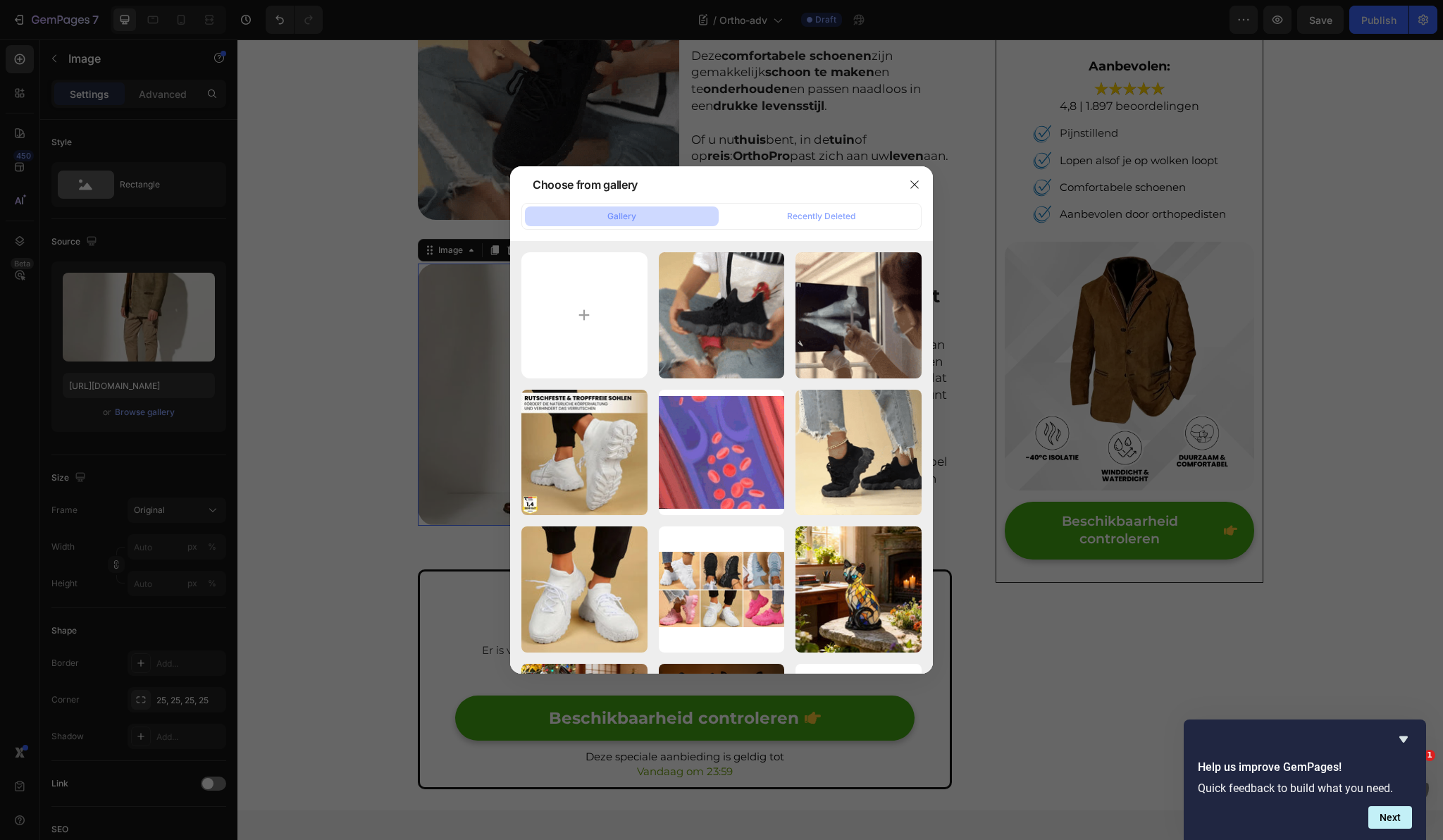
type input "C:\fakepath\S0e454f211df24829972445118f93cd65B.jpg_960x960q75.jpg_ (1).avif"
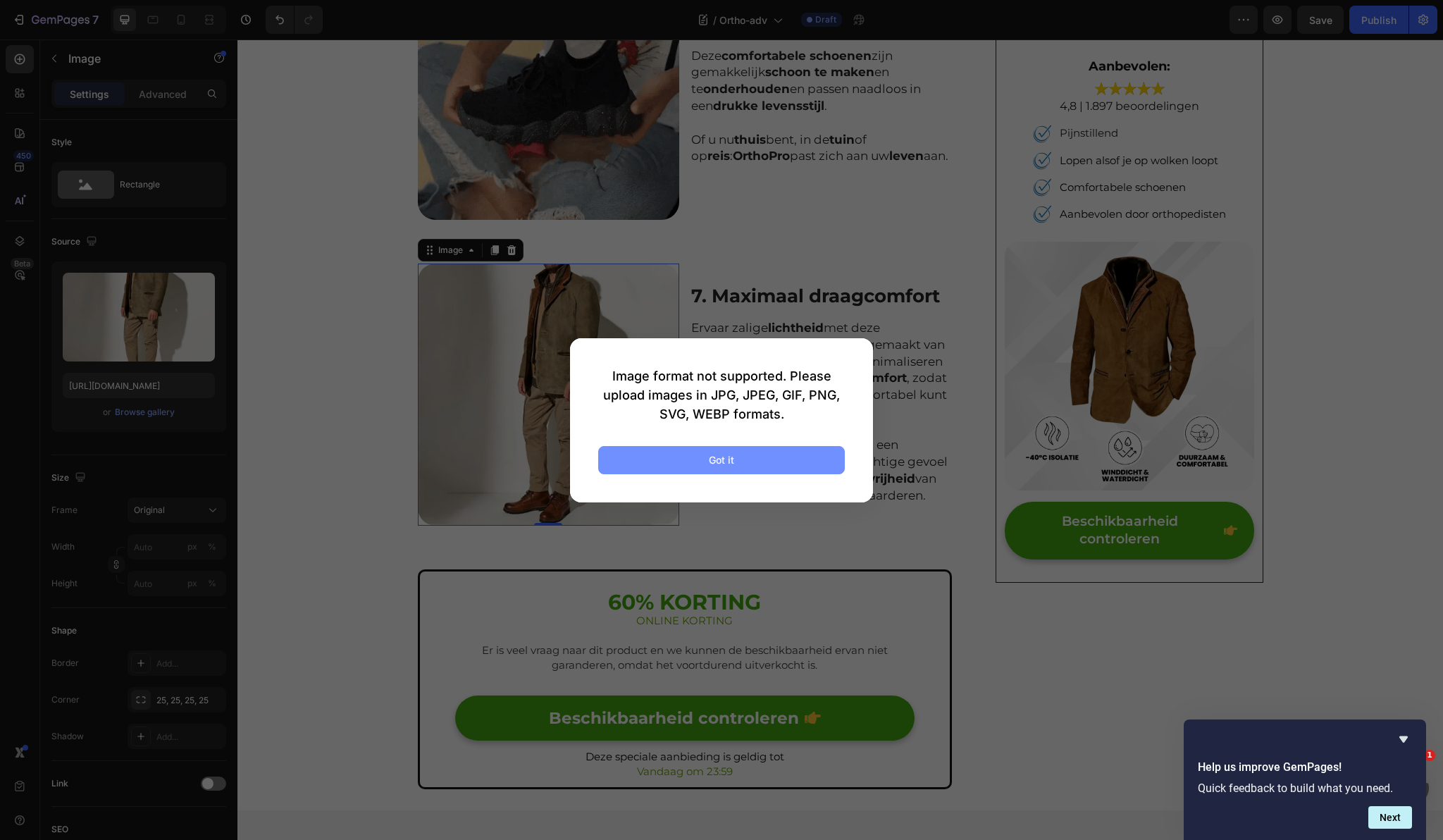
click at [680, 455] on button "Got it" at bounding box center [721, 460] width 247 height 28
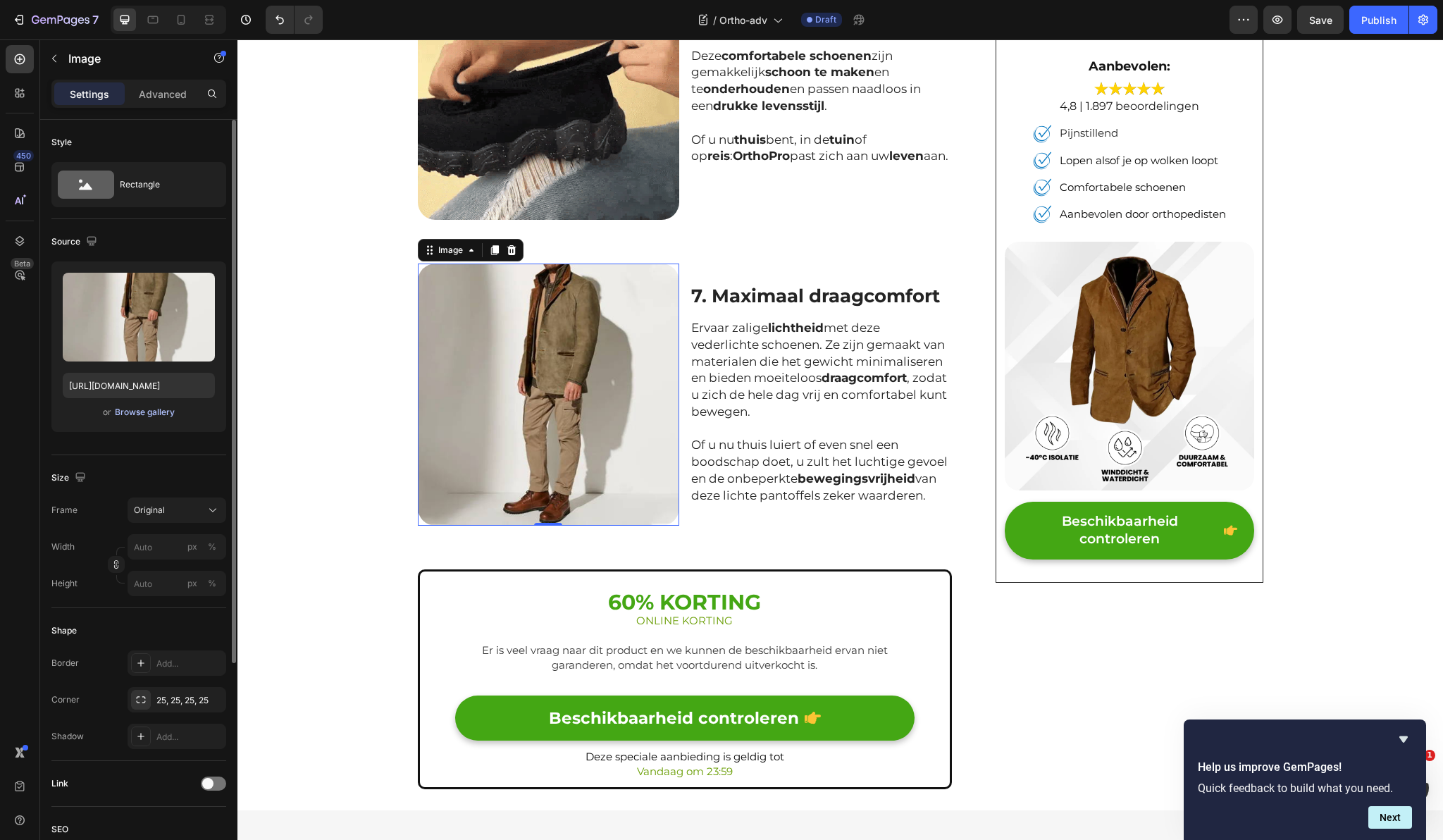
click at [167, 410] on div "Browse gallery" at bounding box center [144, 412] width 60 height 13
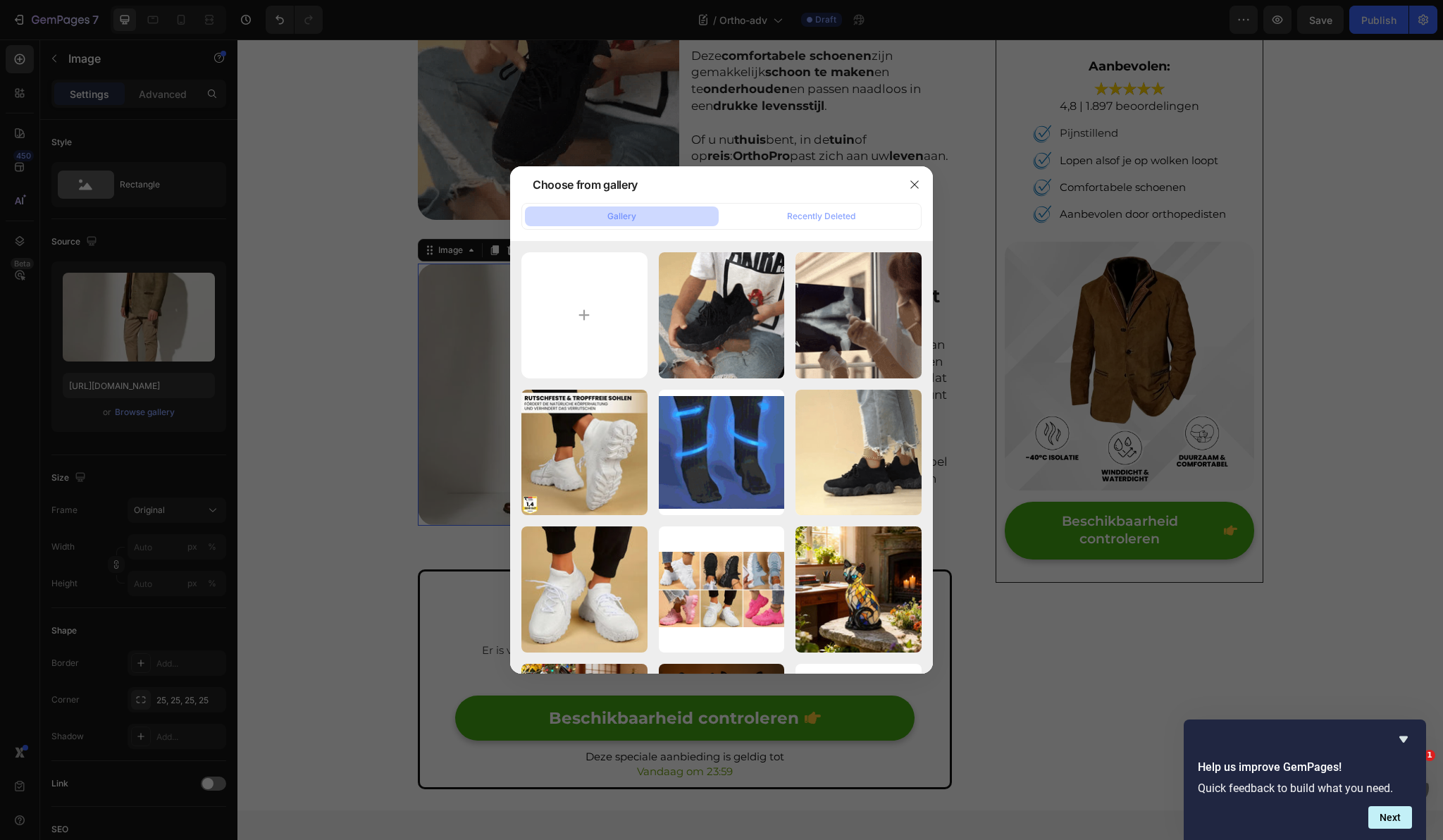
type input "C:\fakepath\S0e454f211df24829972445118f93cd65B.jpg_960x960q75.jpg_ (1).jpg"
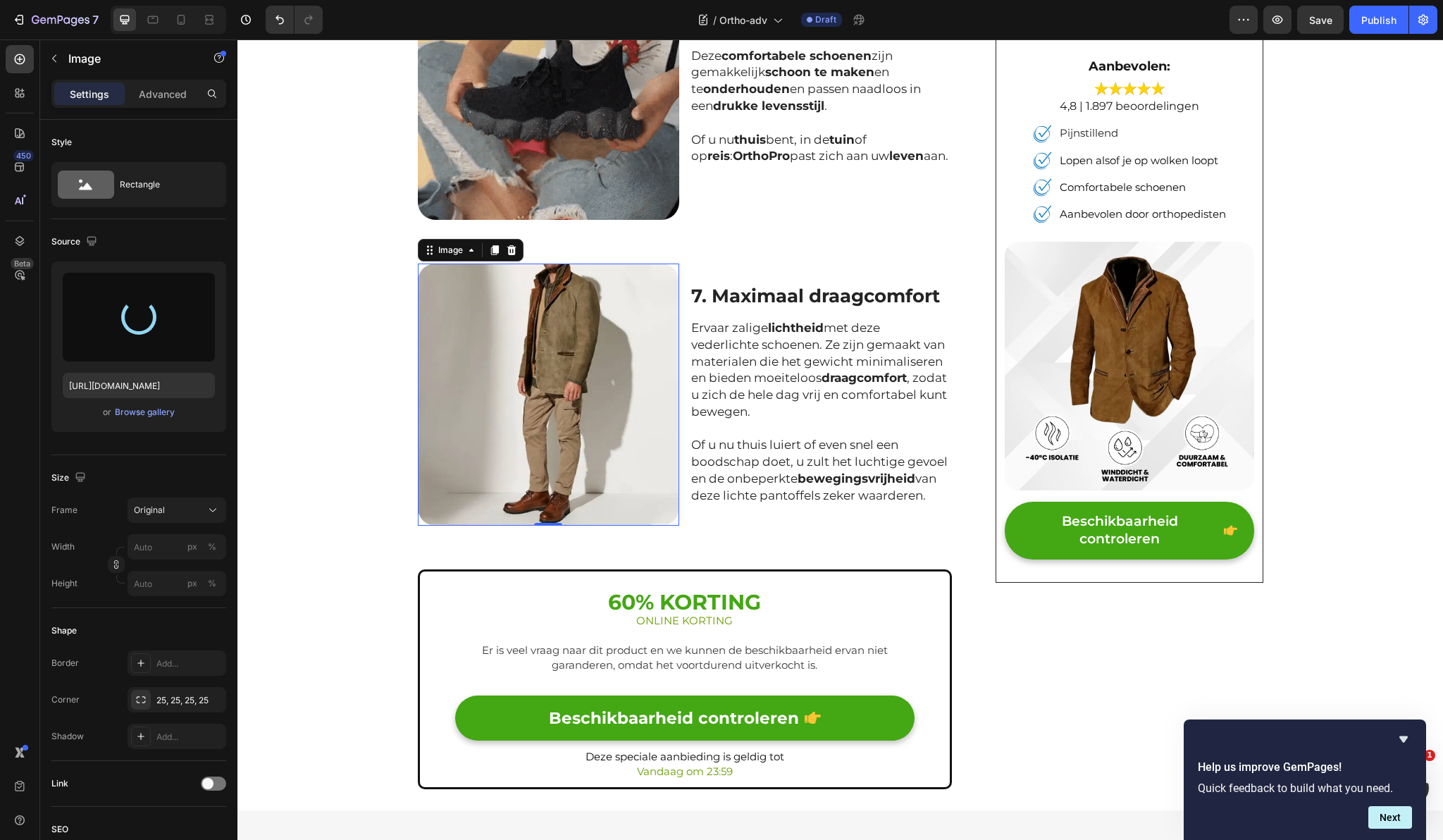
type input "[URL][DOMAIN_NAME]"
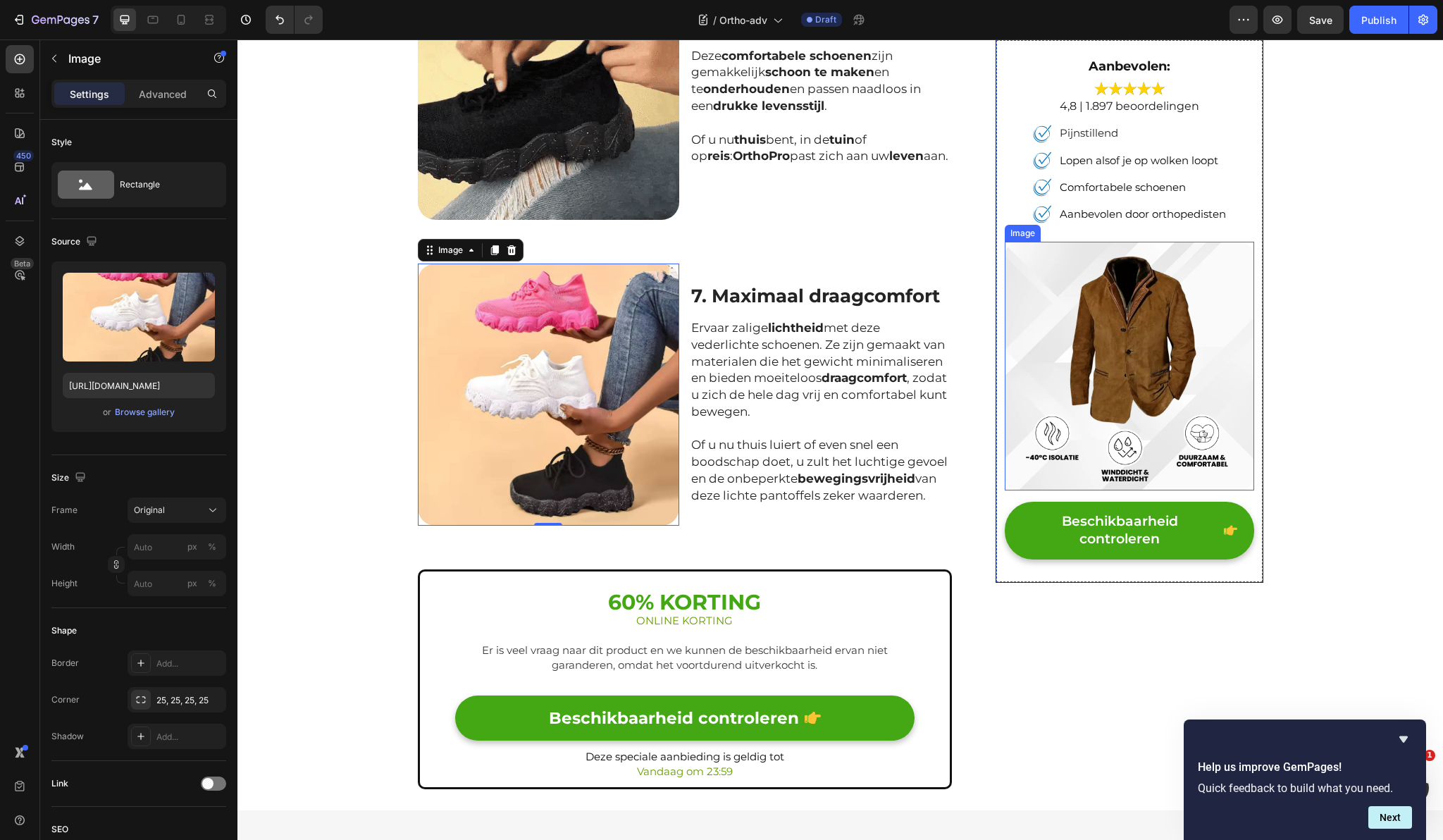
click at [1055, 315] on img at bounding box center [1129, 366] width 249 height 249
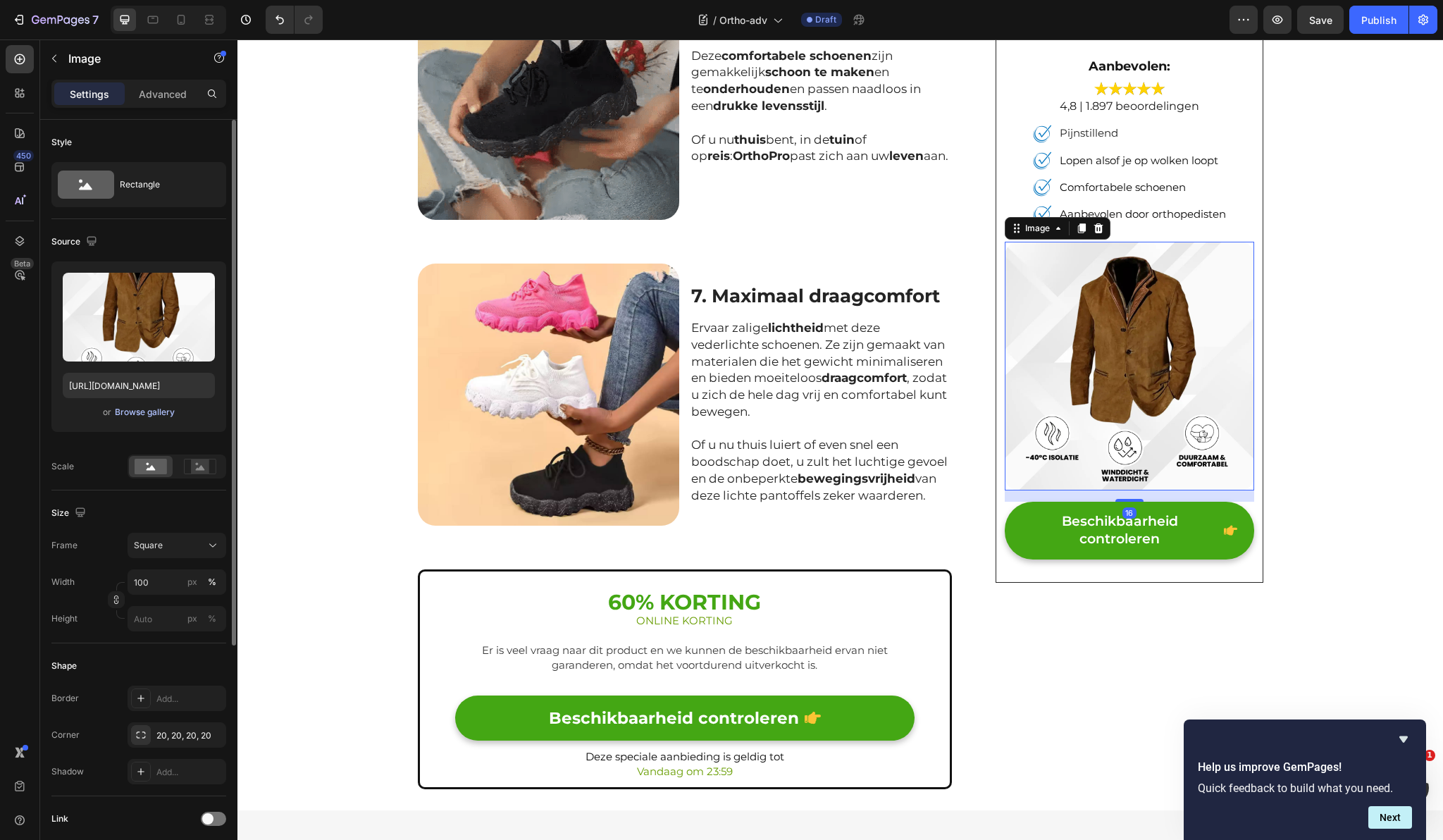
click at [143, 415] on div "Browse gallery" at bounding box center [144, 412] width 60 height 13
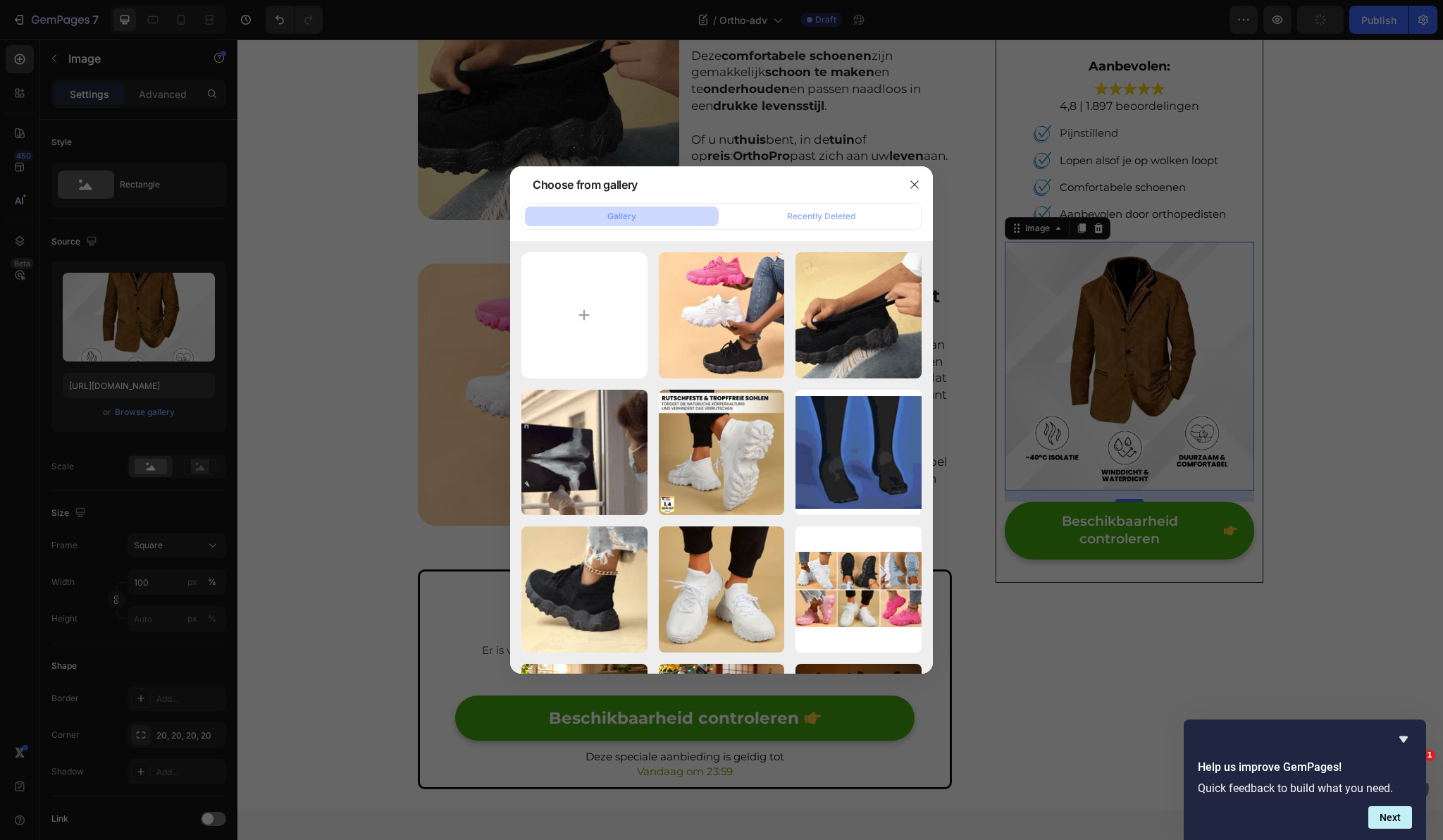
type input "C:\fakepath\OrthoPro_-_Ergonomischer_rutschfester_Schmerzlidnerungsschuh_600x60…"
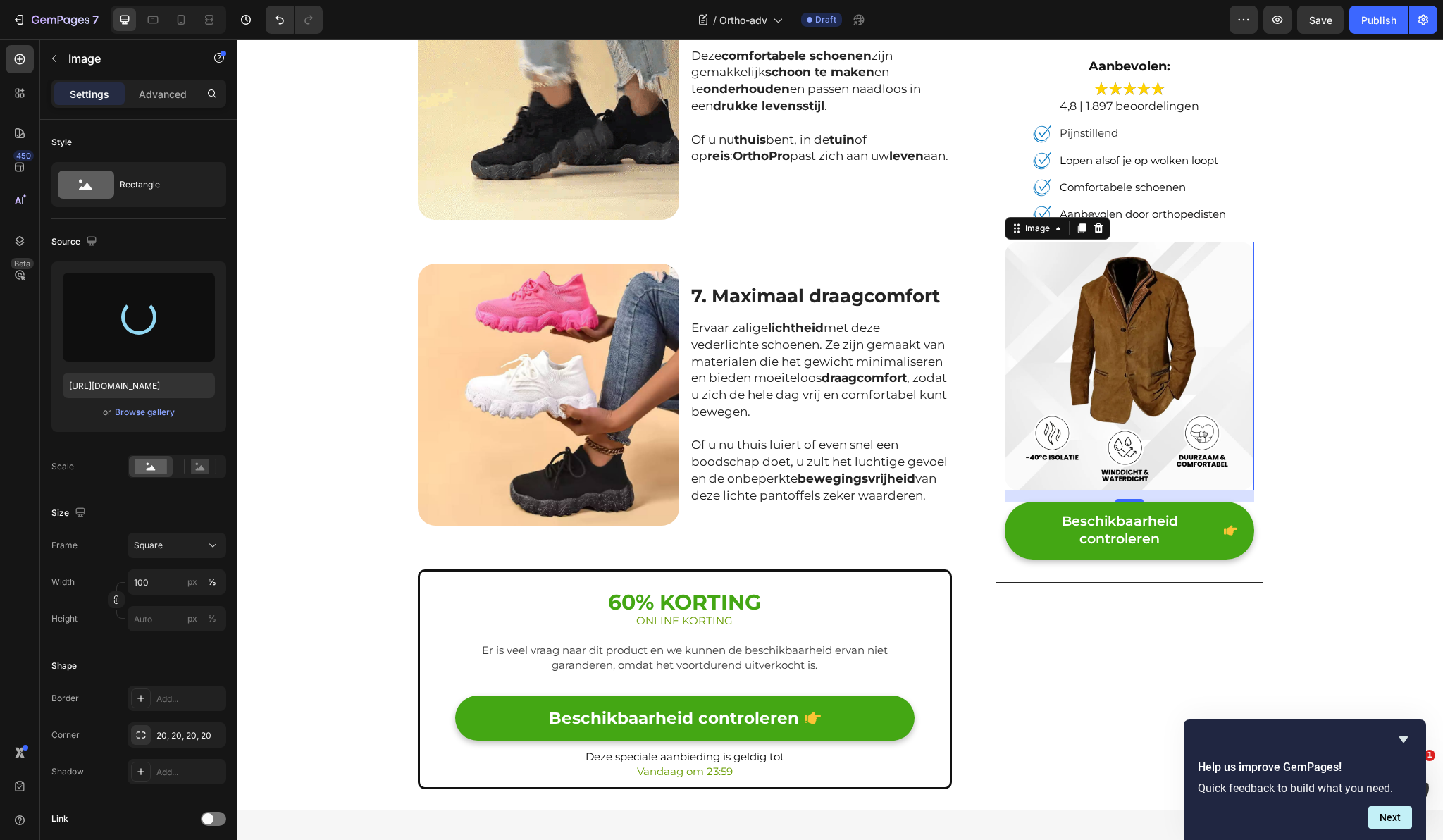
type input "[URL][DOMAIN_NAME]"
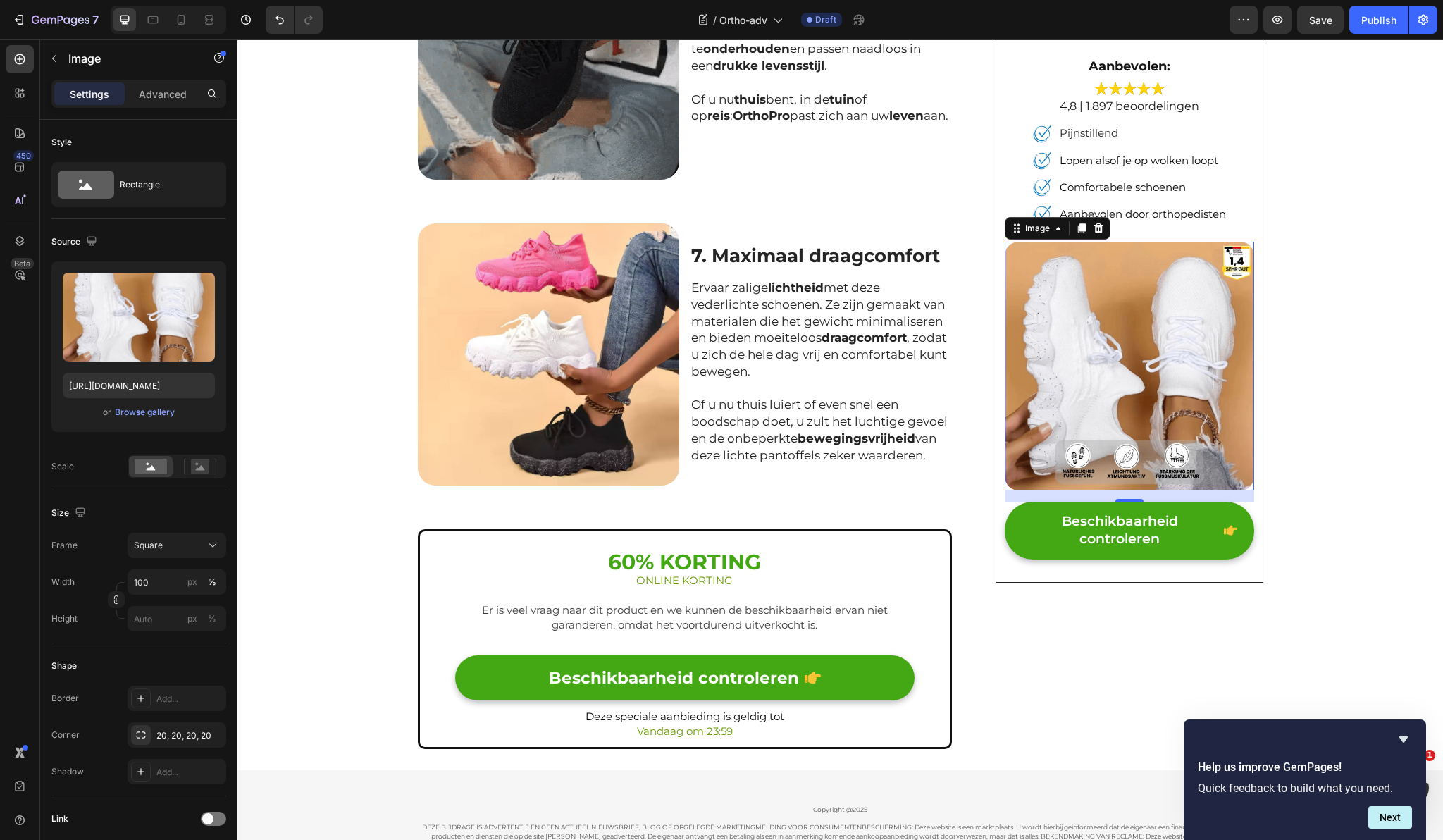
scroll to position [2625, 0]
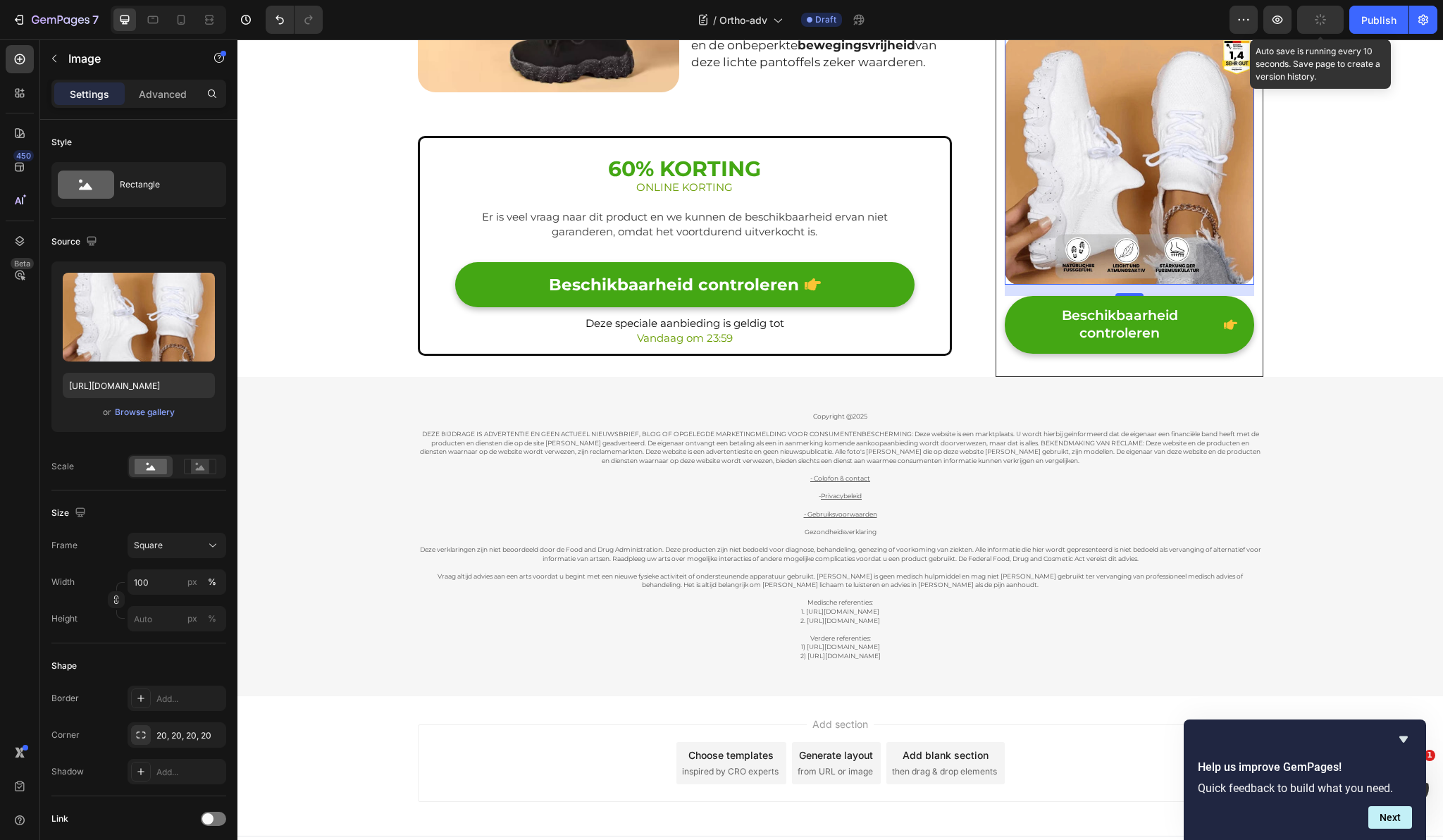
click at [1319, 26] on button "button" at bounding box center [1320, 20] width 47 height 28
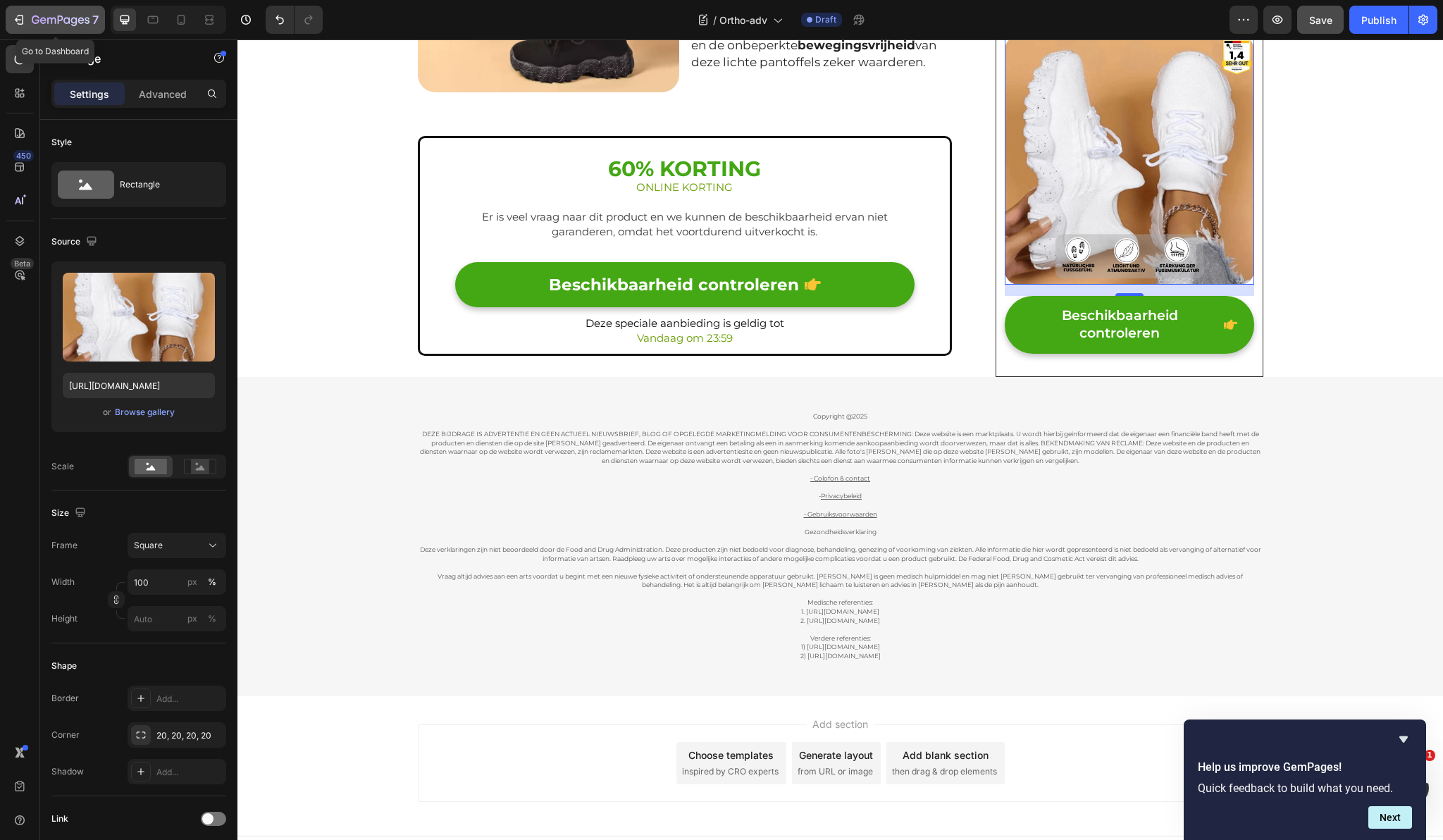
click at [12, 23] on icon "button" at bounding box center [19, 20] width 14 height 14
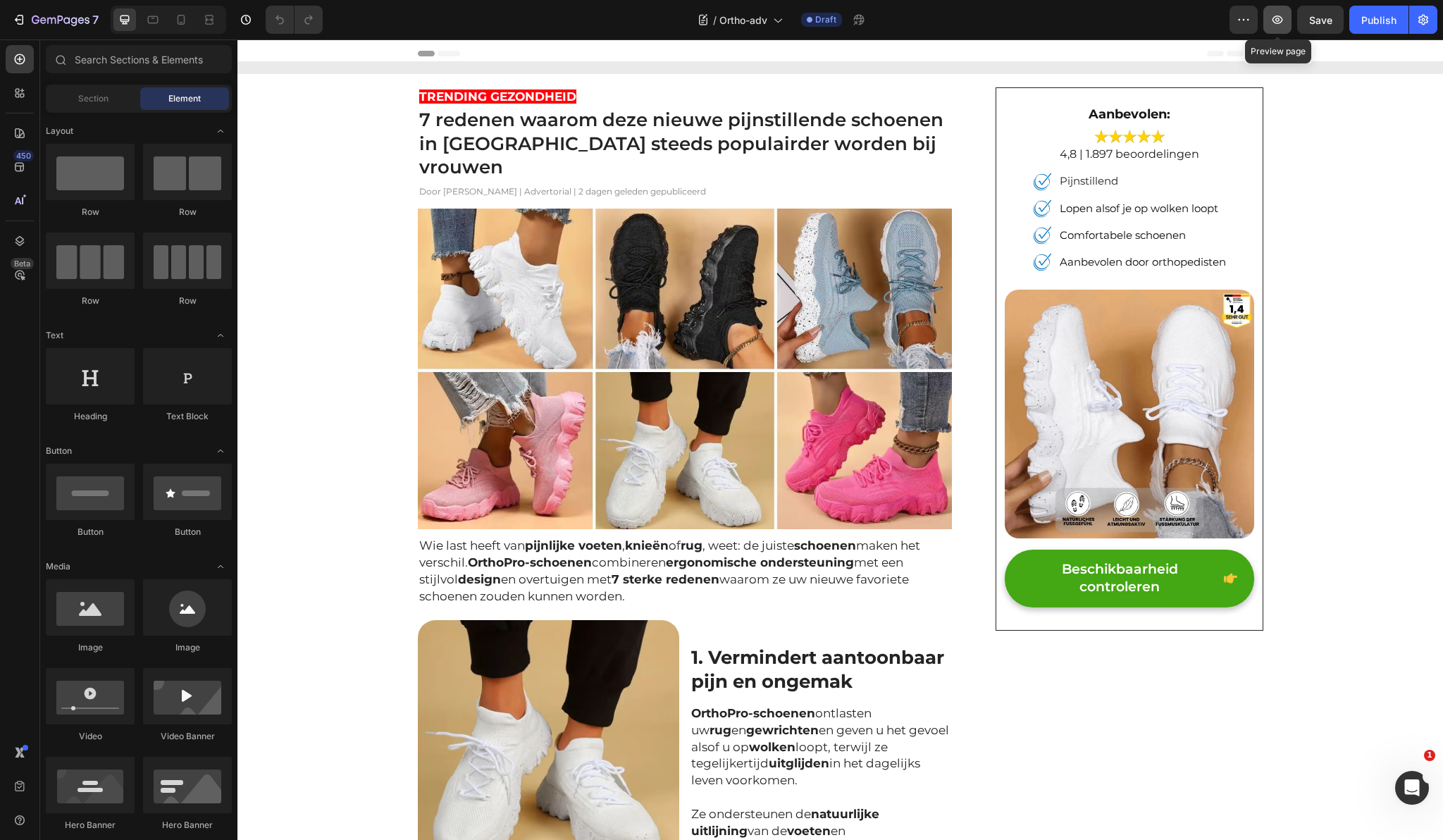
click at [1274, 17] on icon "button" at bounding box center [1277, 20] width 11 height 9
